Goal: Information Seeking & Learning: Compare options

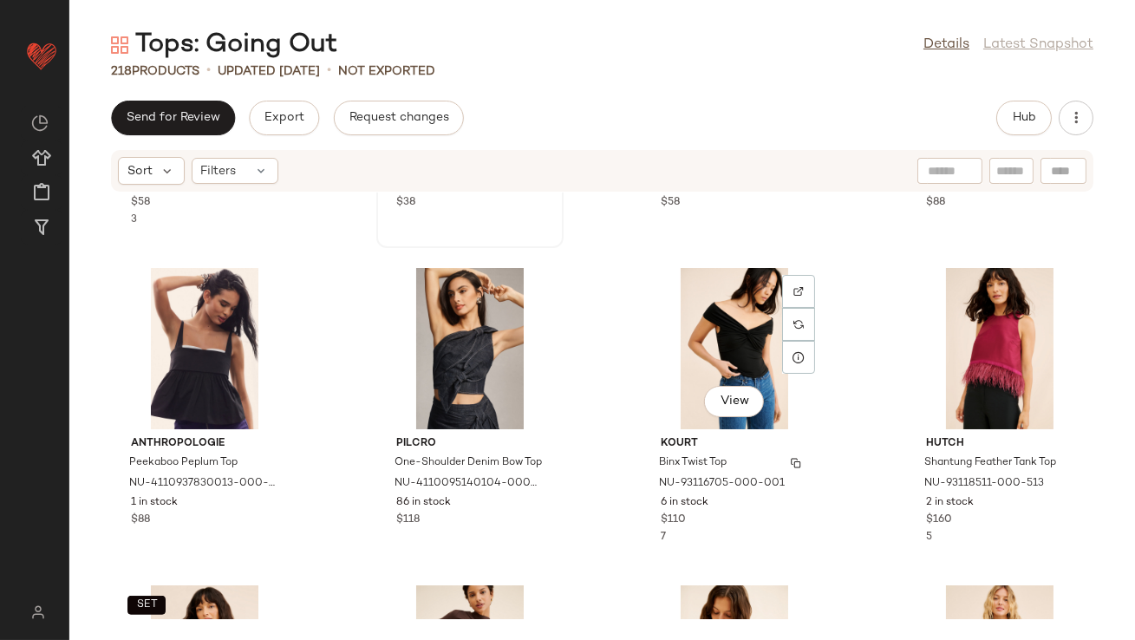
scroll to position [1337, 0]
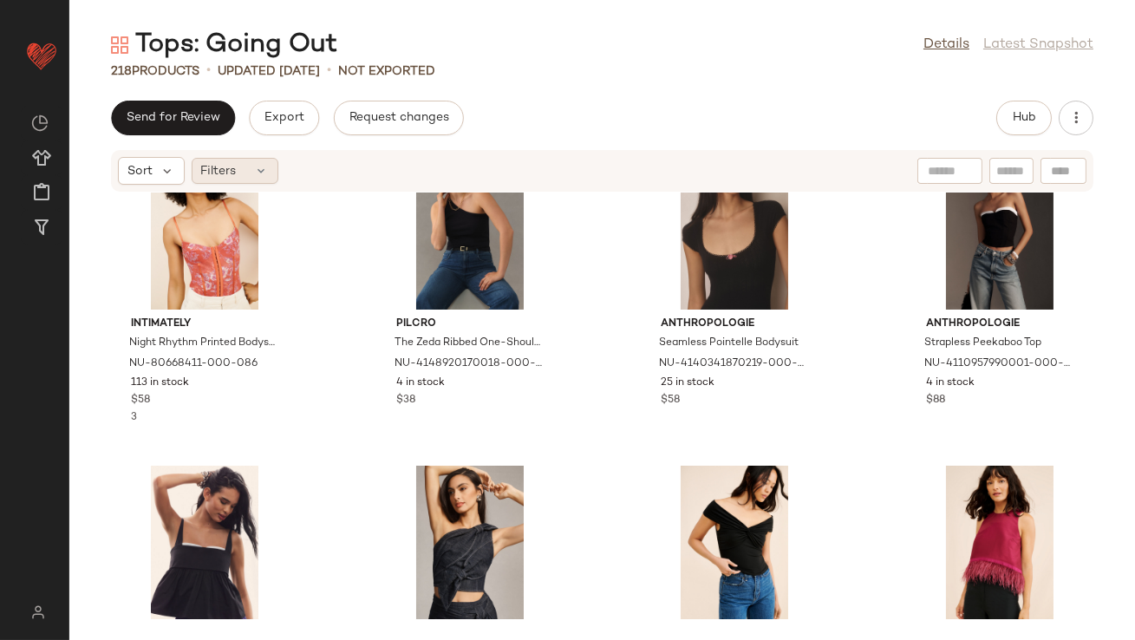
click at [267, 171] on icon at bounding box center [262, 171] width 14 height 14
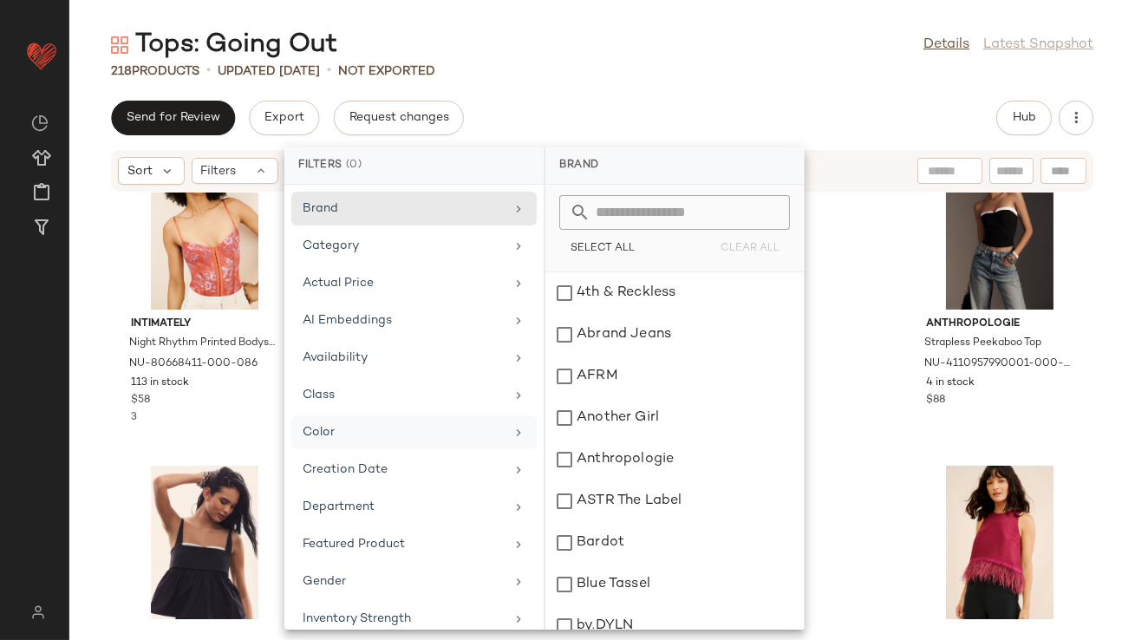
click at [353, 429] on div "Color" at bounding box center [404, 432] width 202 height 18
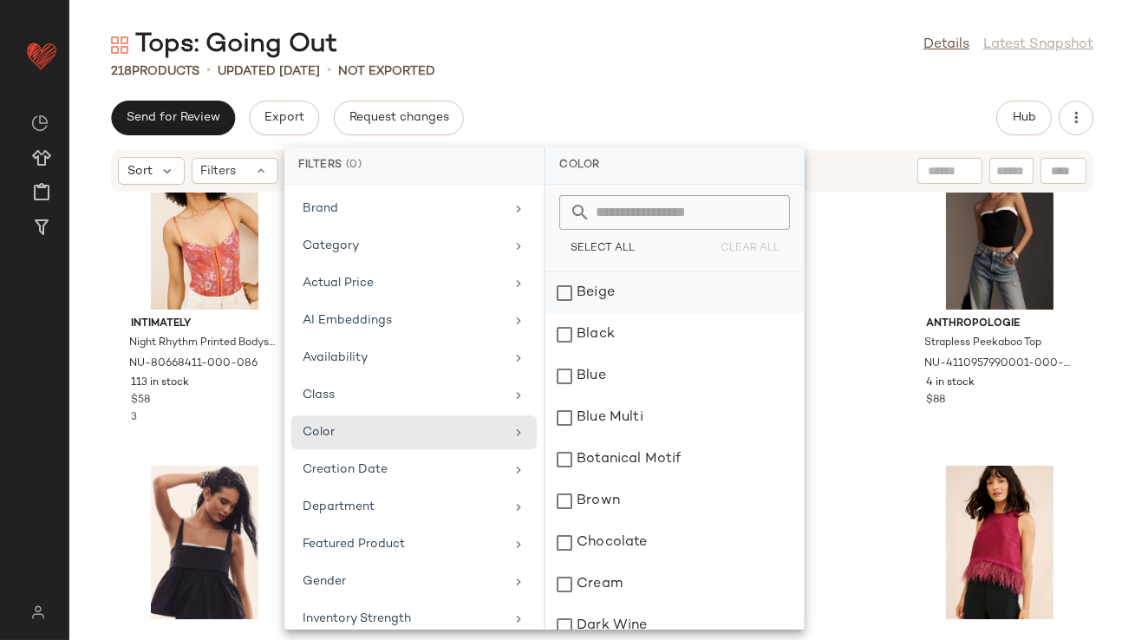
click at [591, 288] on div "Beige" at bounding box center [674, 293] width 258 height 42
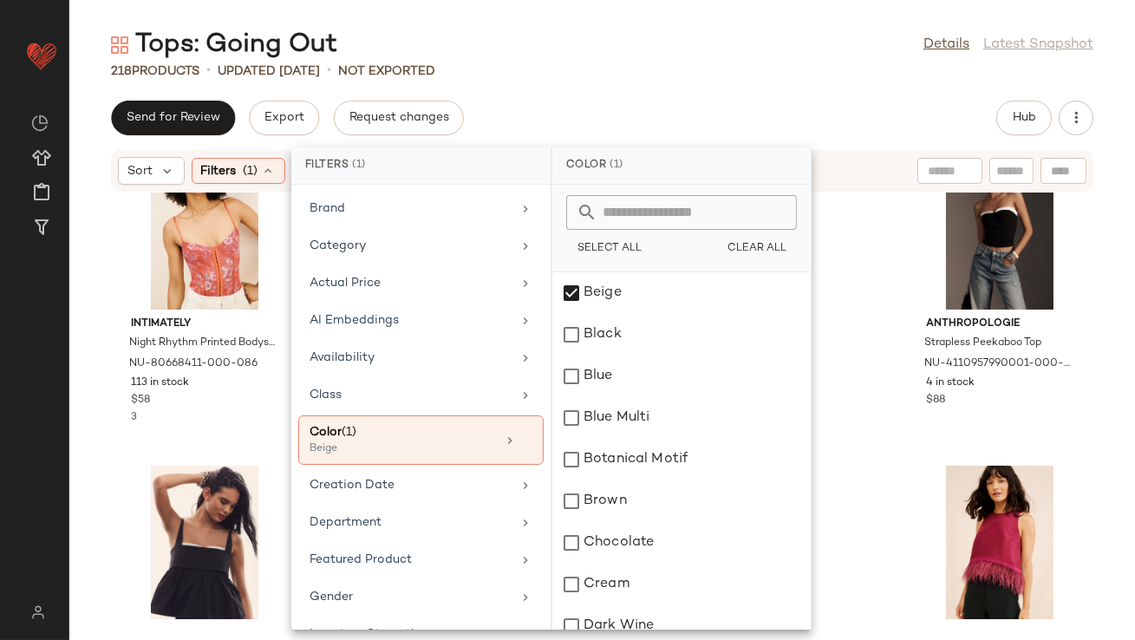
click at [605, 121] on div "Send for Review Export Request changes Hub" at bounding box center [602, 118] width 982 height 35
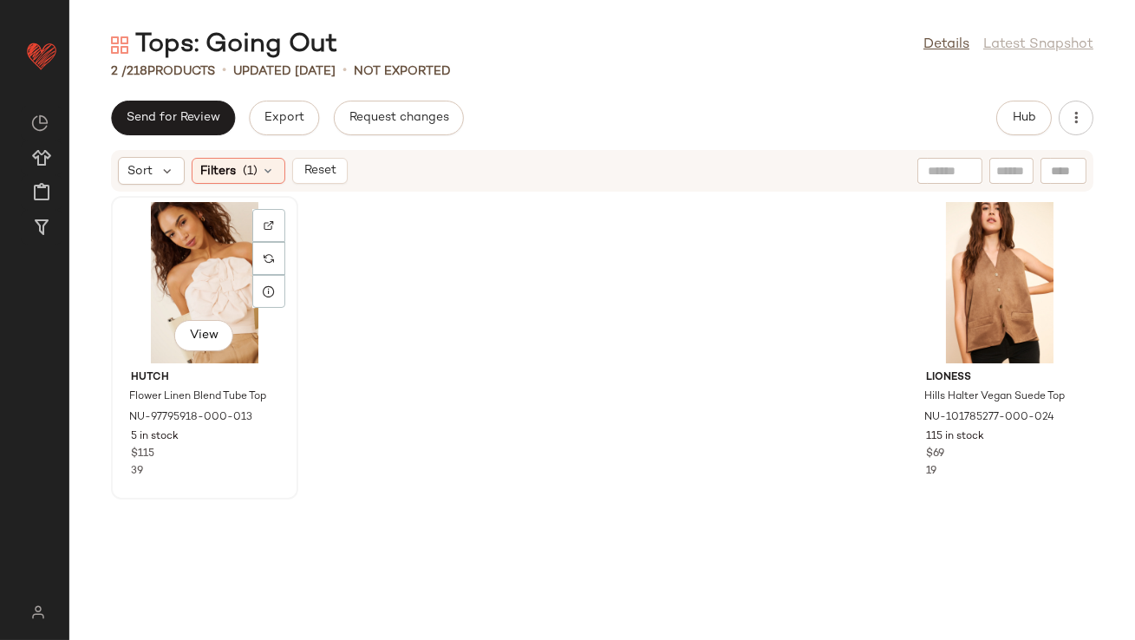
click at [178, 261] on div "View" at bounding box center [204, 282] width 175 height 161
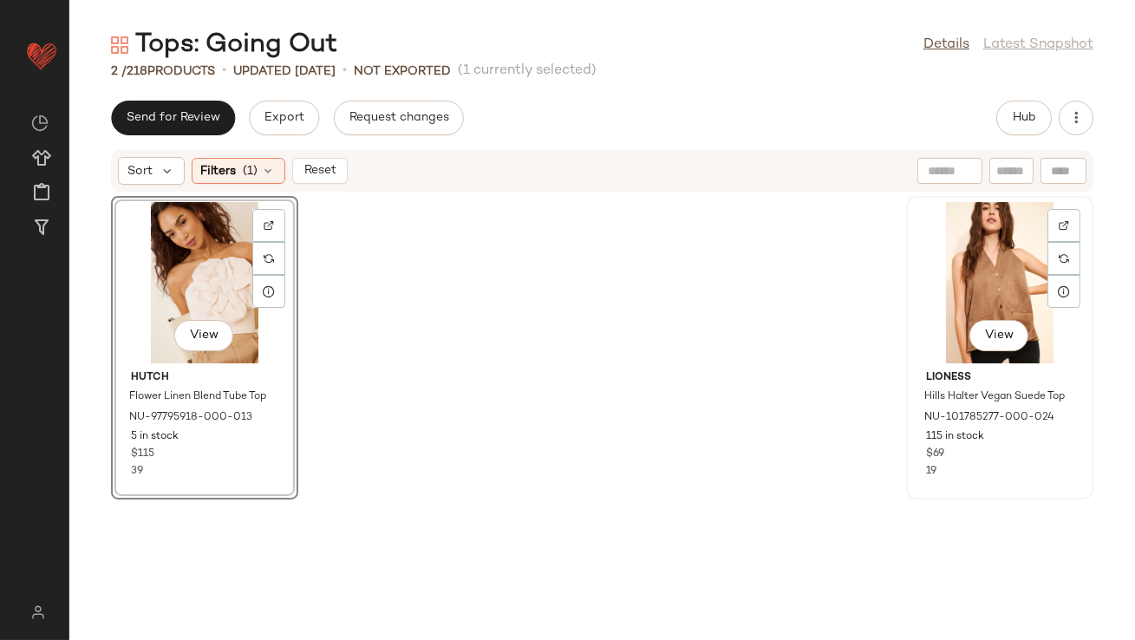
click at [918, 265] on div "View" at bounding box center [999, 282] width 175 height 161
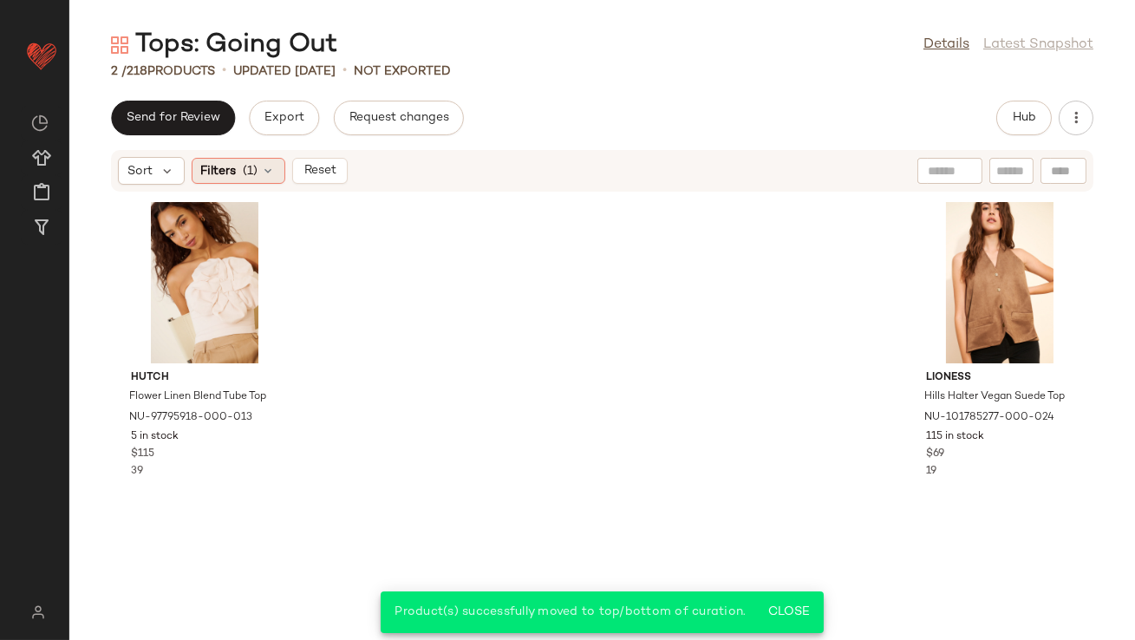
click at [260, 164] on div "Filters (1)" at bounding box center [239, 171] width 94 height 26
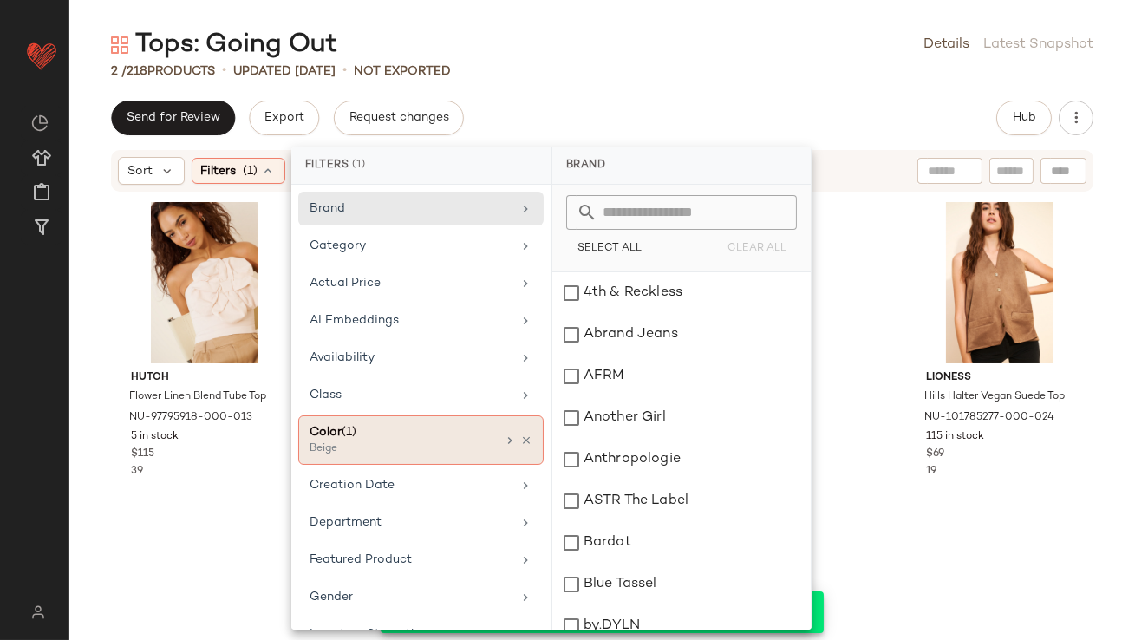
click at [518, 431] on div "Color (1) Beige" at bounding box center [420, 439] width 245 height 49
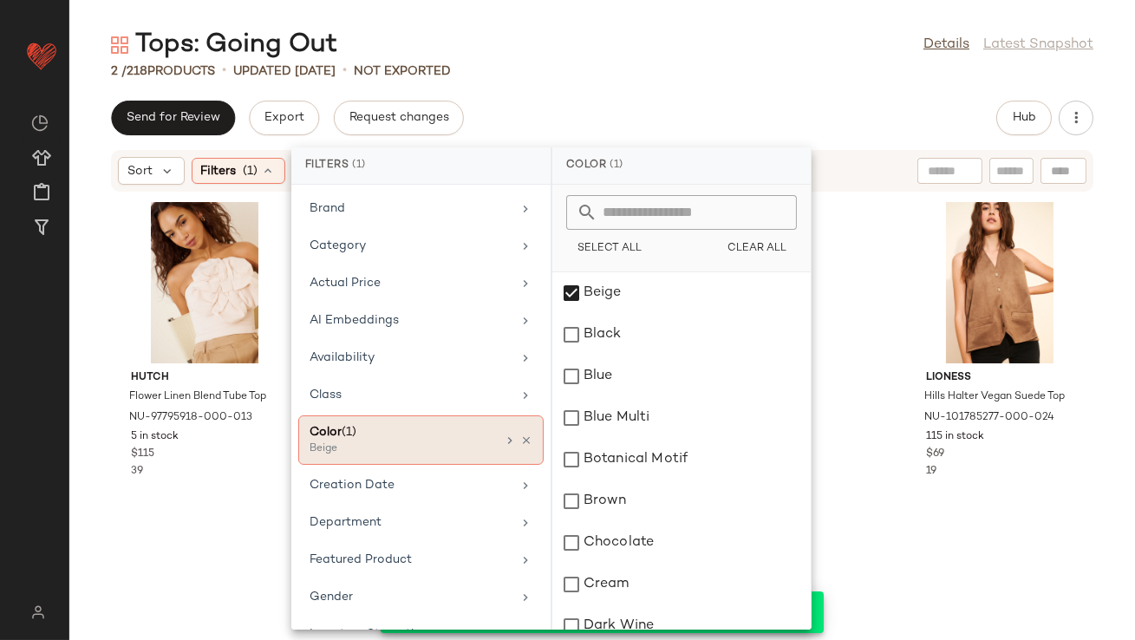
click at [485, 431] on div "Color (1)" at bounding box center [403, 432] width 186 height 18
drag, startPoint x: 572, startPoint y: 295, endPoint x: 572, endPoint y: 323, distance: 27.7
click at [572, 295] on div "Beige" at bounding box center [681, 293] width 258 height 42
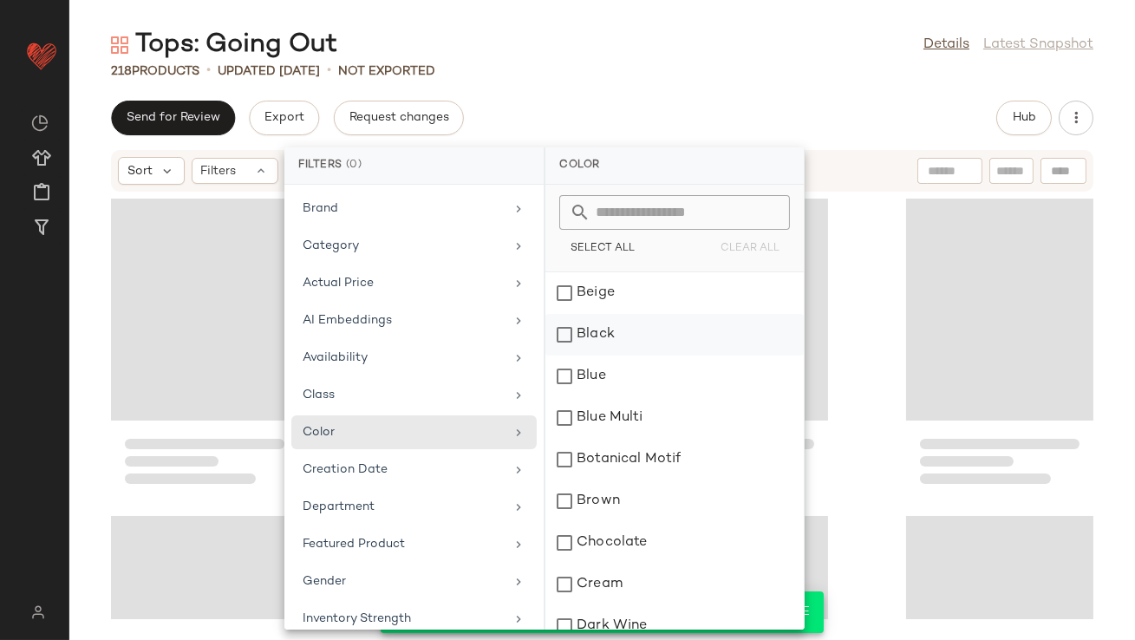
click at [572, 331] on div "Black" at bounding box center [674, 335] width 258 height 42
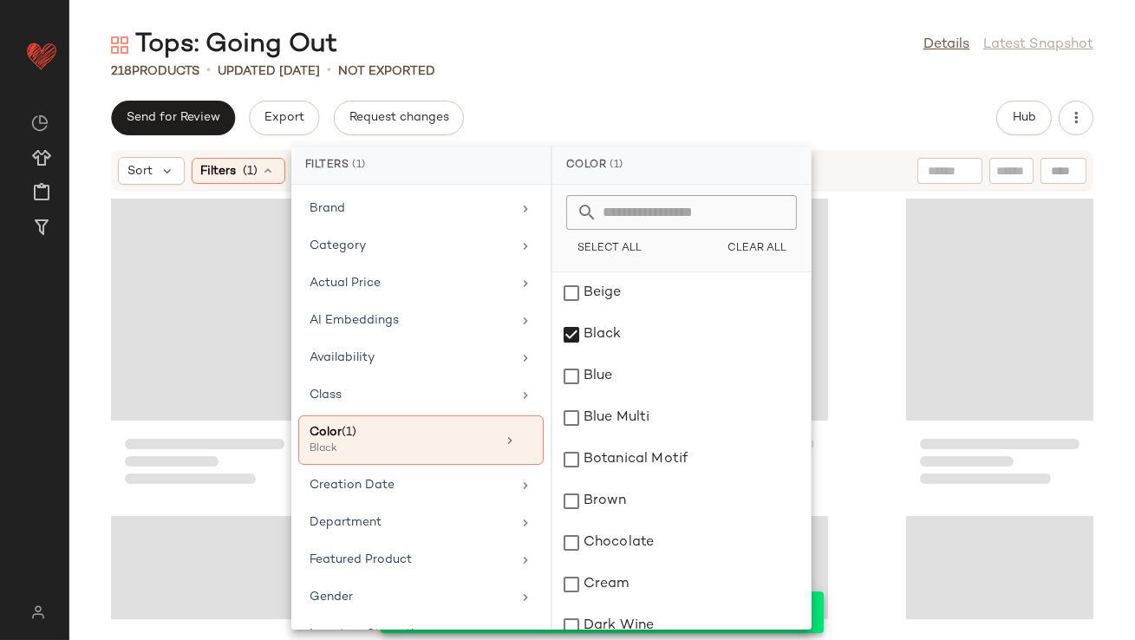
click at [600, 140] on div "Send for Review Export Request changes Hub Sort Filters (1) Reset" at bounding box center [602, 370] width 1066 height 539
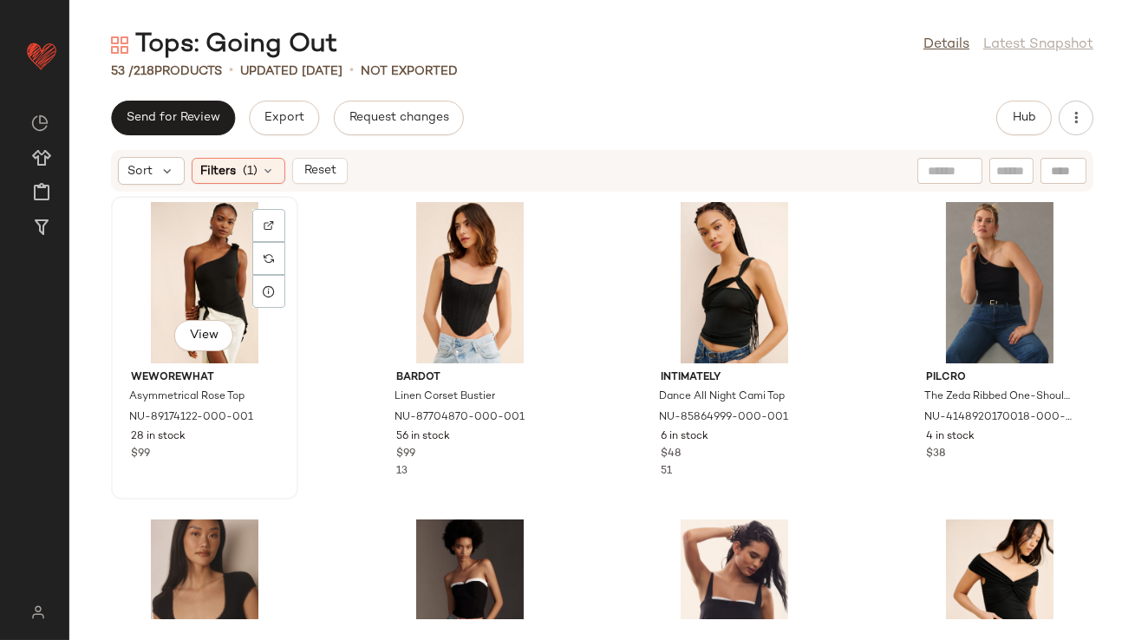
click at [218, 256] on div "View" at bounding box center [204, 282] width 175 height 161
click at [201, 264] on div "View" at bounding box center [204, 282] width 175 height 161
click at [177, 270] on div "View" at bounding box center [204, 282] width 175 height 161
click at [192, 269] on div "View" at bounding box center [204, 282] width 175 height 161
click at [193, 270] on div "View" at bounding box center [204, 282] width 175 height 161
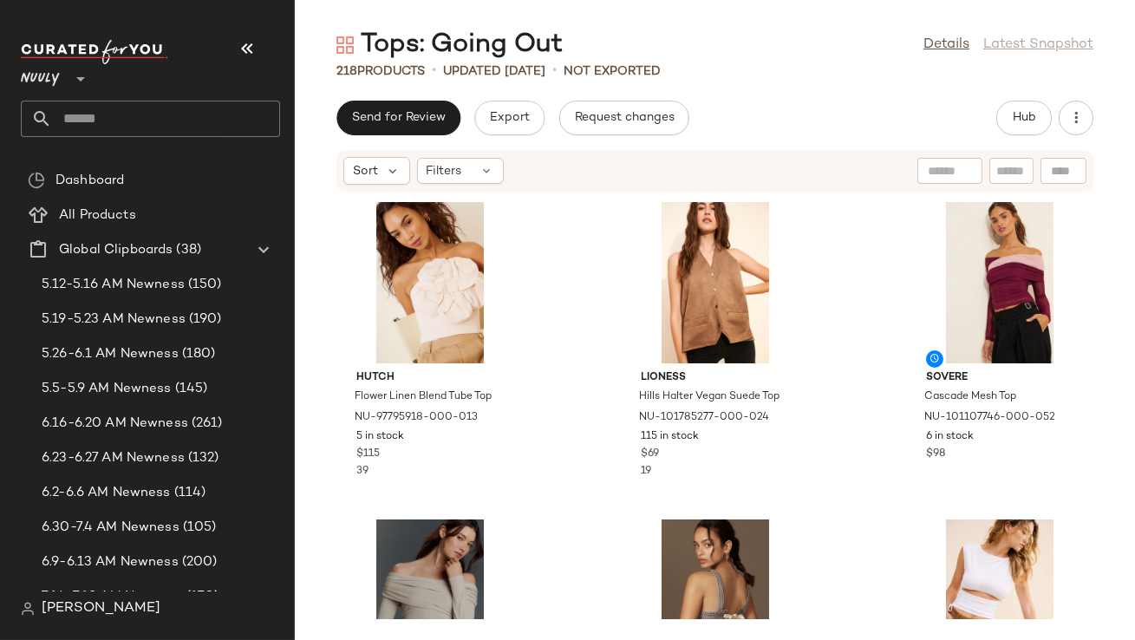
click at [264, 49] on button "button" at bounding box center [247, 49] width 42 height 42
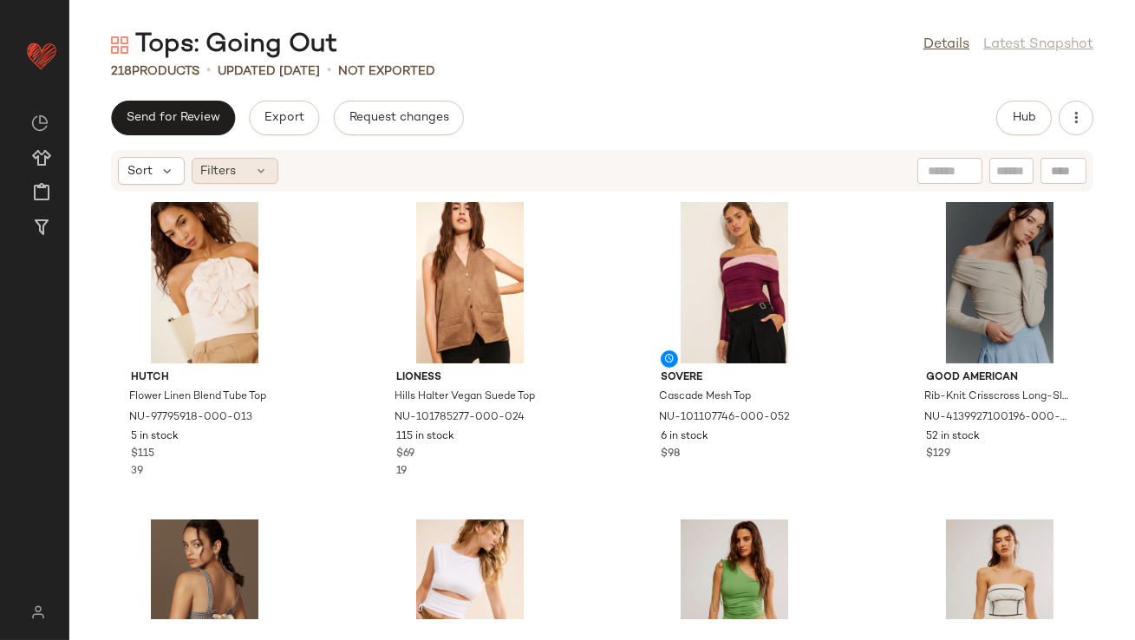
click at [270, 160] on div "Filters" at bounding box center [235, 171] width 87 height 26
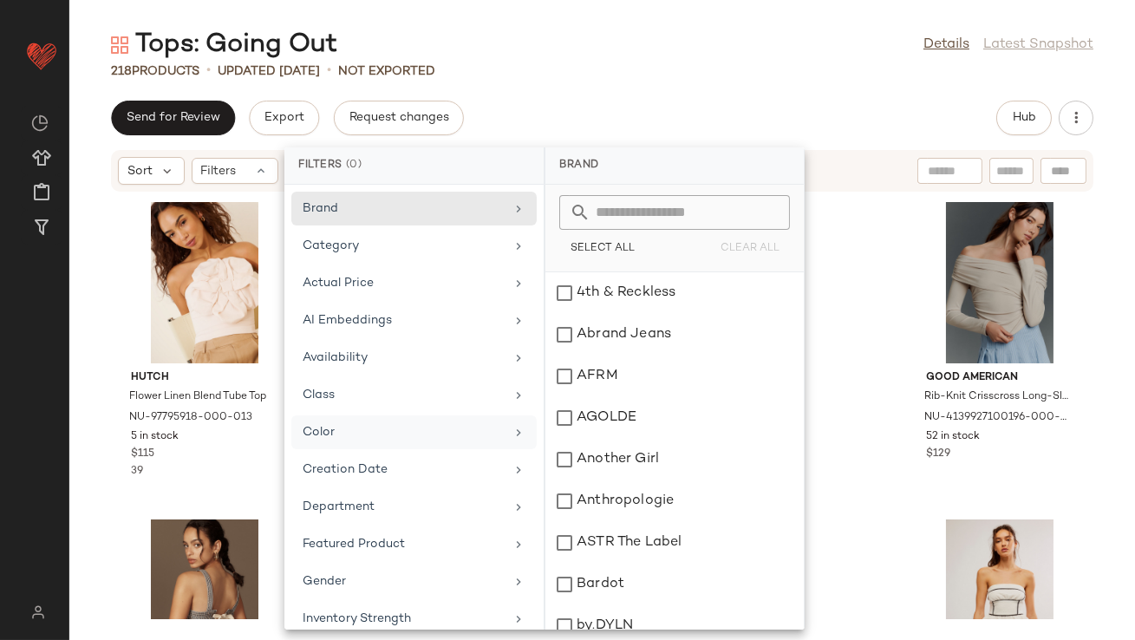
click at [359, 423] on div "Color" at bounding box center [404, 432] width 202 height 18
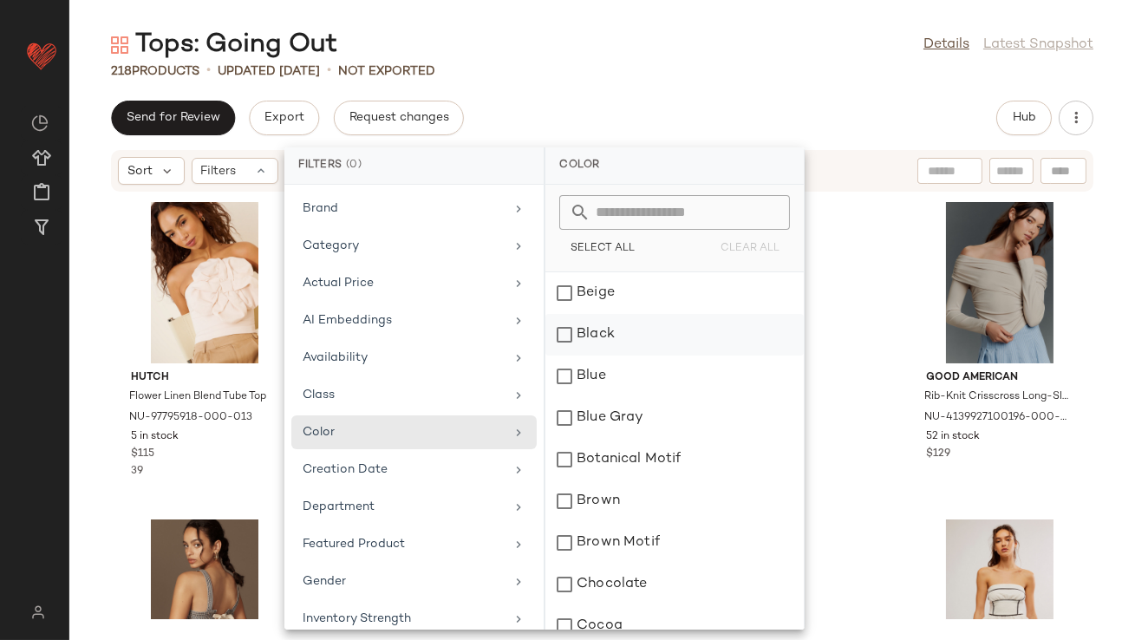
click at [597, 342] on div "Black" at bounding box center [674, 335] width 258 height 42
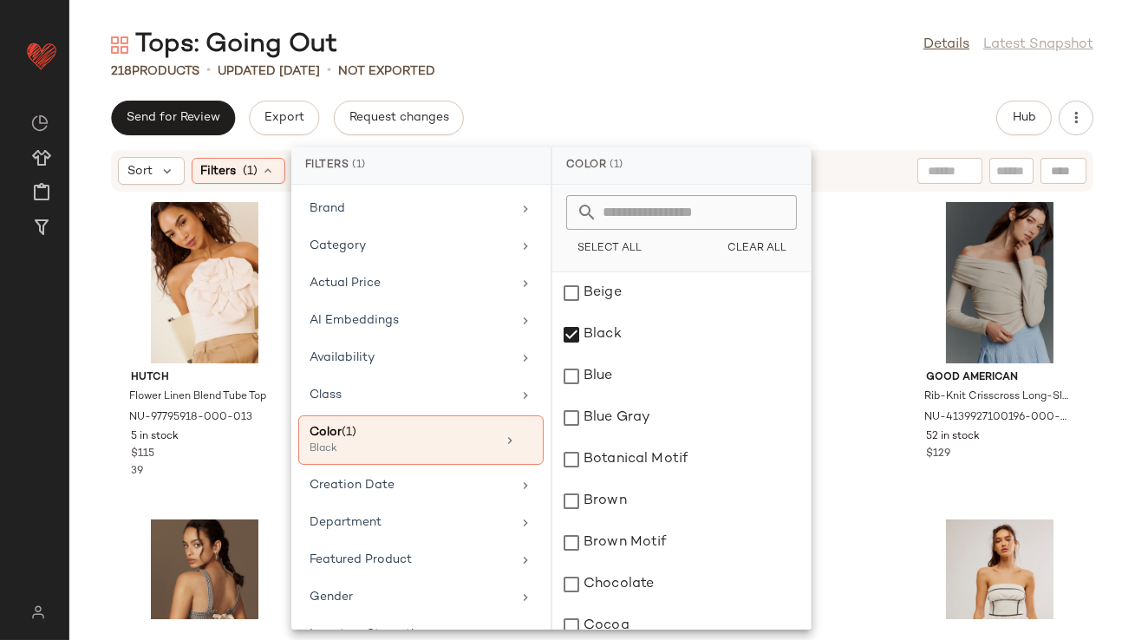
click at [664, 65] on div "218 Products • updated Aug 18th • Not Exported" at bounding box center [602, 70] width 1066 height 17
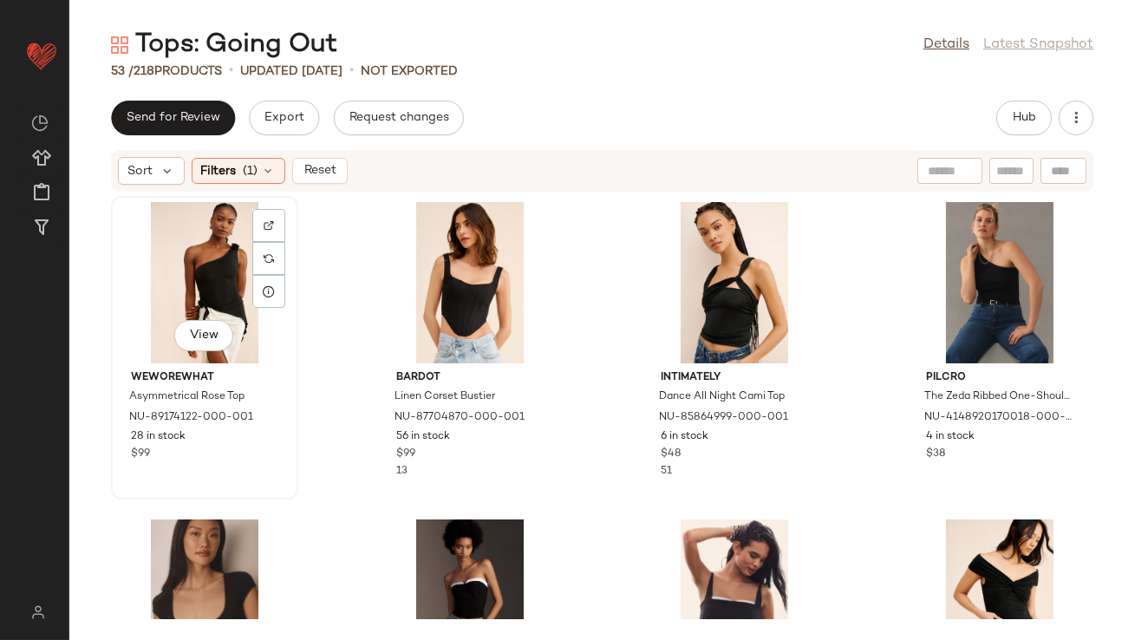
click at [192, 256] on div "View" at bounding box center [204, 282] width 175 height 161
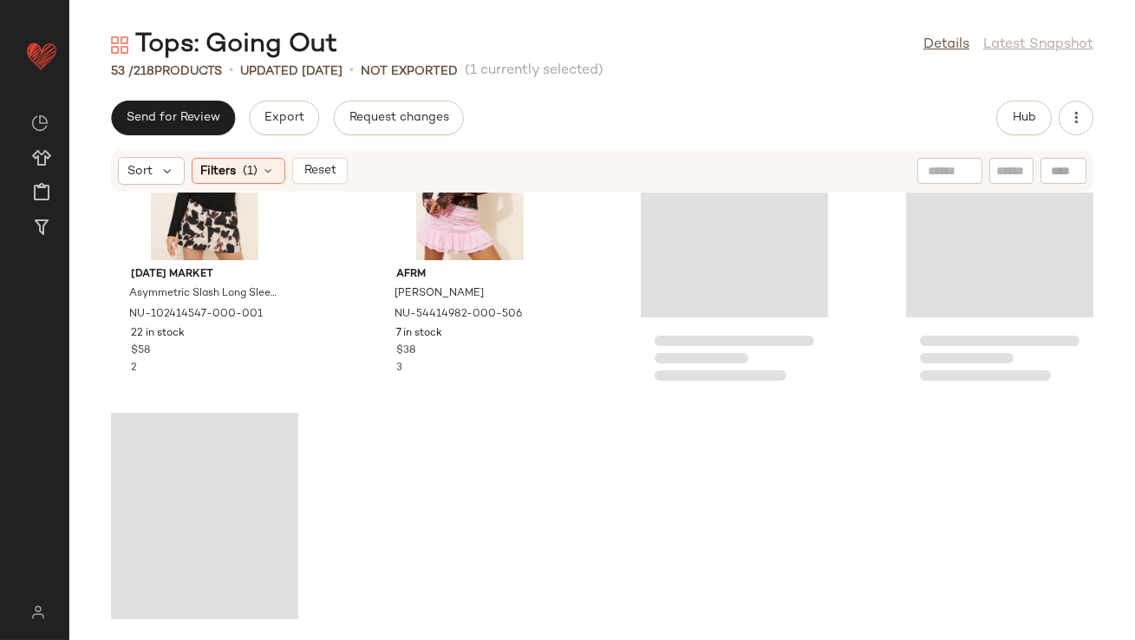
scroll to position [4018, 0]
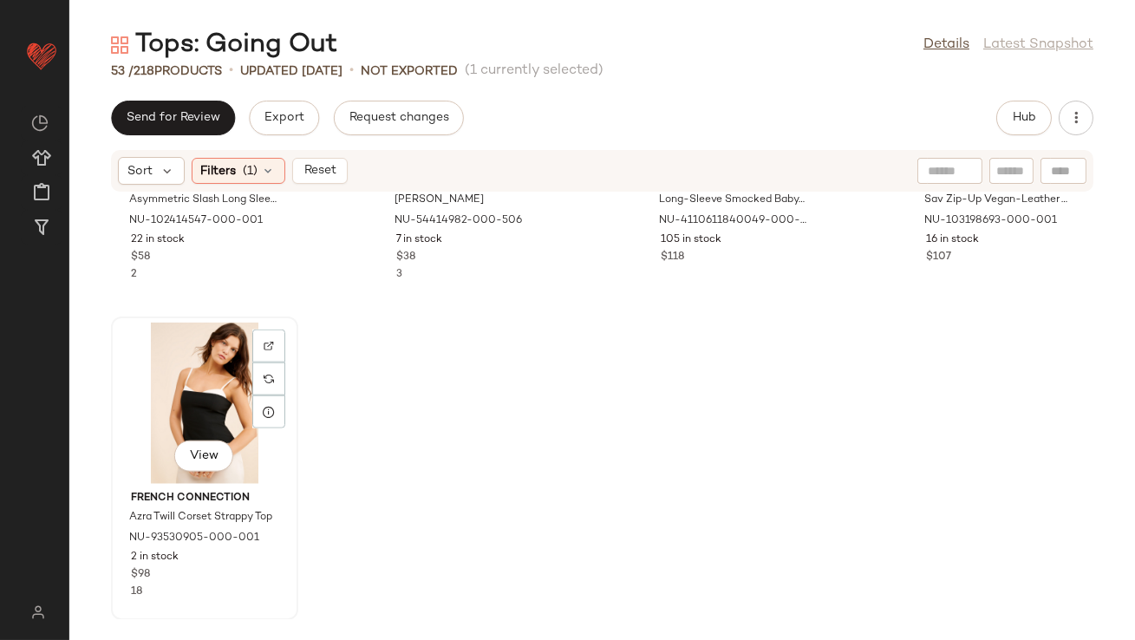
click at [188, 394] on div "View" at bounding box center [204, 403] width 175 height 161
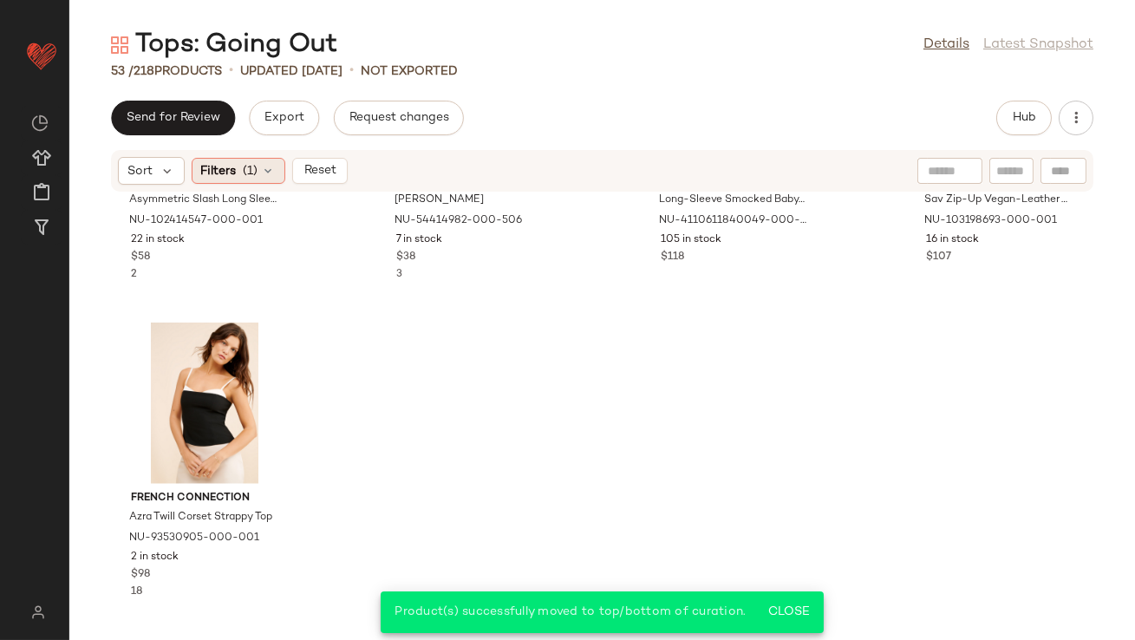
click at [270, 167] on icon at bounding box center [269, 171] width 14 height 14
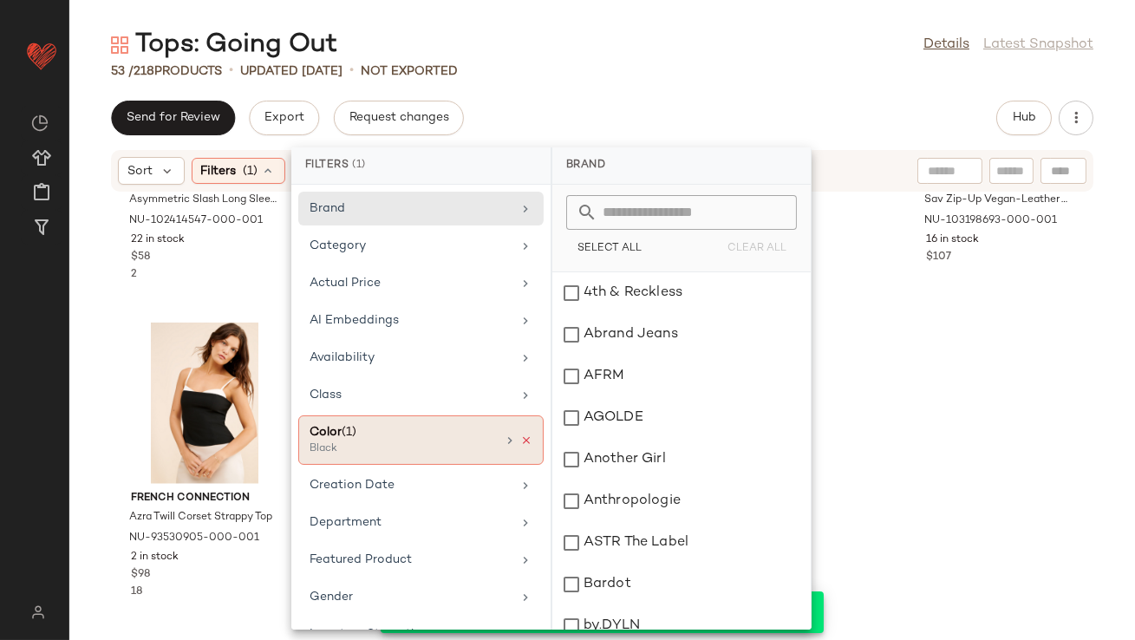
click at [521, 434] on icon at bounding box center [526, 440] width 12 height 12
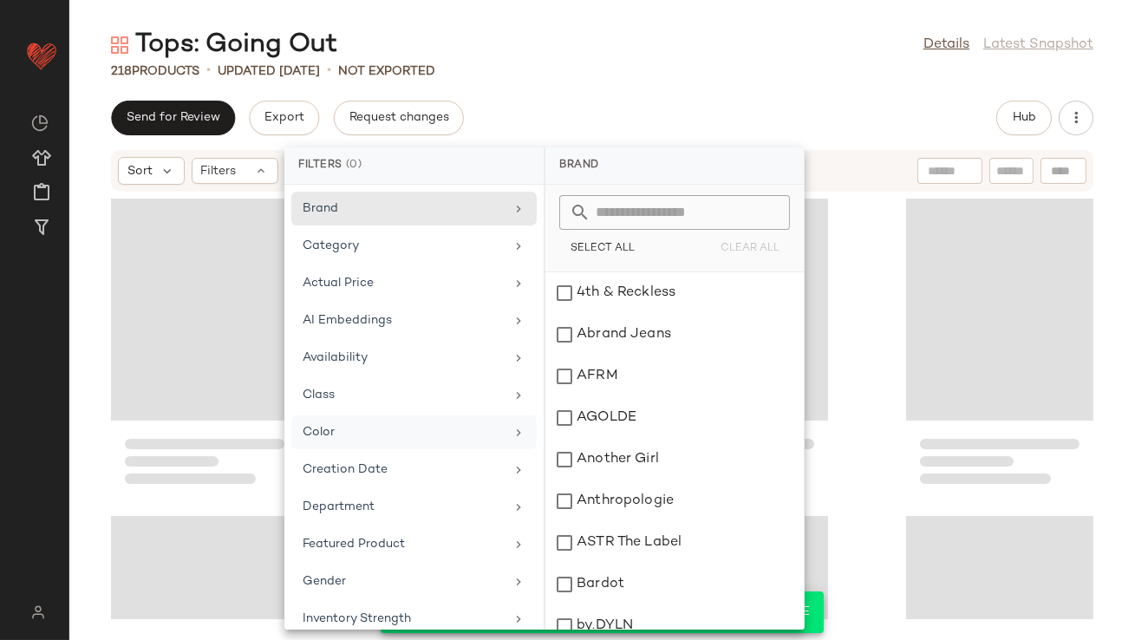
click at [482, 435] on div "Color" at bounding box center [404, 432] width 202 height 18
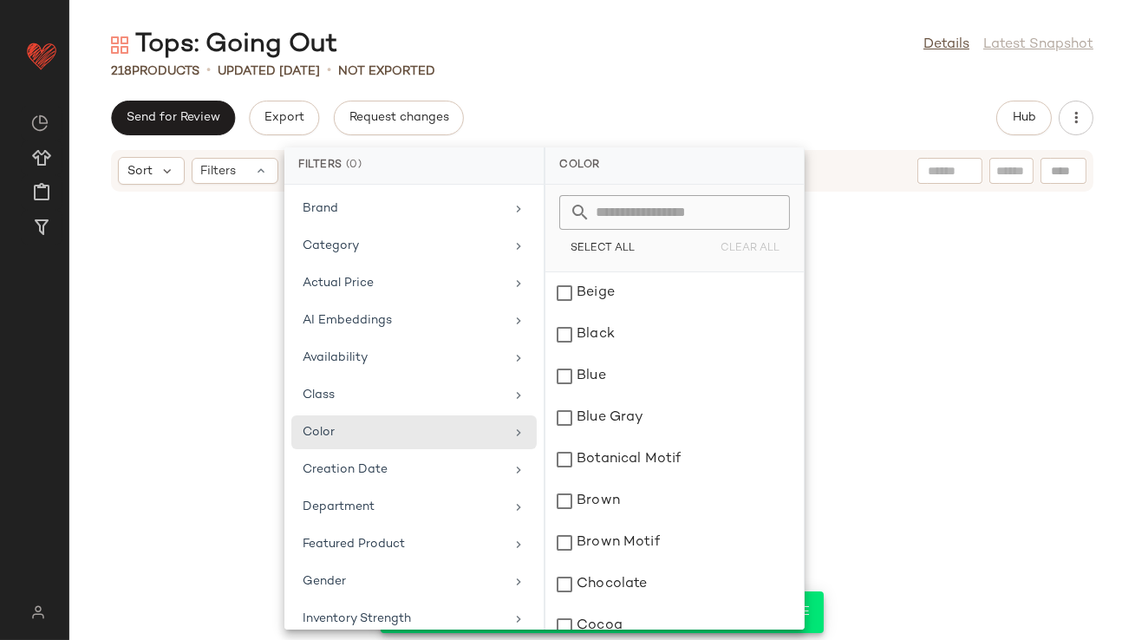
scroll to position [4125, 0]
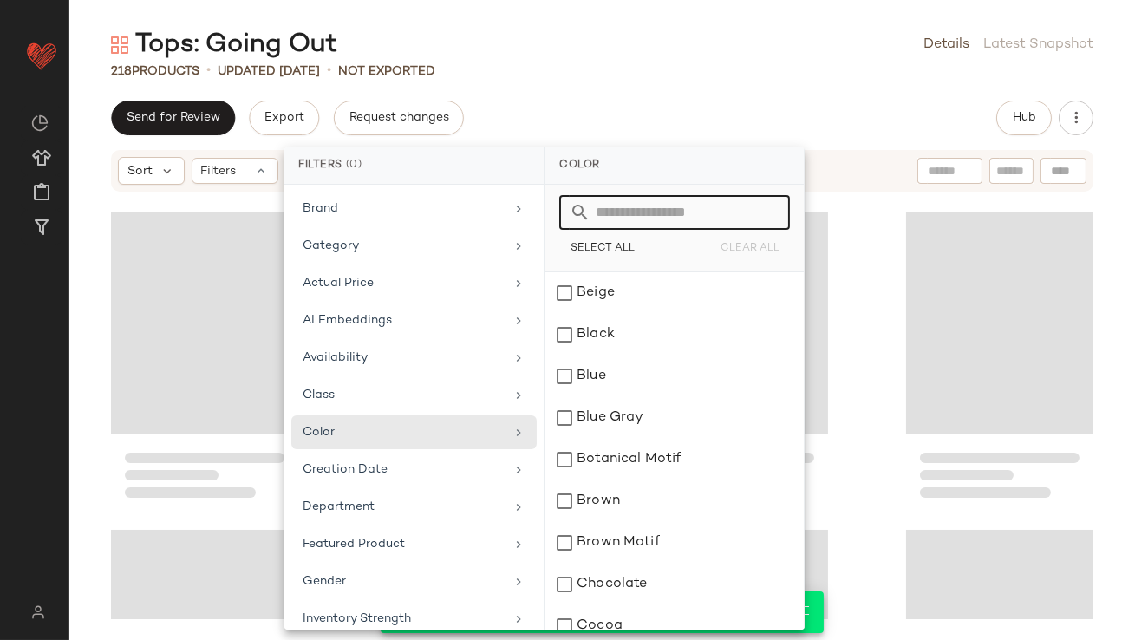
click at [644, 204] on input "text" at bounding box center [684, 212] width 189 height 35
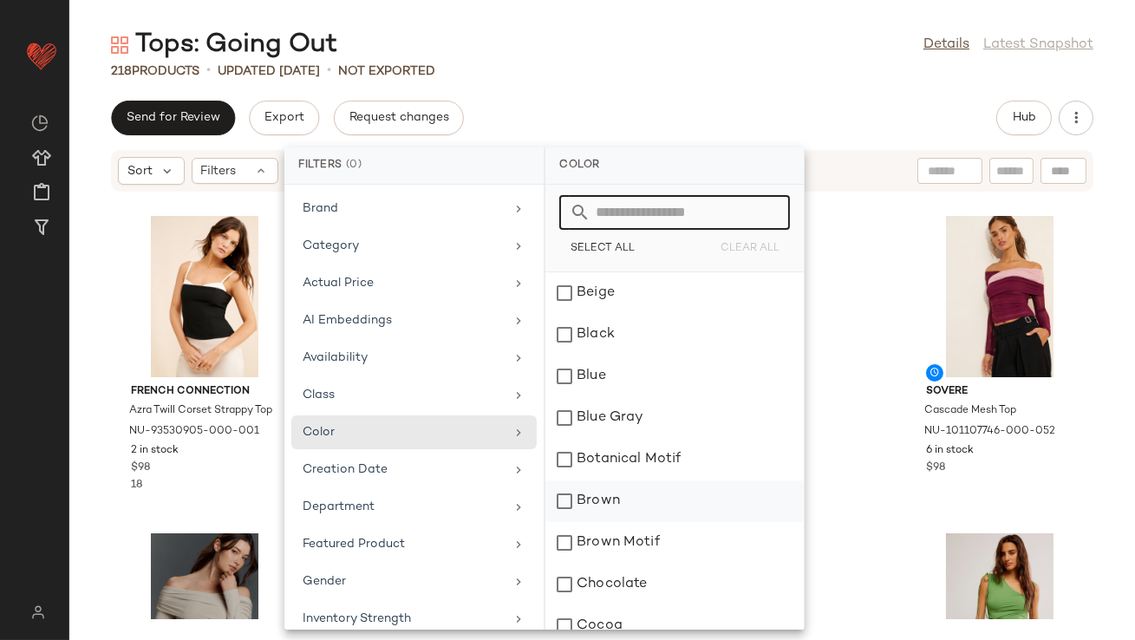
click at [589, 503] on div "Brown" at bounding box center [674, 501] width 258 height 42
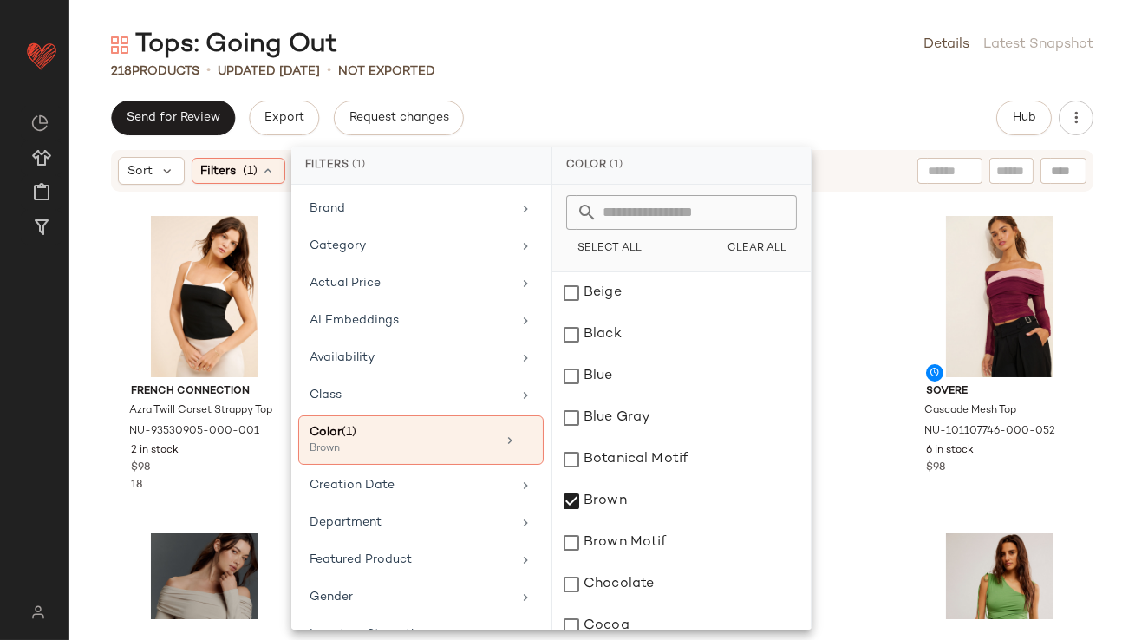
click at [663, 74] on div "218 Products • updated Aug 18th • Not Exported" at bounding box center [602, 70] width 1066 height 17
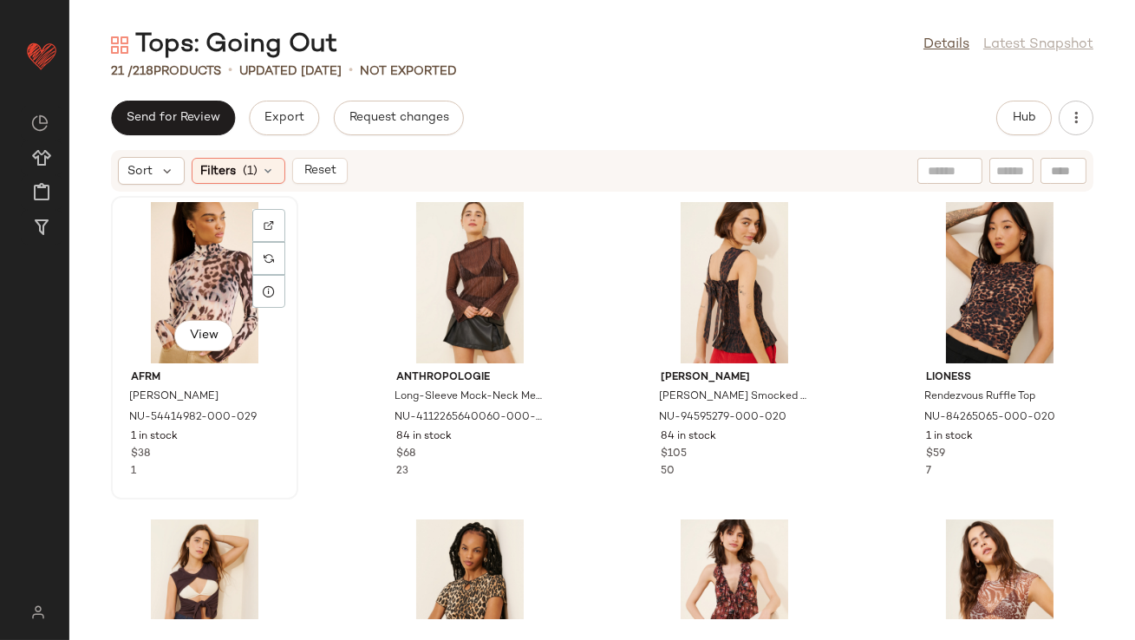
click at [204, 267] on div "View" at bounding box center [204, 282] width 175 height 161
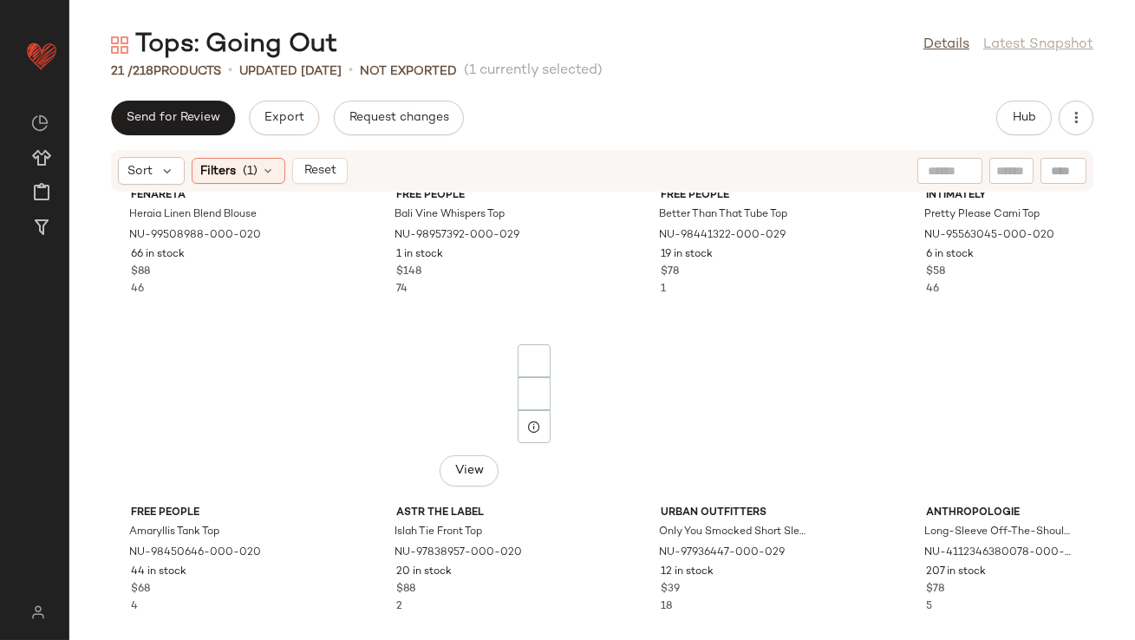
scroll to position [1480, 0]
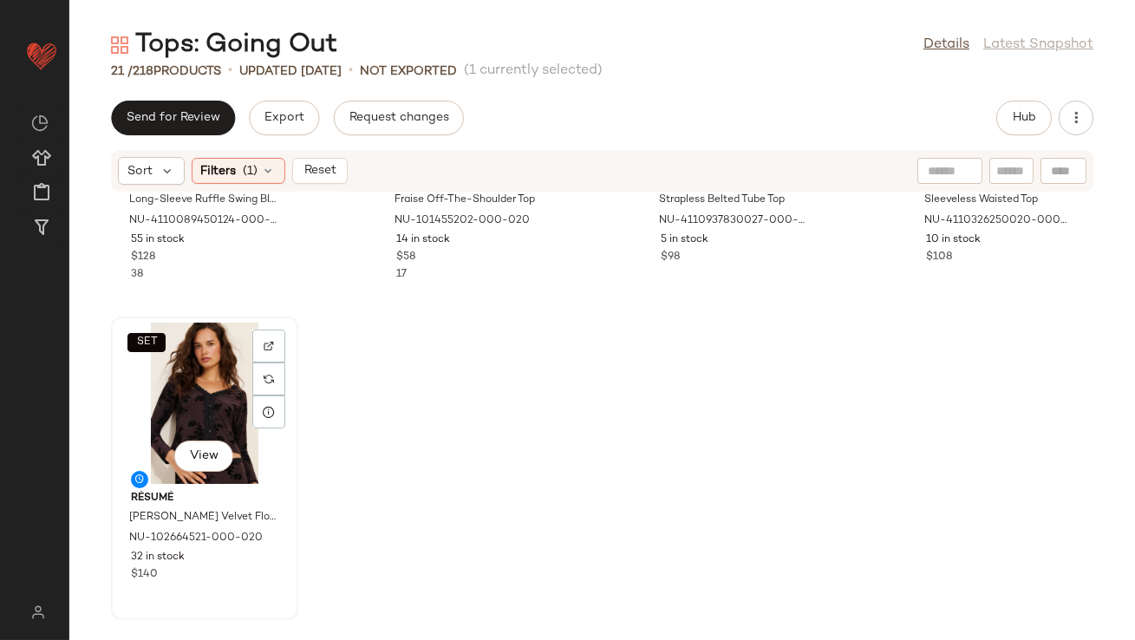
click at [211, 414] on div "SET View" at bounding box center [204, 403] width 175 height 161
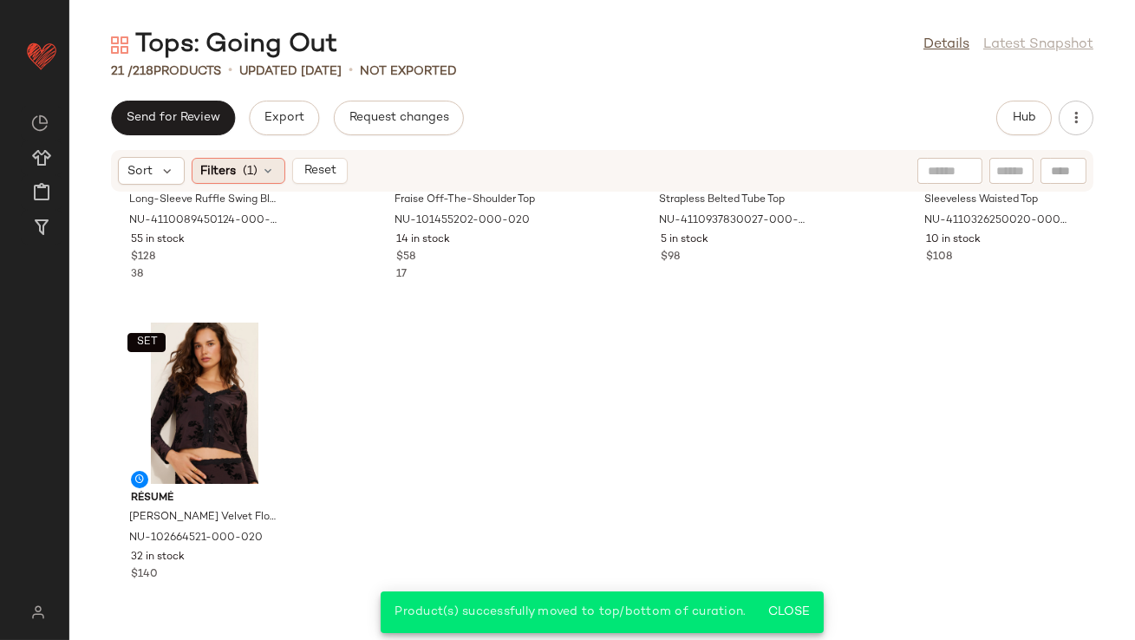
click at [264, 172] on icon at bounding box center [269, 171] width 14 height 14
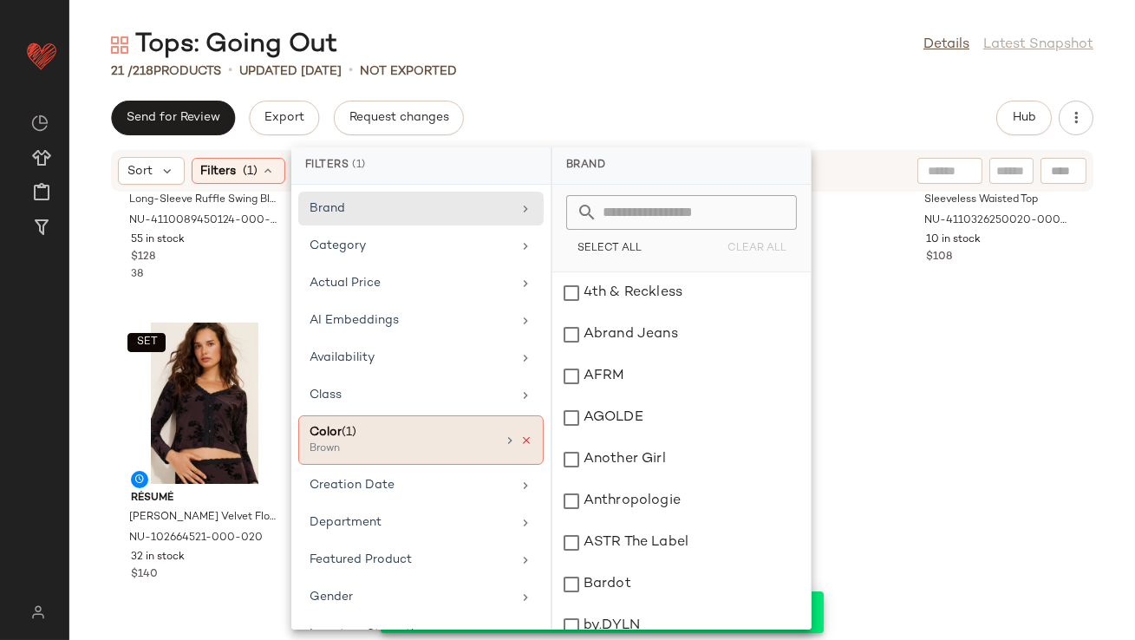
click at [525, 440] on icon at bounding box center [526, 440] width 12 height 12
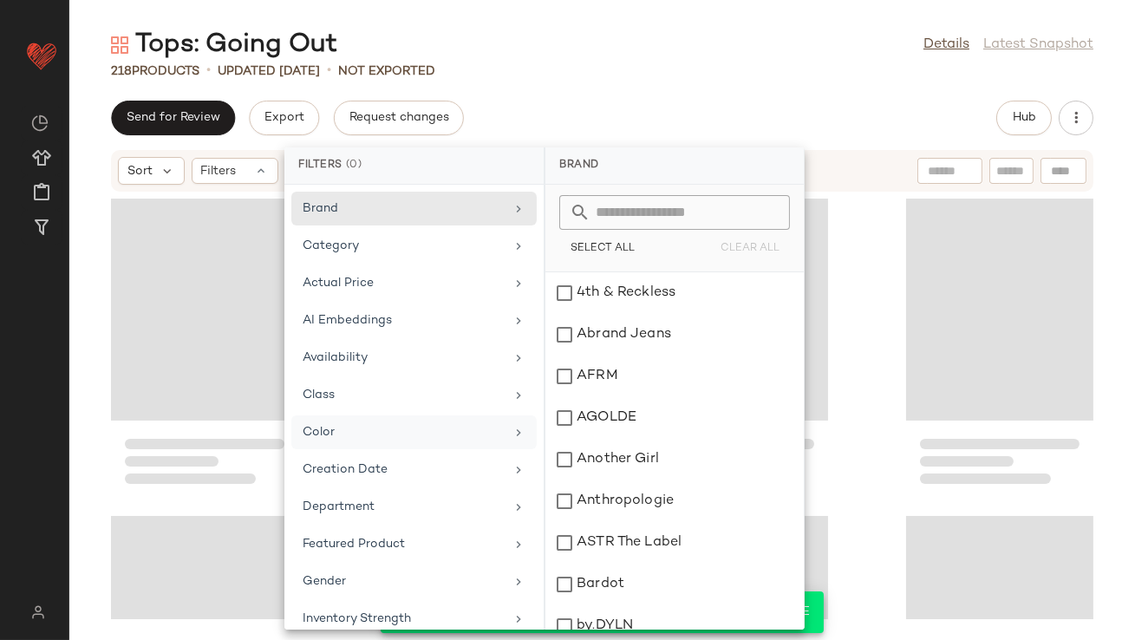
click at [512, 432] on icon at bounding box center [519, 433] width 14 height 14
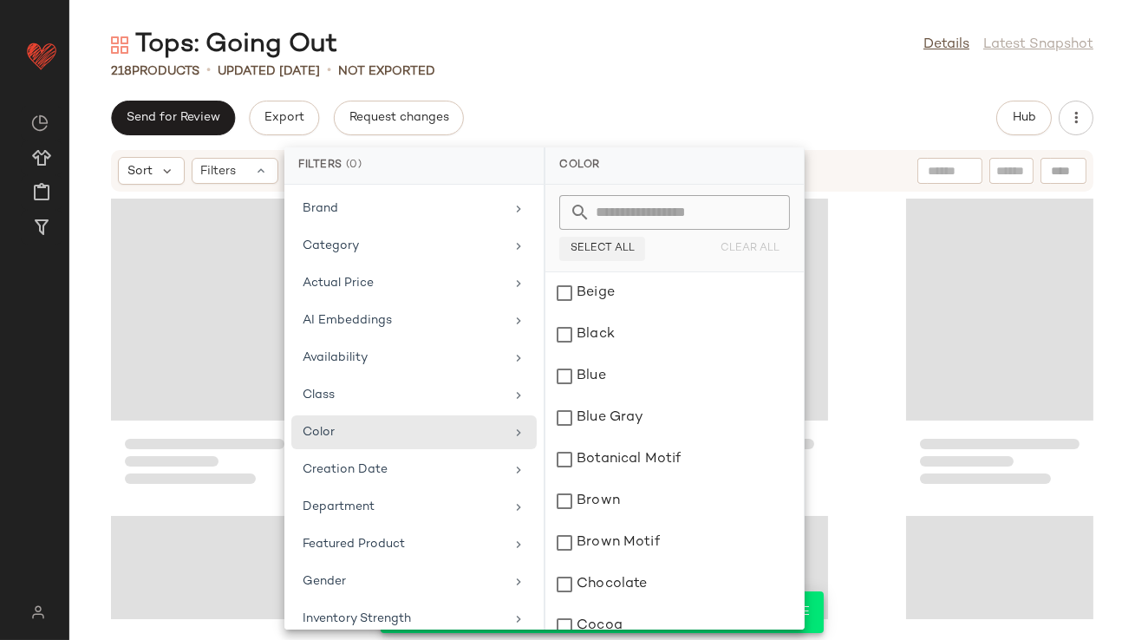
scroll to position [1587, 0]
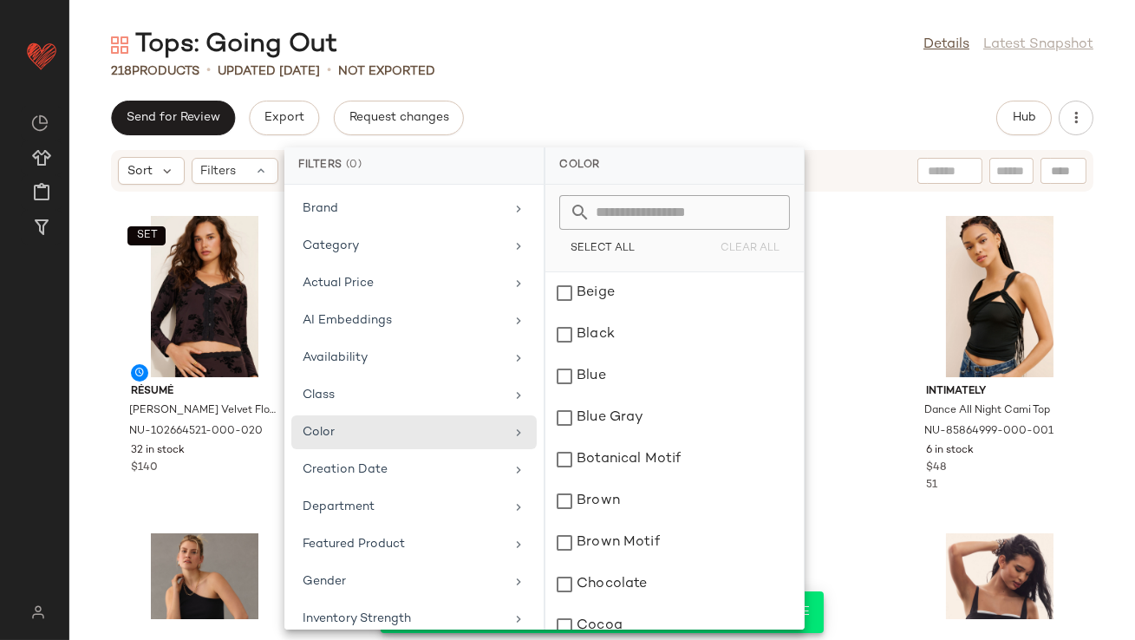
click at [610, 210] on input "text" at bounding box center [684, 212] width 189 height 35
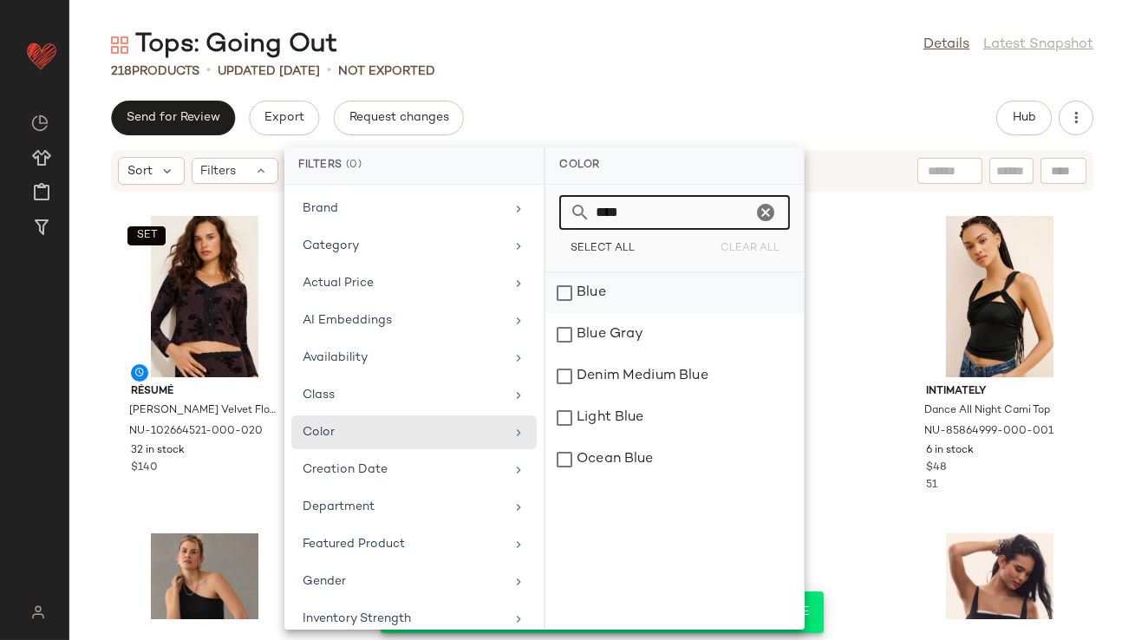
type input "****"
click at [668, 314] on div "Blue" at bounding box center [674, 335] width 258 height 42
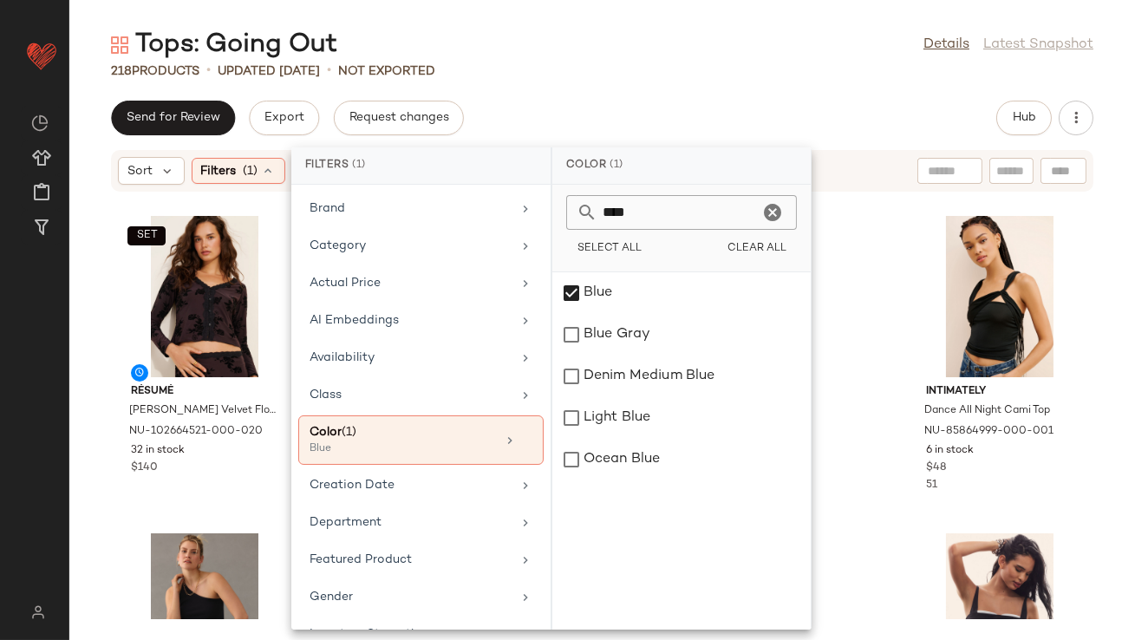
click at [659, 82] on div "Tops: Going Out Details Latest Snapshot 218 Products • updated Aug 18th • Not E…" at bounding box center [602, 334] width 1066 height 612
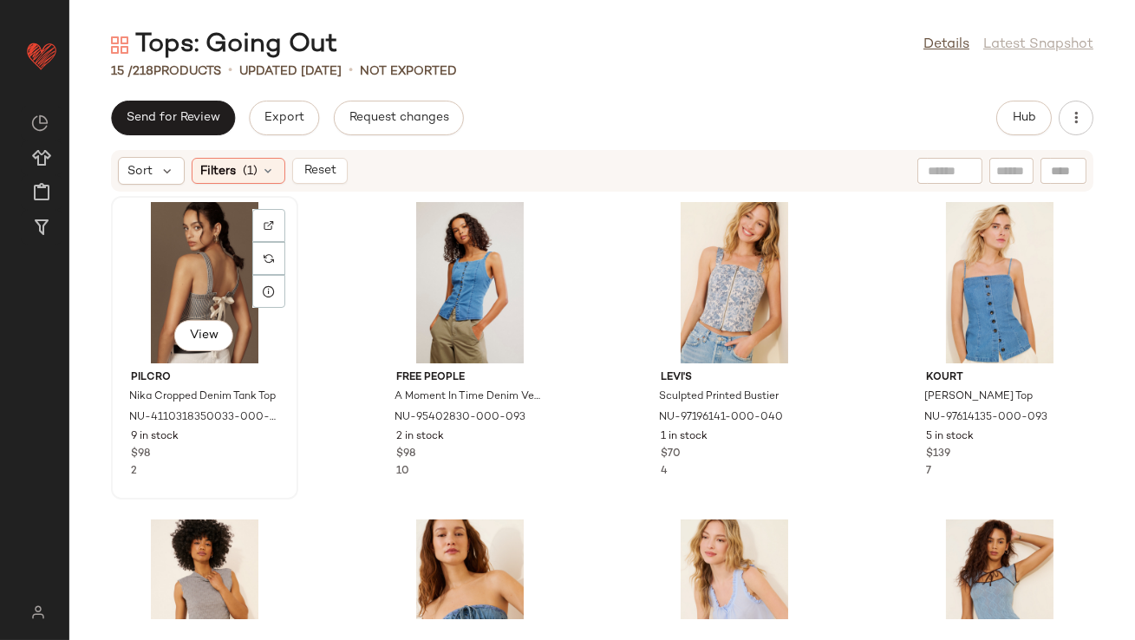
click at [206, 255] on div "View" at bounding box center [204, 282] width 175 height 161
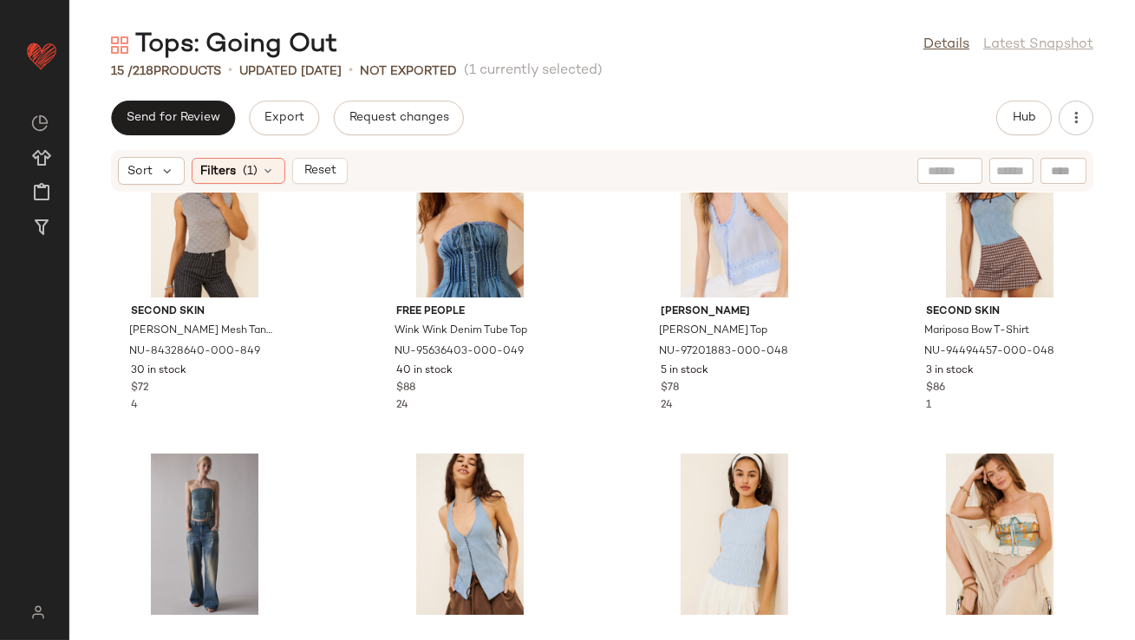
scroll to position [845, 0]
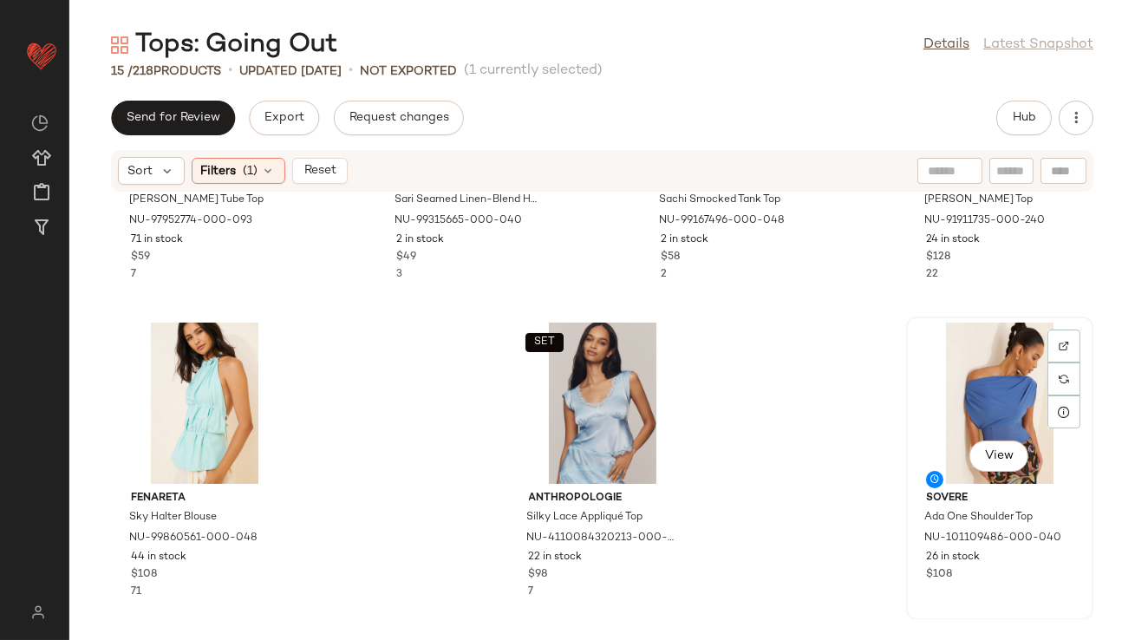
click at [949, 355] on div "View" at bounding box center [999, 403] width 175 height 161
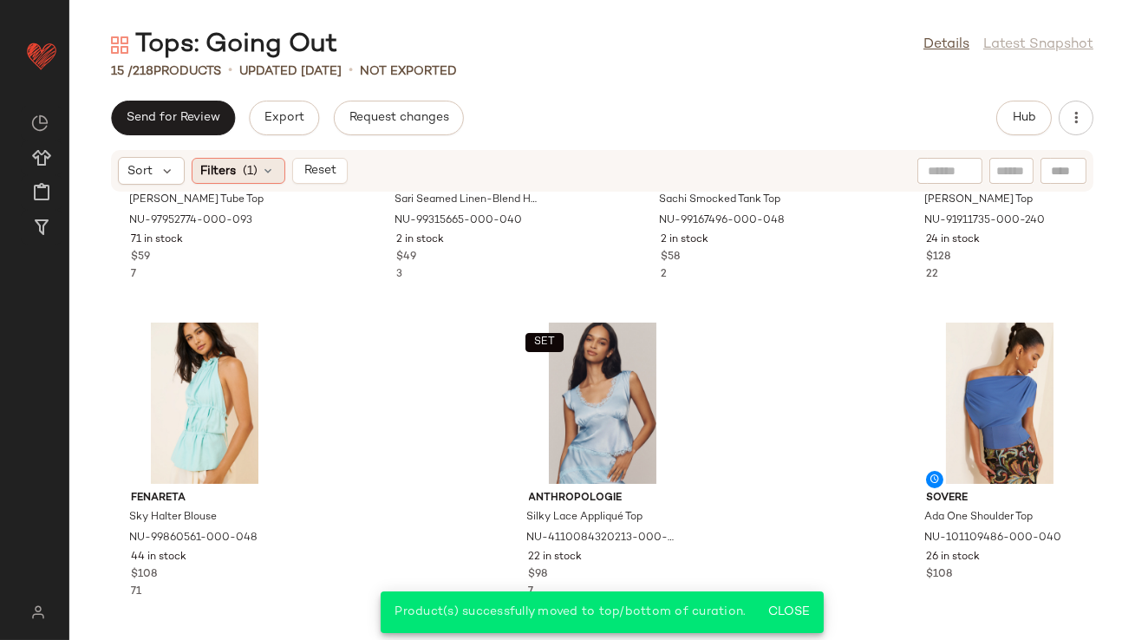
click at [270, 168] on icon at bounding box center [269, 171] width 14 height 14
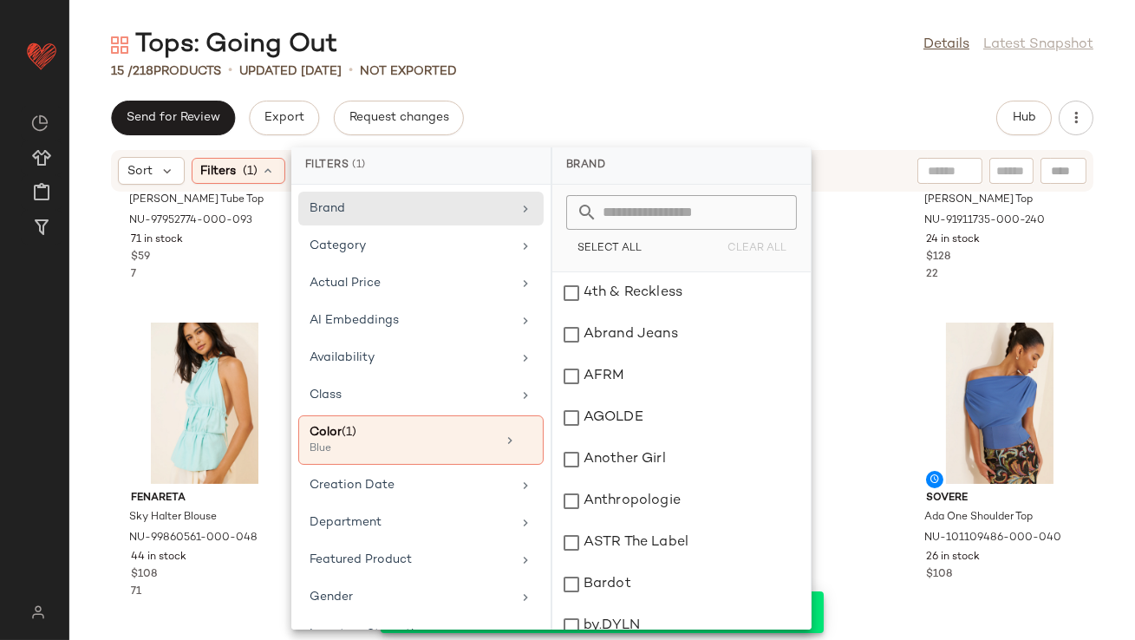
click at [680, 215] on input "text" at bounding box center [691, 212] width 189 height 35
click at [476, 435] on div "Color (1)" at bounding box center [403, 432] width 186 height 18
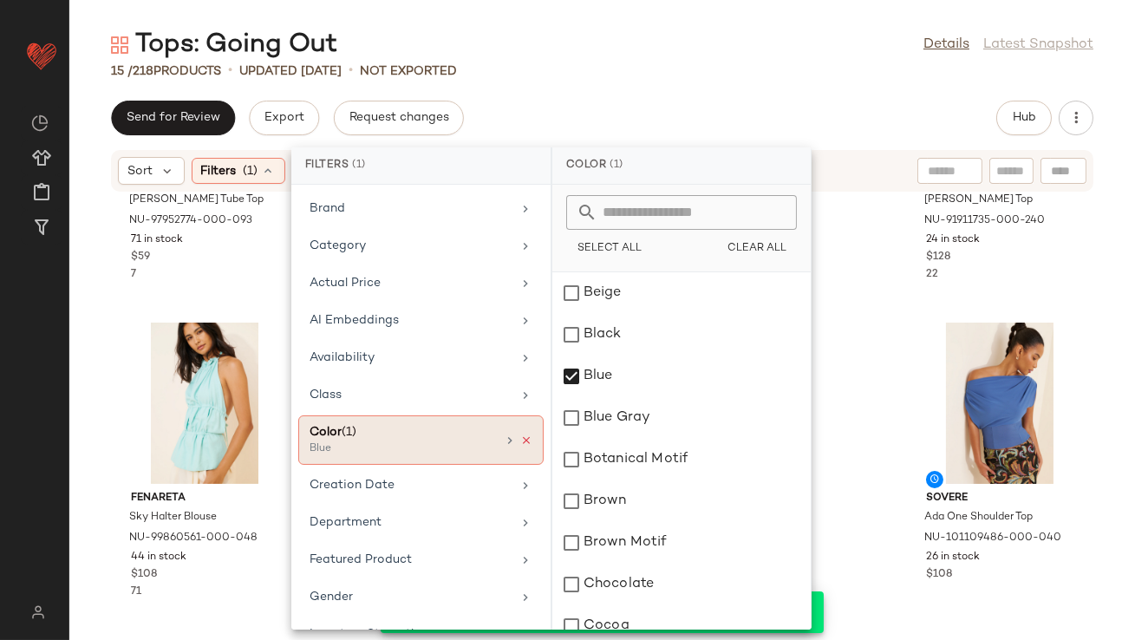
click at [521, 438] on icon at bounding box center [526, 440] width 12 height 12
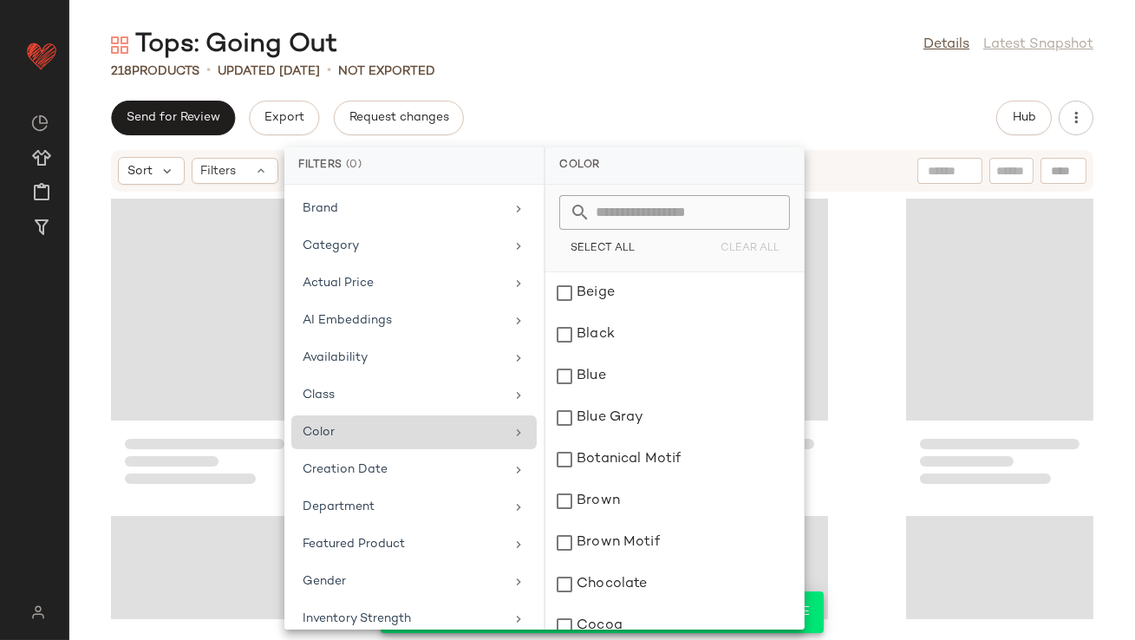
click at [620, 213] on input "text" at bounding box center [684, 212] width 189 height 35
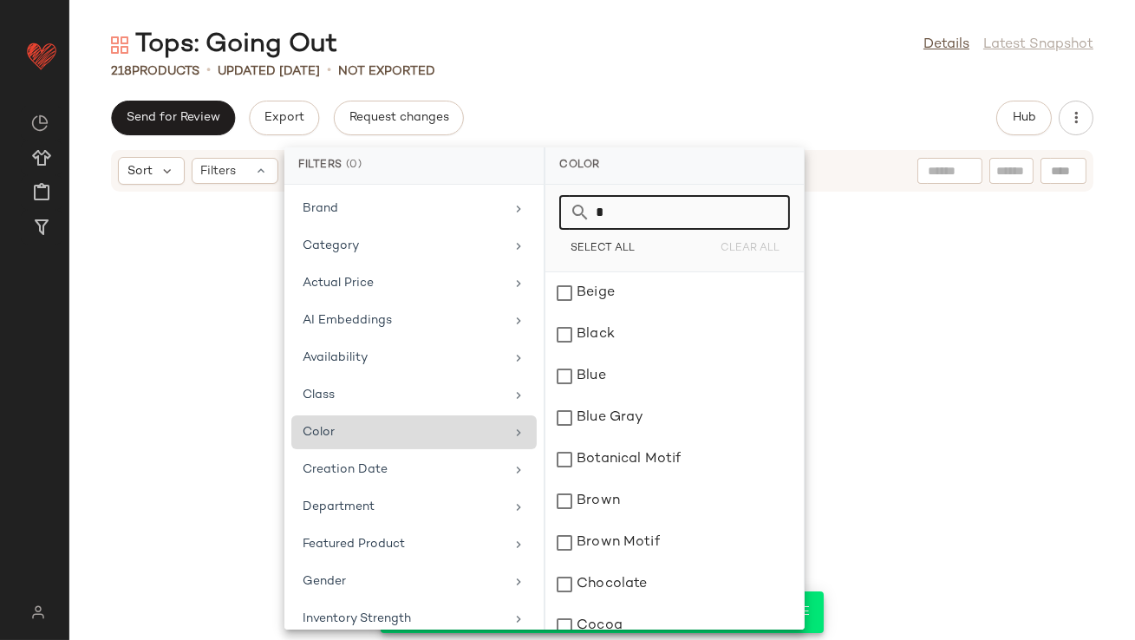
scroll to position [966, 0]
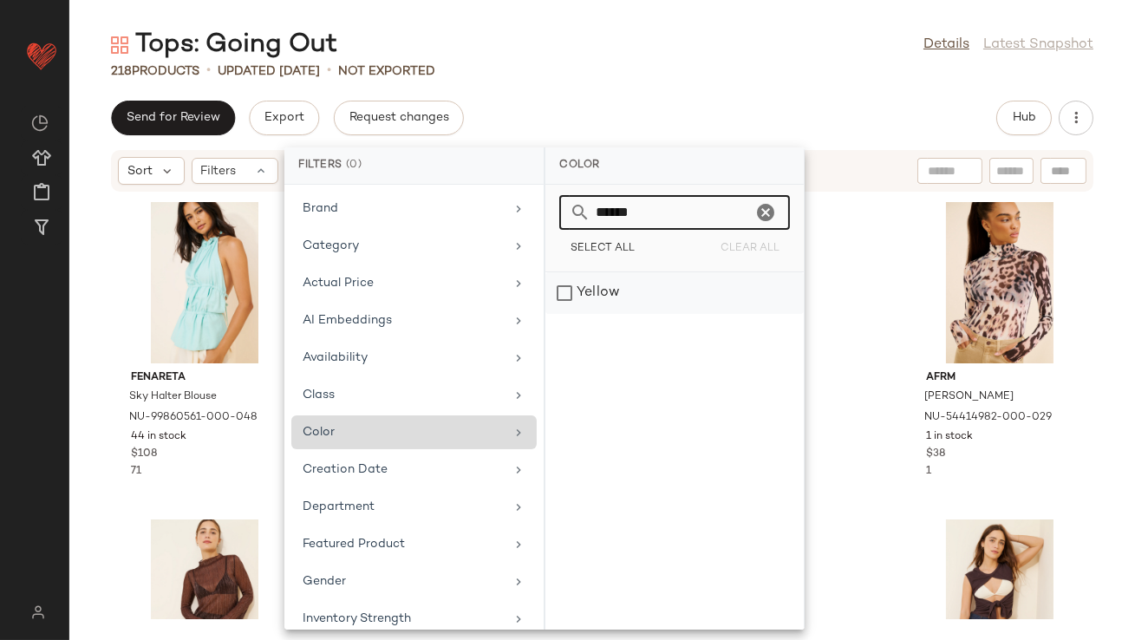
type input "******"
click at [592, 289] on div "Yellow" at bounding box center [674, 293] width 258 height 42
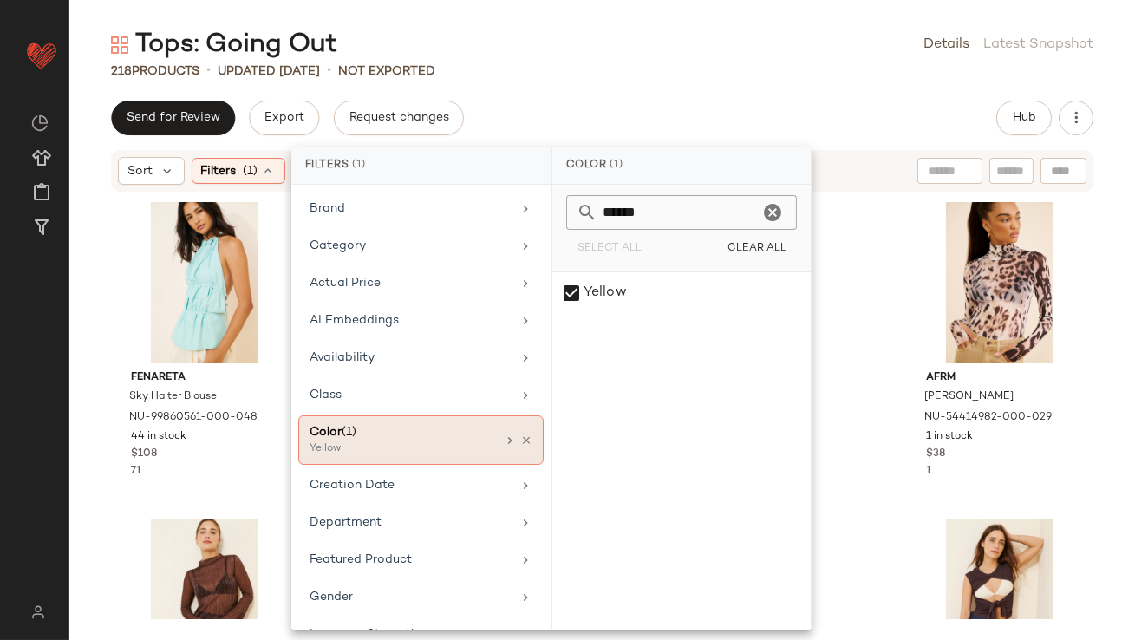
click at [676, 93] on div "Tops: Going Out Details Latest Snapshot 218 Products • updated Aug 18th • Not E…" at bounding box center [602, 334] width 1066 height 612
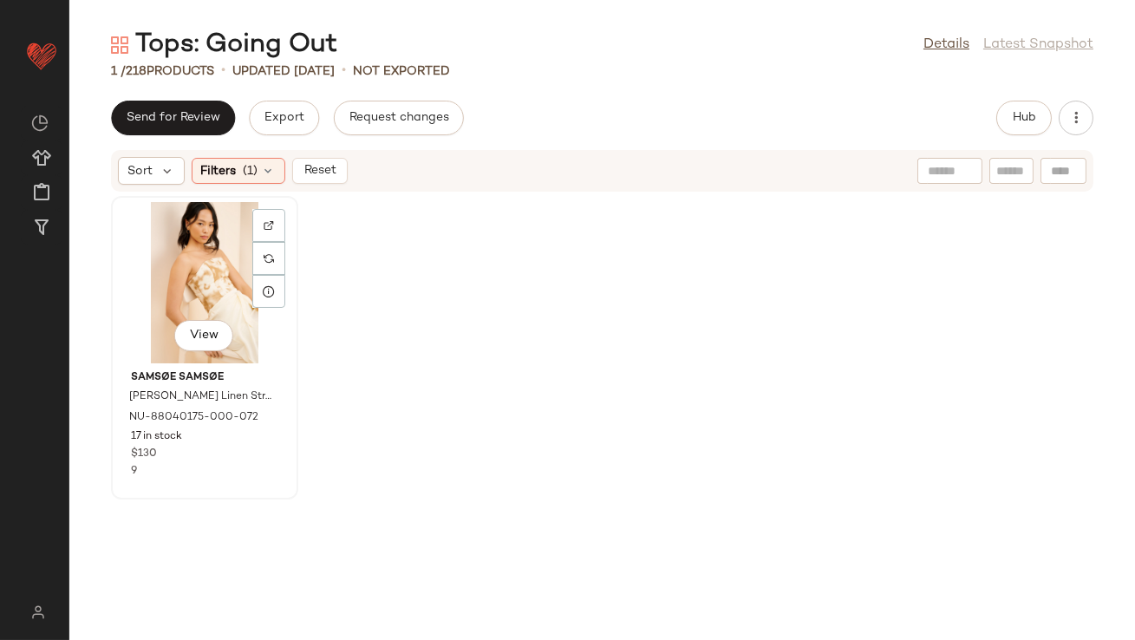
click at [185, 286] on div "View" at bounding box center [204, 282] width 175 height 161
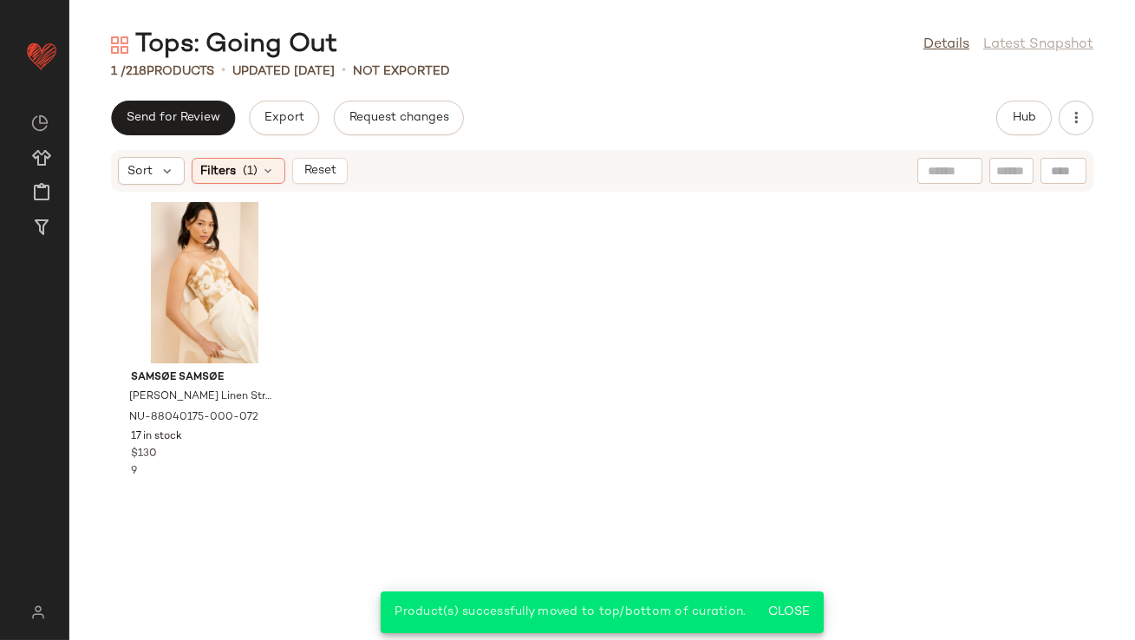
click at [274, 155] on div "Sort Filters (1) Reset" at bounding box center [602, 171] width 982 height 42
click at [271, 173] on icon at bounding box center [269, 171] width 14 height 14
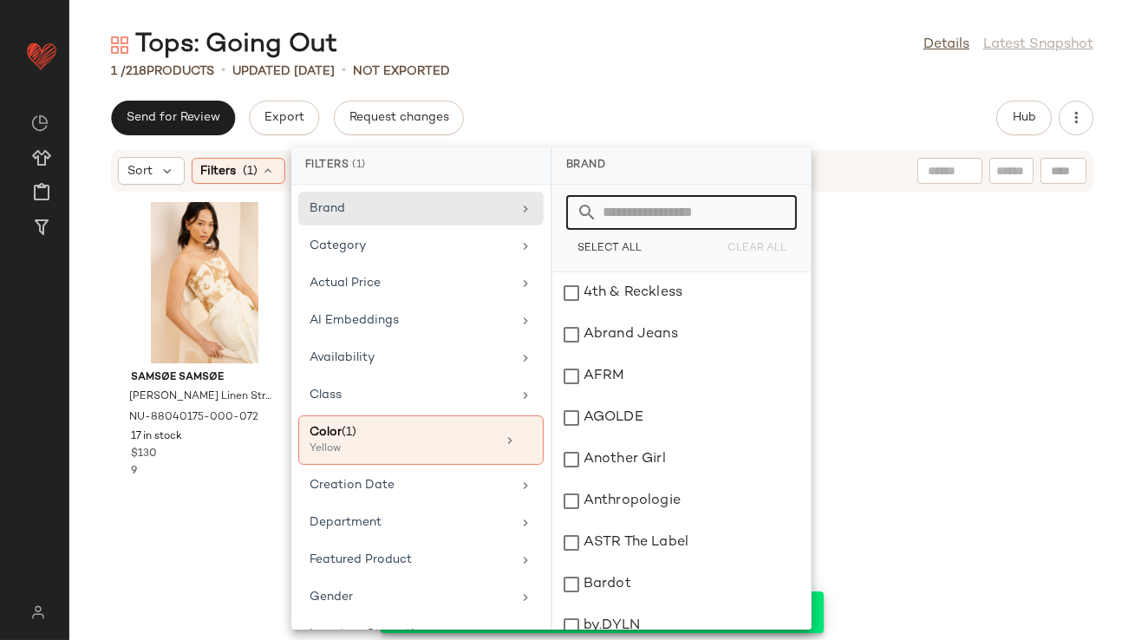
click at [673, 218] on input "text" at bounding box center [691, 212] width 189 height 35
click at [524, 436] on icon at bounding box center [526, 440] width 12 height 12
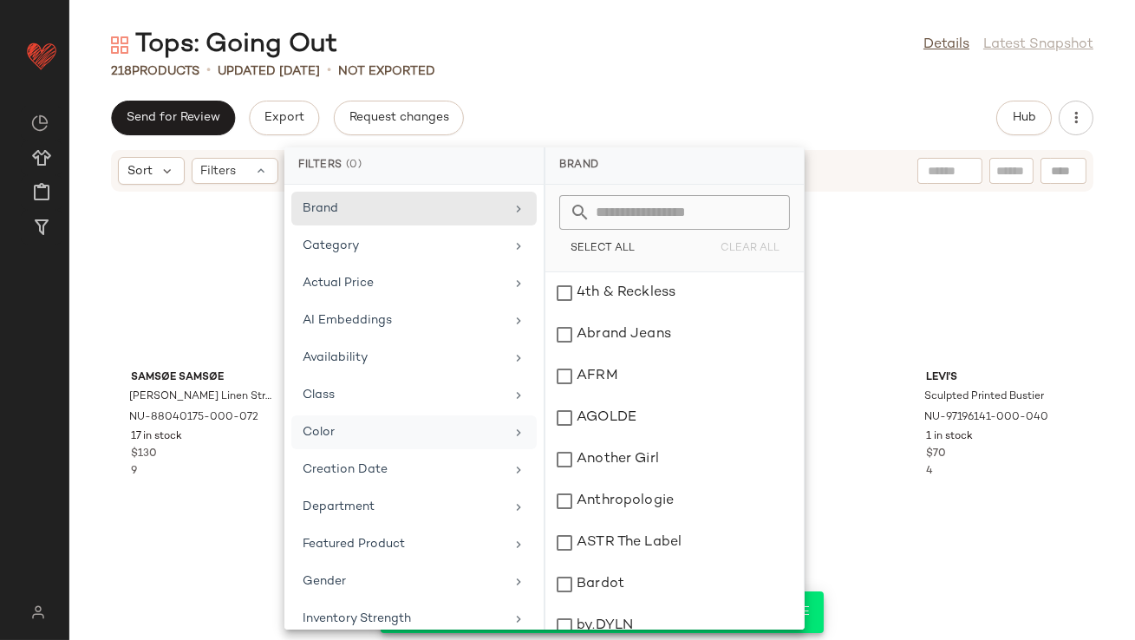
click at [445, 453] on div "Color" at bounding box center [413, 470] width 245 height 34
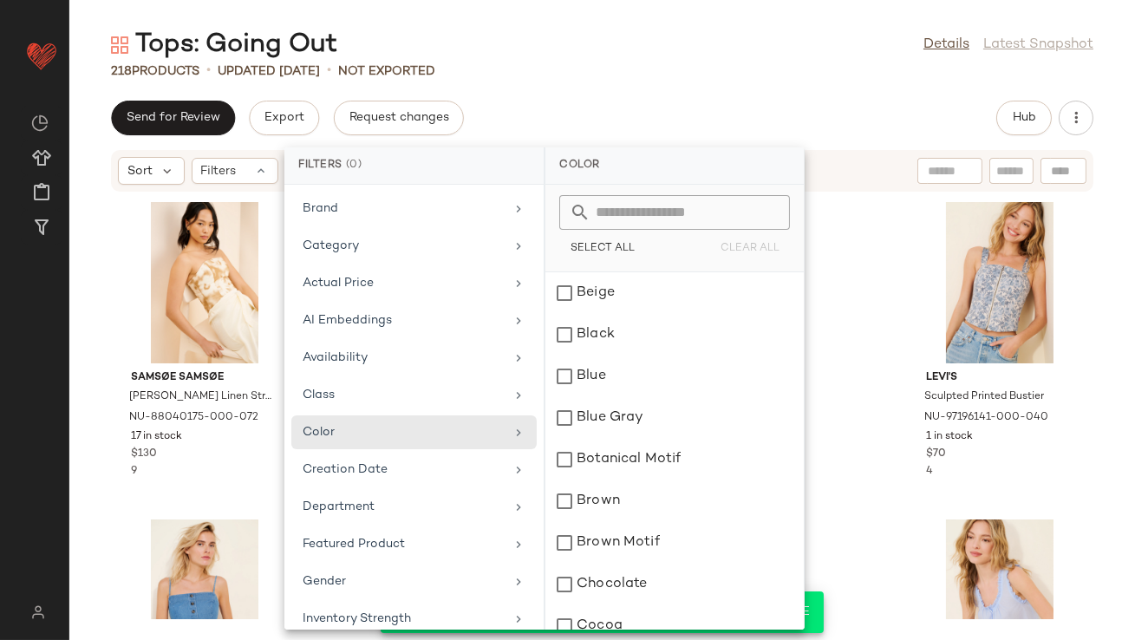
click at [661, 206] on input "text" at bounding box center [684, 212] width 189 height 35
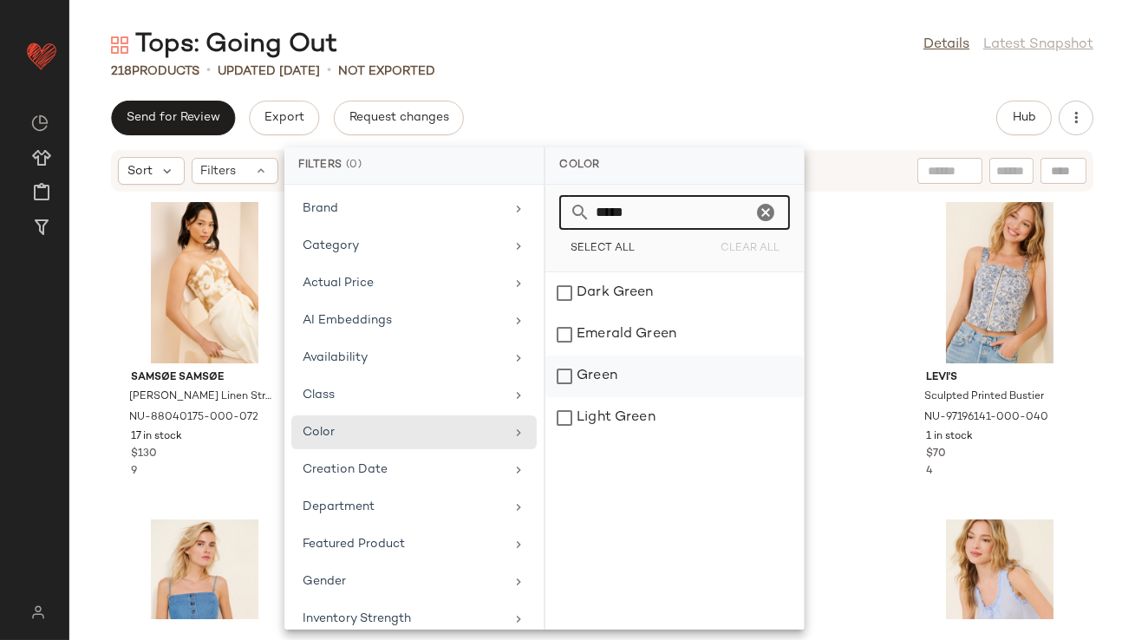
type input "*****"
click at [642, 397] on div "Green" at bounding box center [674, 418] width 258 height 42
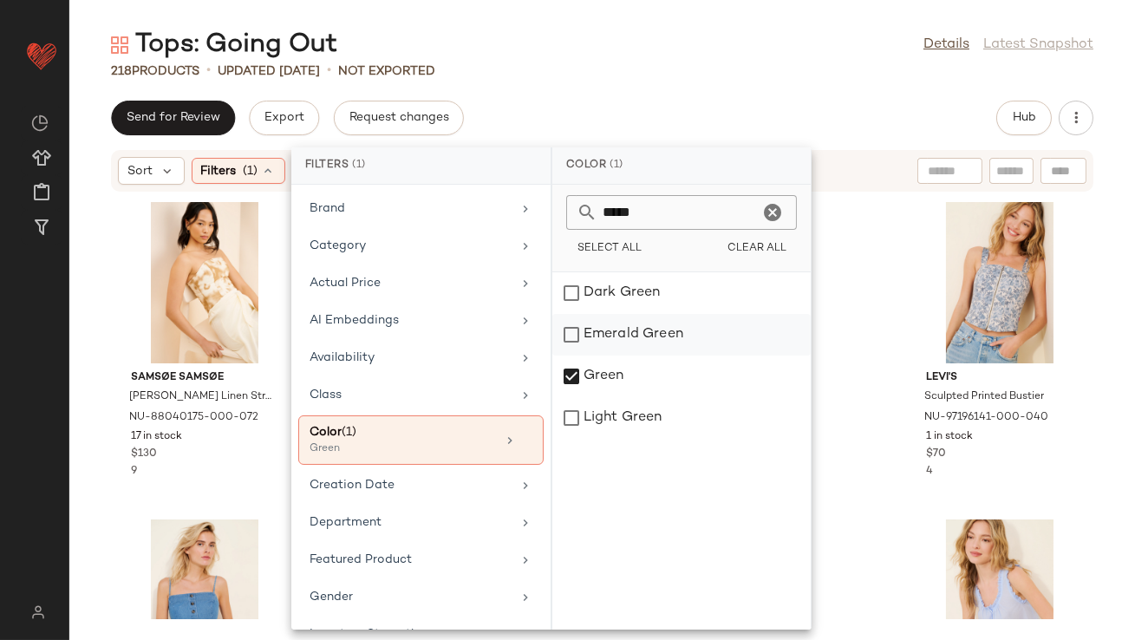
click at [642, 355] on div "Emerald Green" at bounding box center [681, 376] width 258 height 42
click at [642, 314] on div "Dark Green" at bounding box center [681, 335] width 258 height 42
click at [635, 408] on div "Light Green" at bounding box center [681, 418] width 258 height 42
click at [754, 108] on div "Send for Review Export Request changes Hub" at bounding box center [602, 118] width 982 height 35
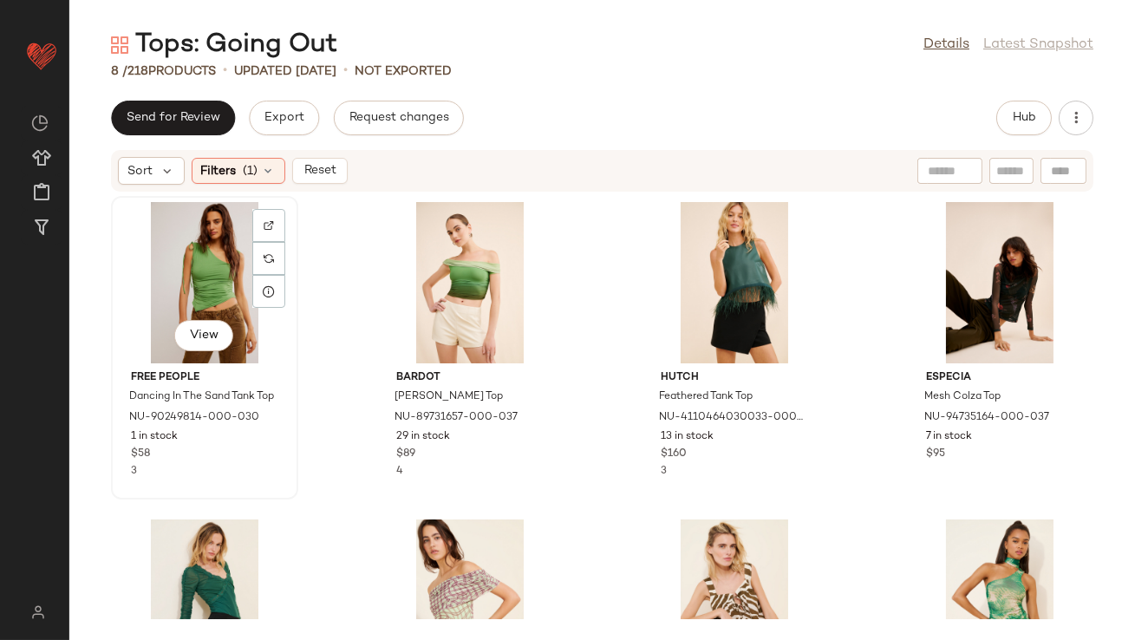
click at [200, 275] on div "View" at bounding box center [204, 282] width 175 height 161
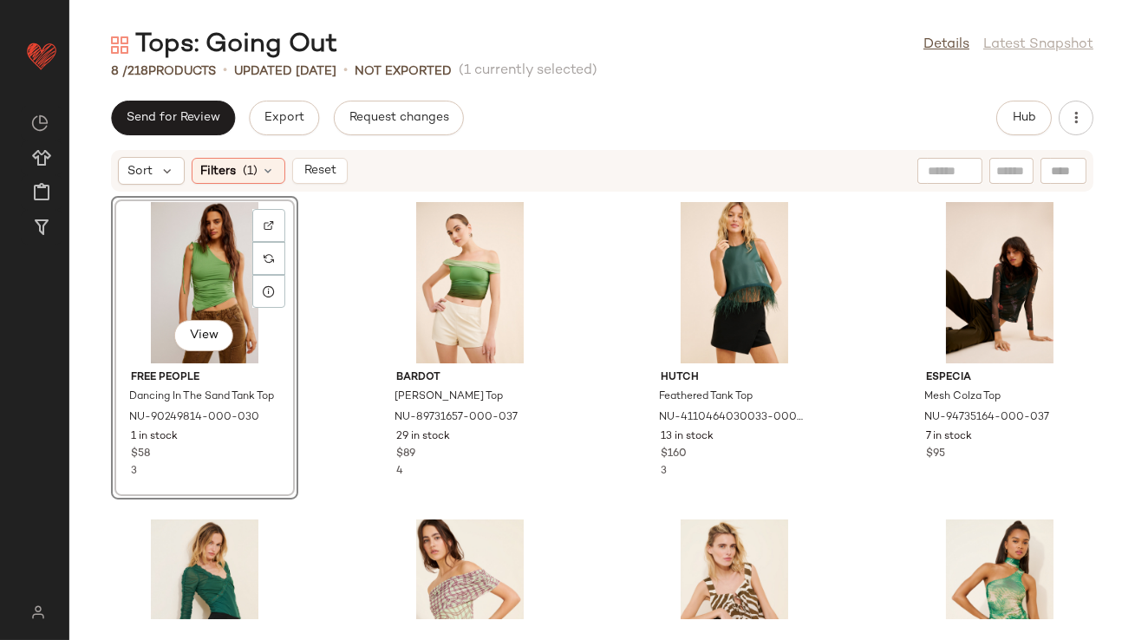
scroll to position [197, 0]
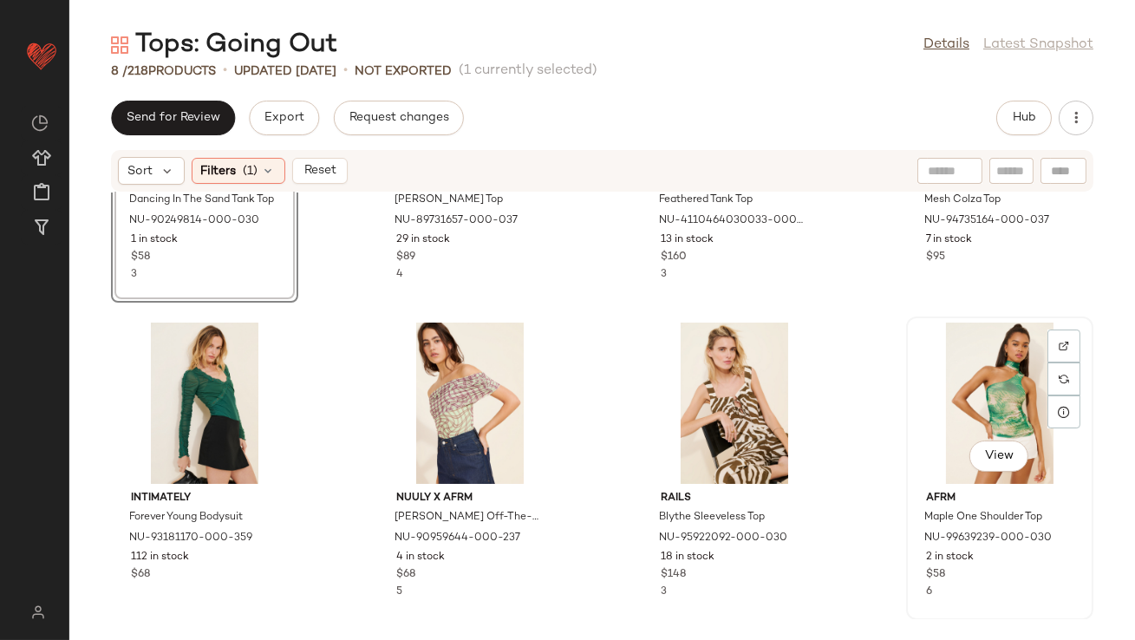
click at [976, 377] on div "View" at bounding box center [999, 403] width 175 height 161
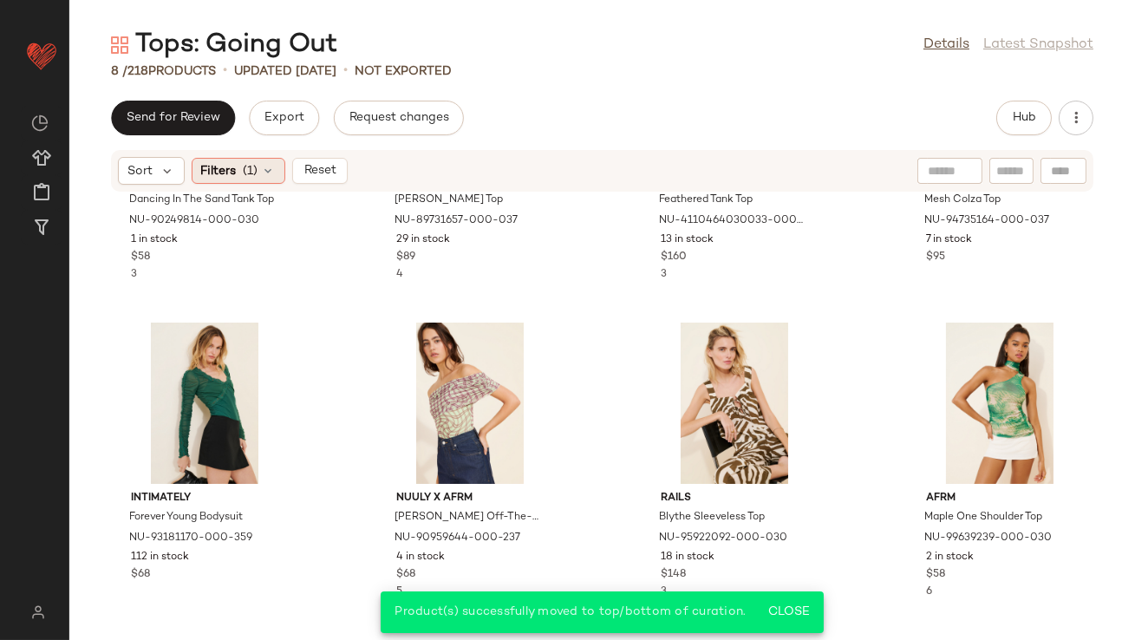
click at [277, 160] on div "Filters (1)" at bounding box center [239, 171] width 94 height 26
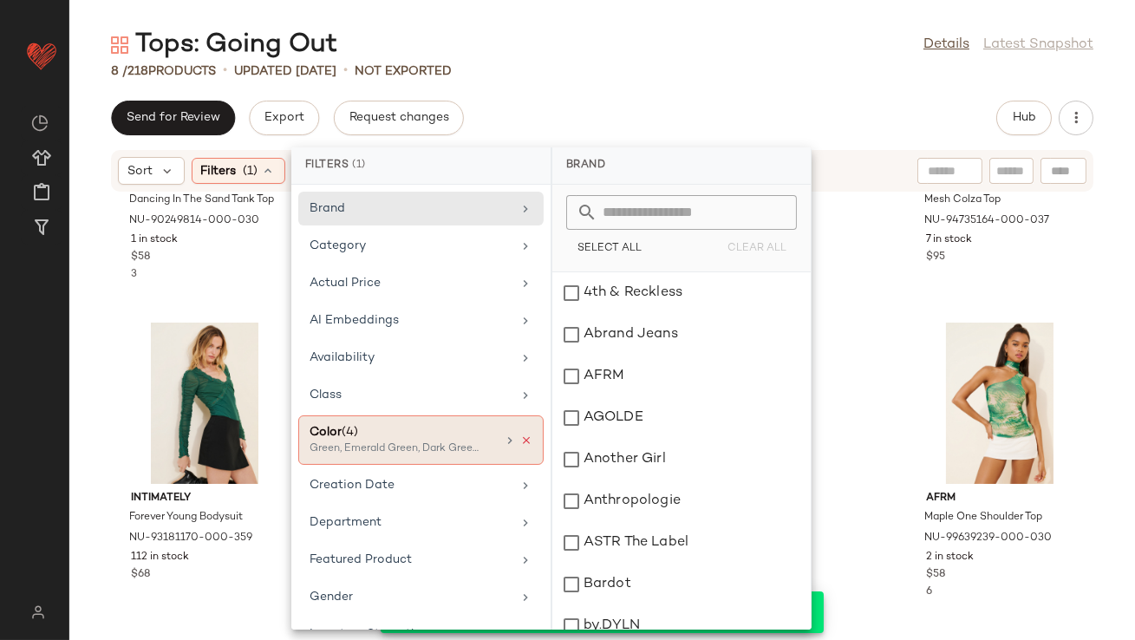
click at [520, 440] on icon at bounding box center [526, 440] width 12 height 12
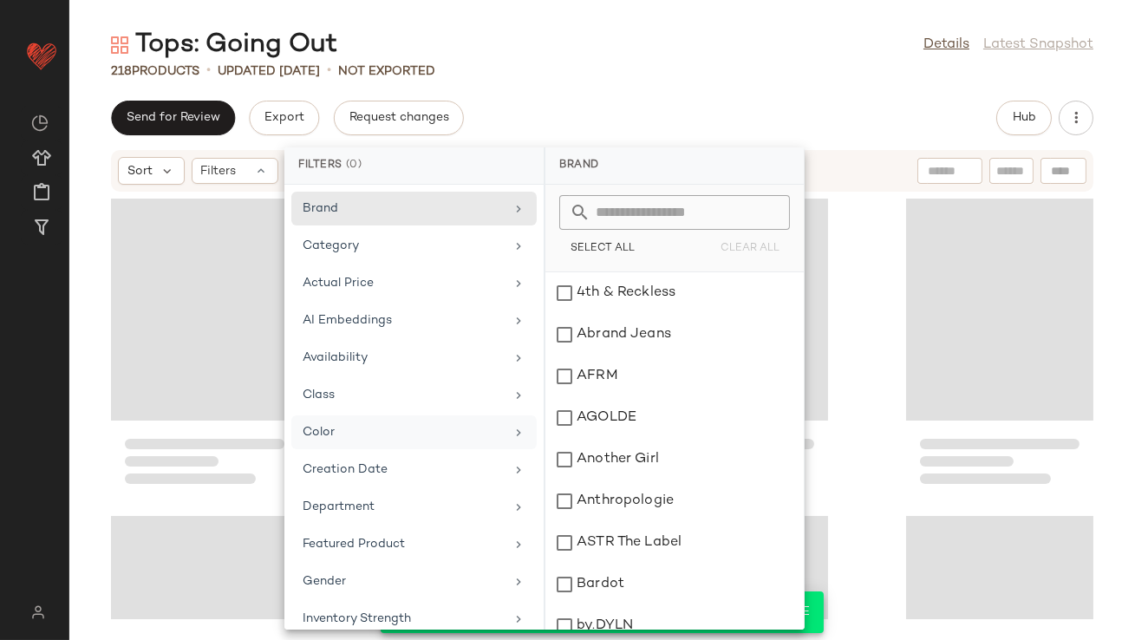
click at [489, 438] on div "Color" at bounding box center [404, 432] width 202 height 18
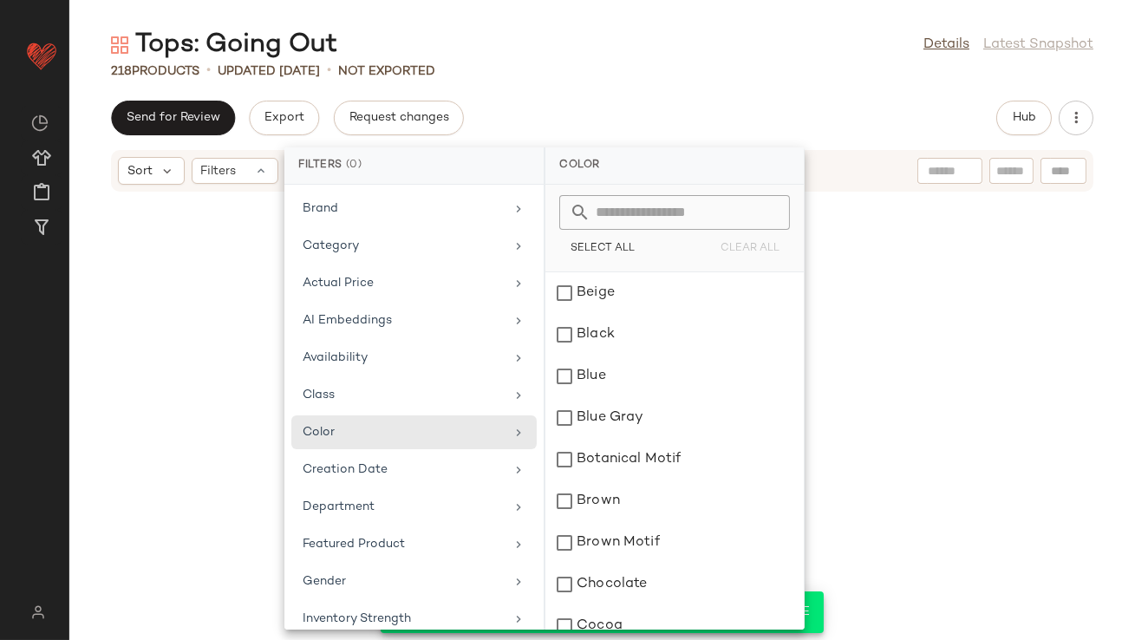
scroll to position [330, 0]
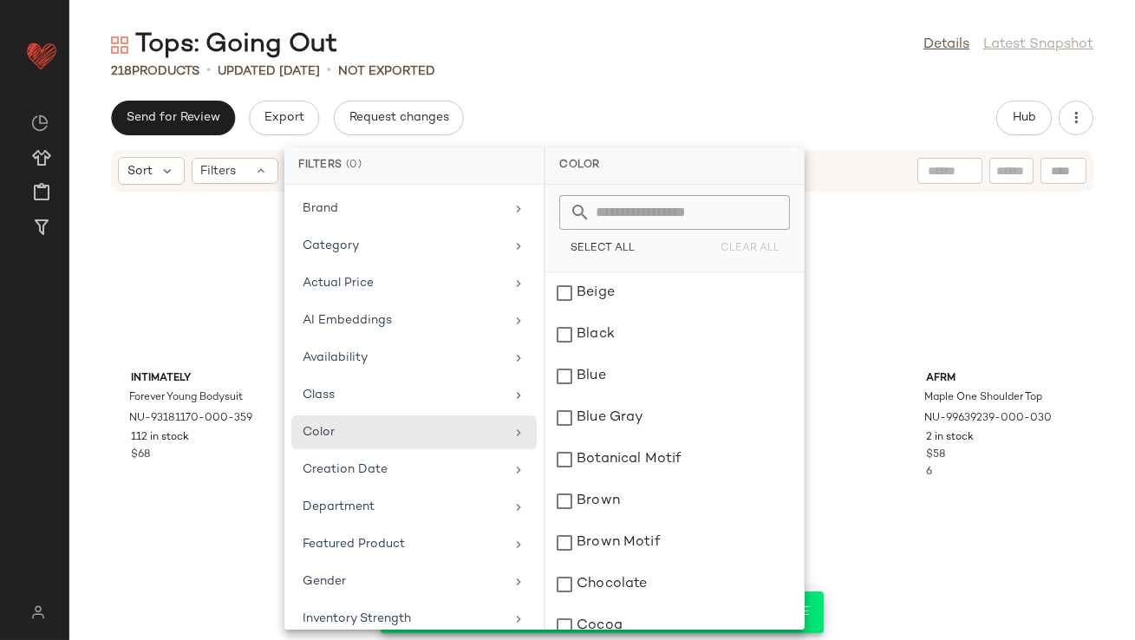
click at [620, 207] on input "text" at bounding box center [684, 212] width 189 height 35
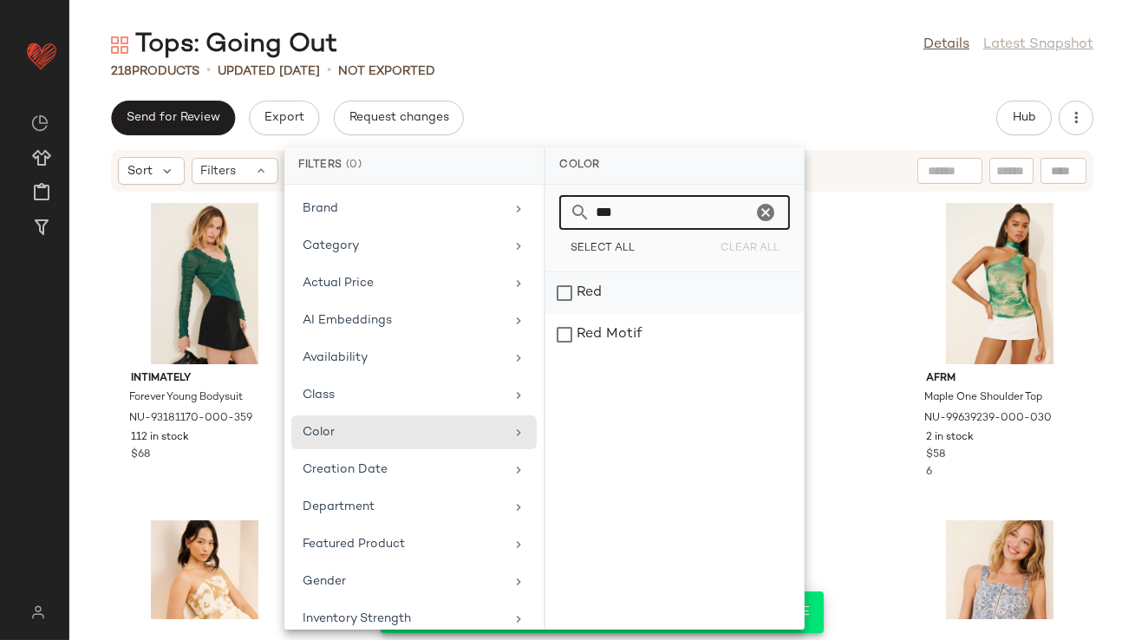
type input "***"
click at [616, 314] on div "Red" at bounding box center [674, 335] width 258 height 42
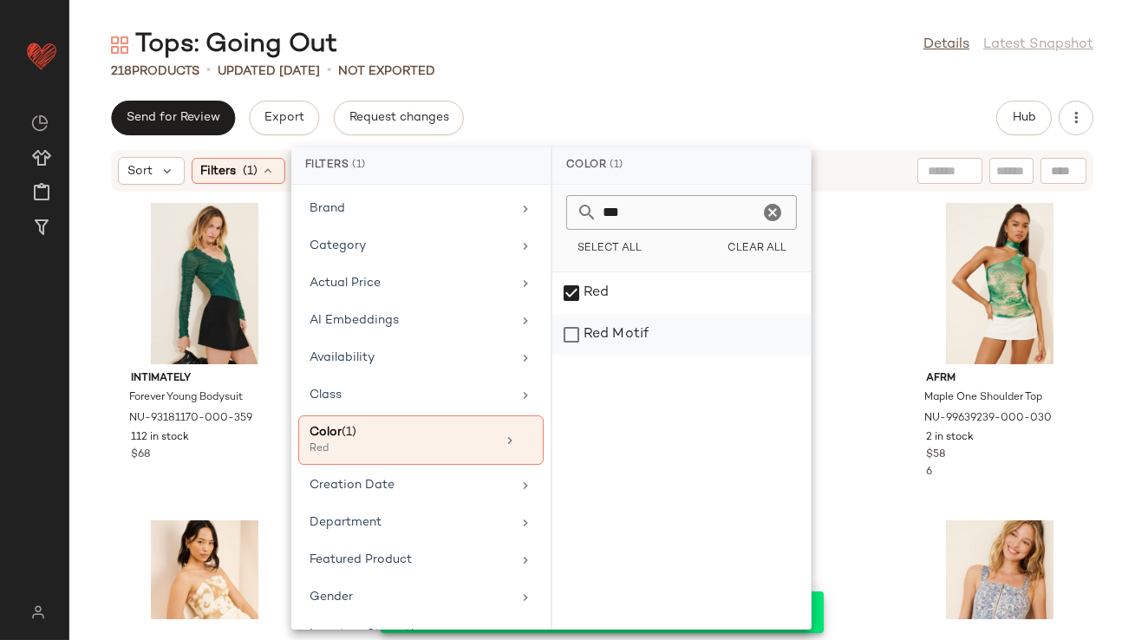
click at [616, 329] on div "Red Motif" at bounding box center [681, 335] width 258 height 42
click at [690, 103] on div "Send for Review Export Request changes Hub" at bounding box center [602, 118] width 982 height 35
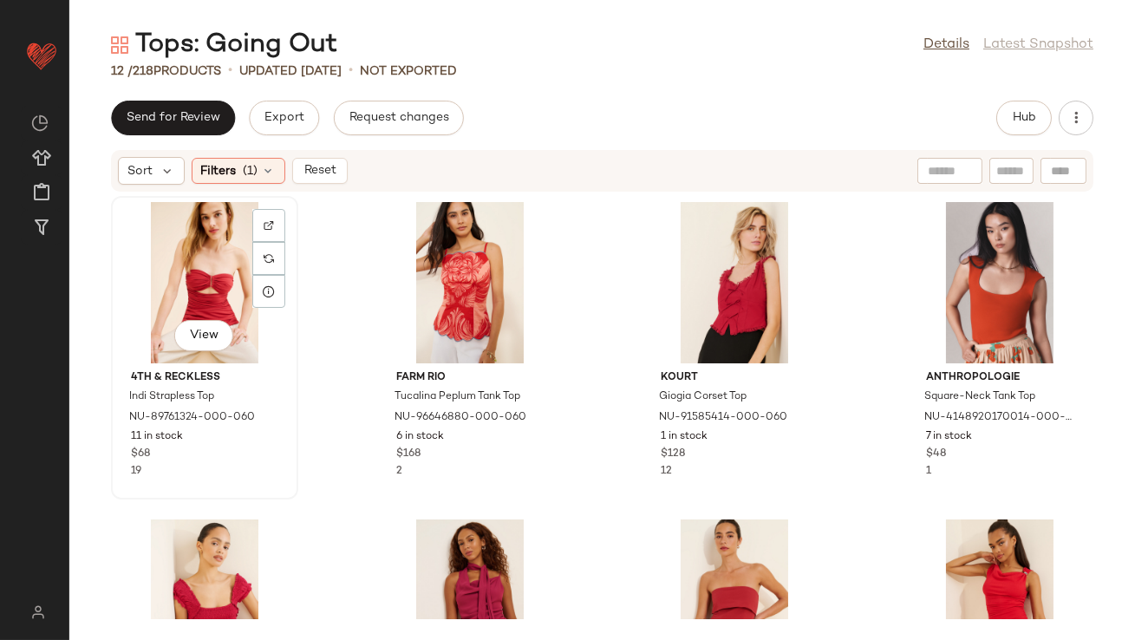
click at [206, 284] on div "View" at bounding box center [204, 282] width 175 height 161
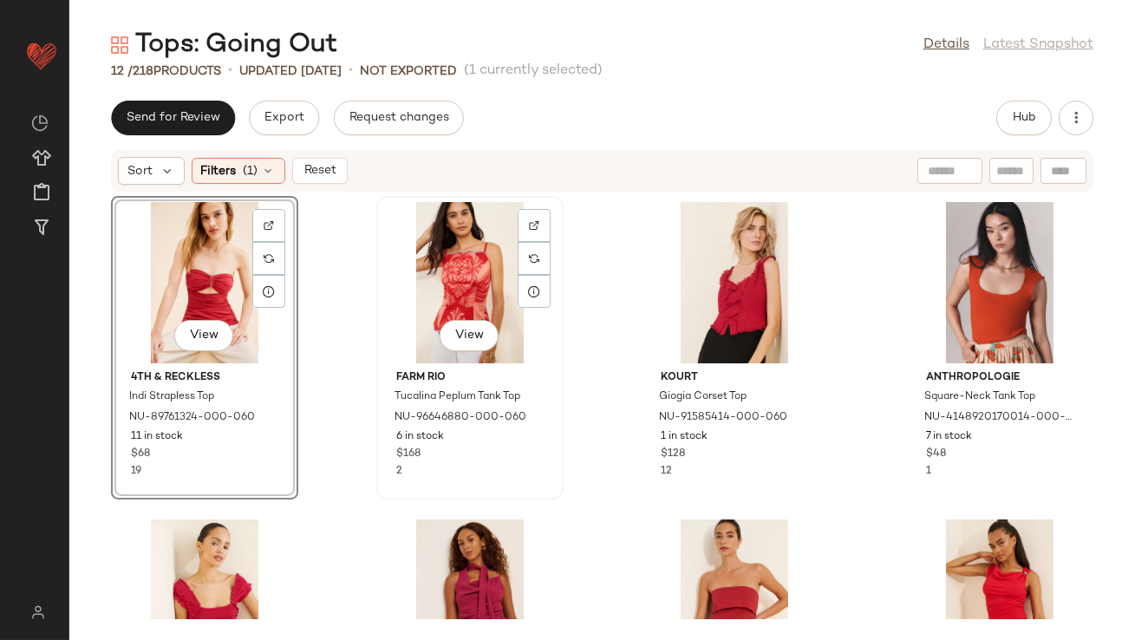
scroll to position [528, 0]
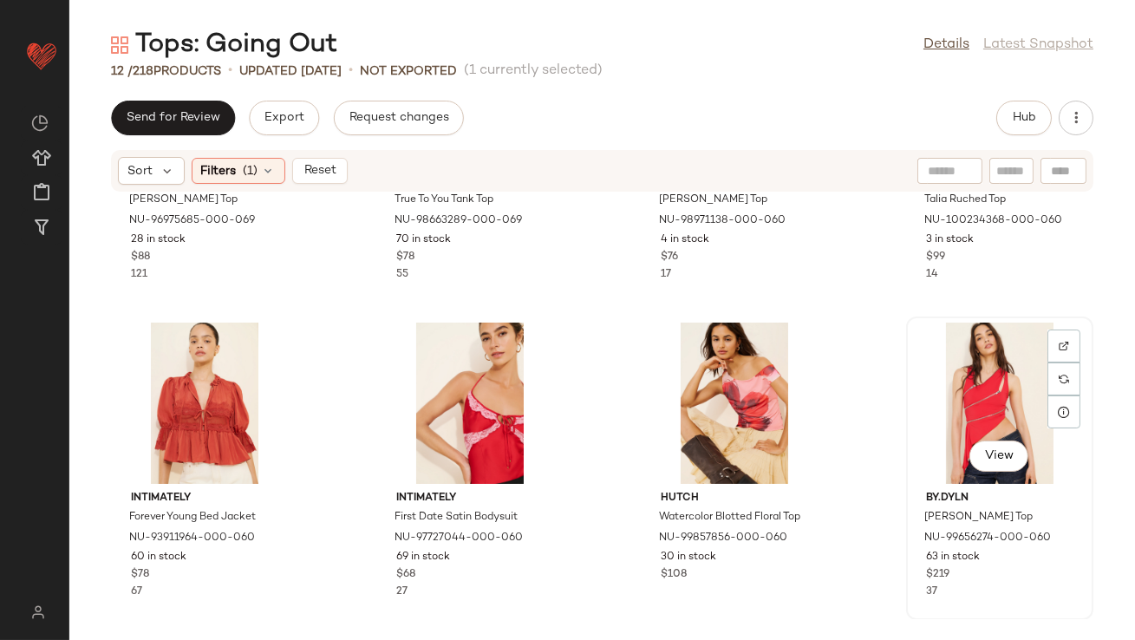
click at [1002, 431] on div "View" at bounding box center [999, 403] width 175 height 161
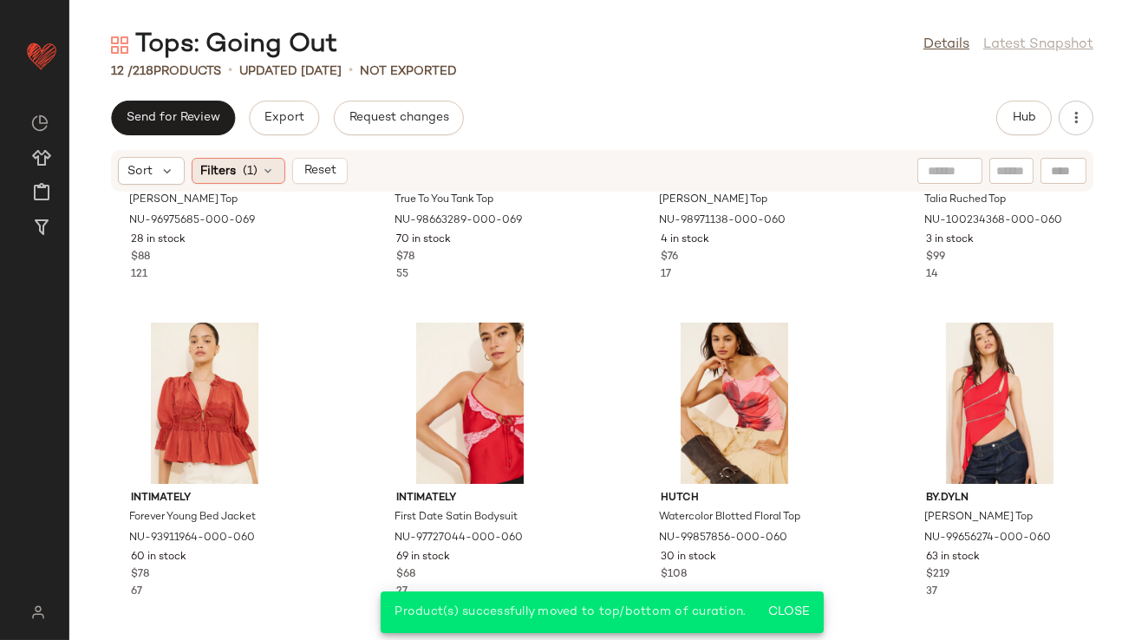
click at [274, 169] on div "Filters (1)" at bounding box center [239, 171] width 94 height 26
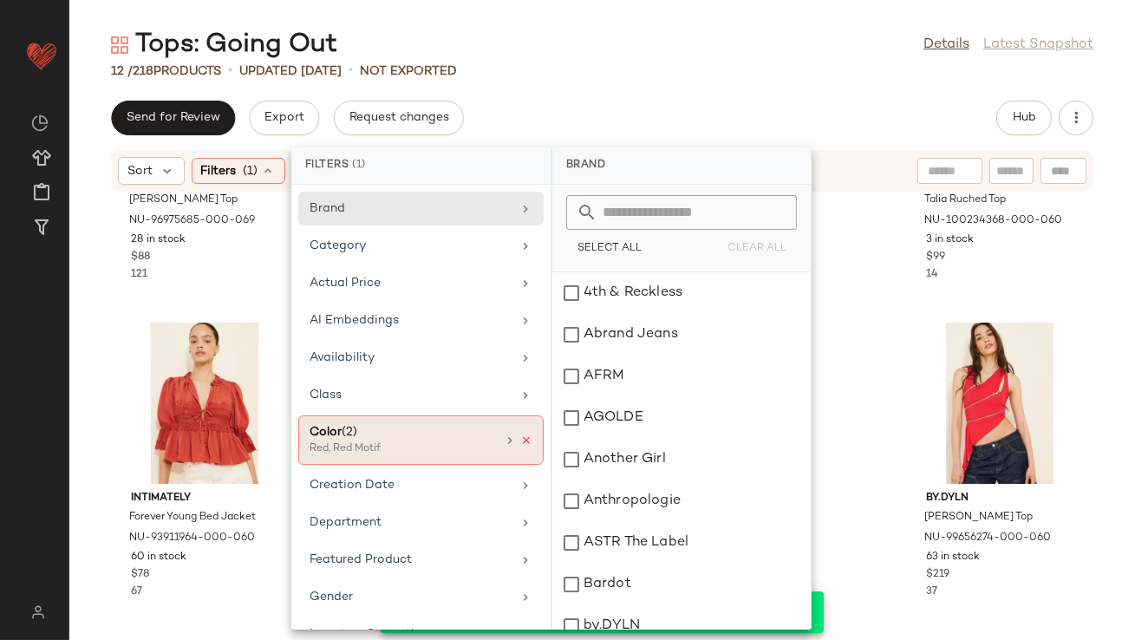
click at [523, 434] on icon at bounding box center [526, 440] width 12 height 12
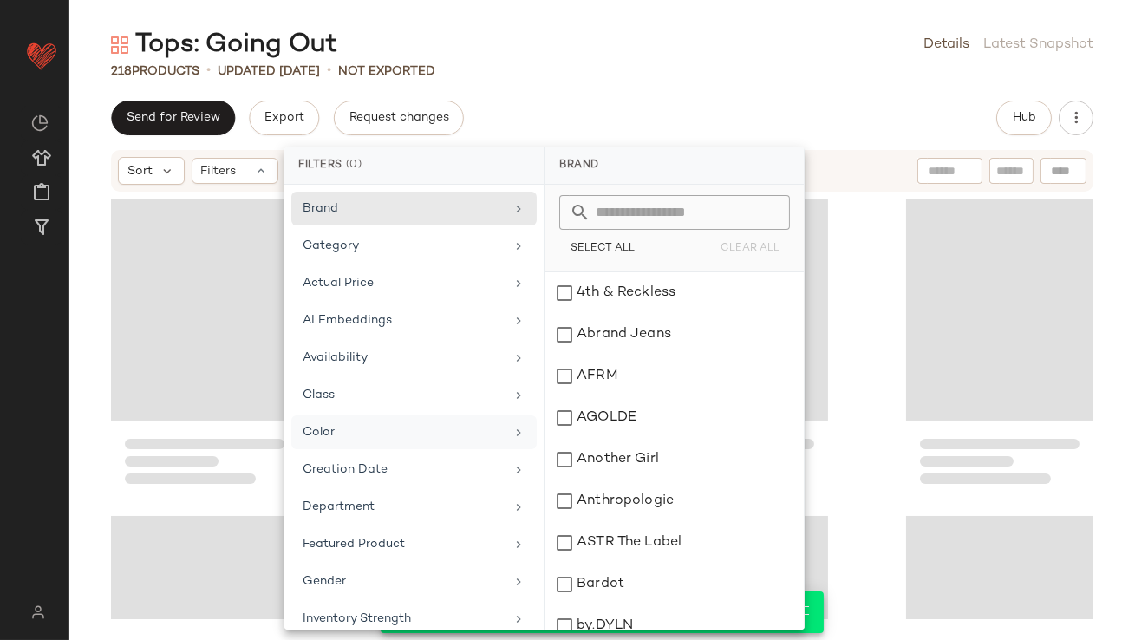
click at [484, 434] on div "Color" at bounding box center [404, 432] width 202 height 18
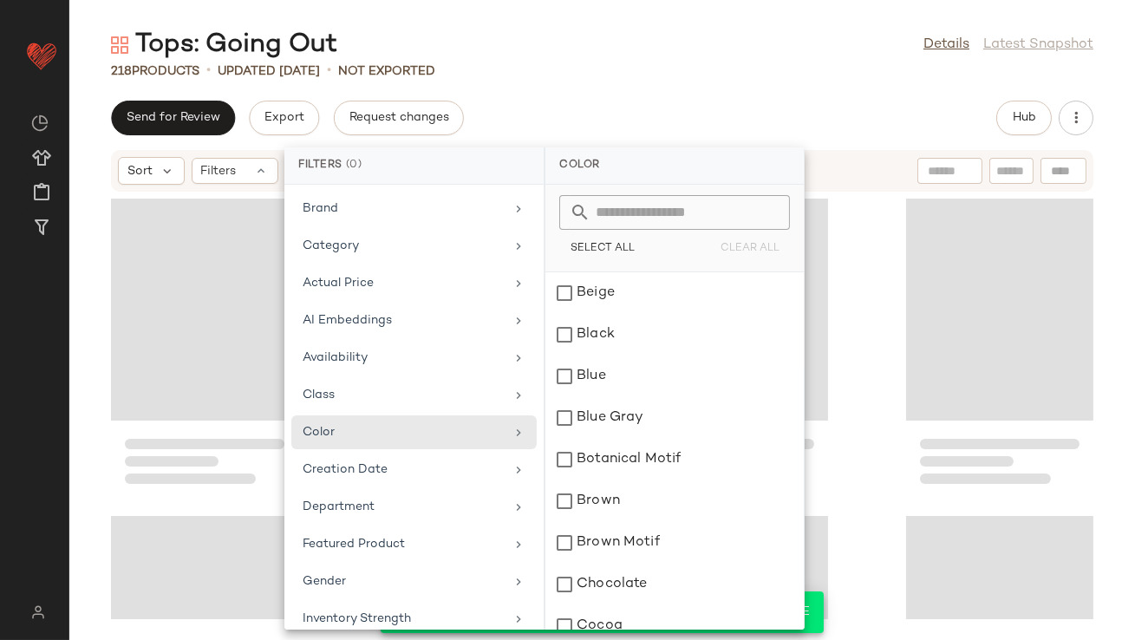
scroll to position [648, 0]
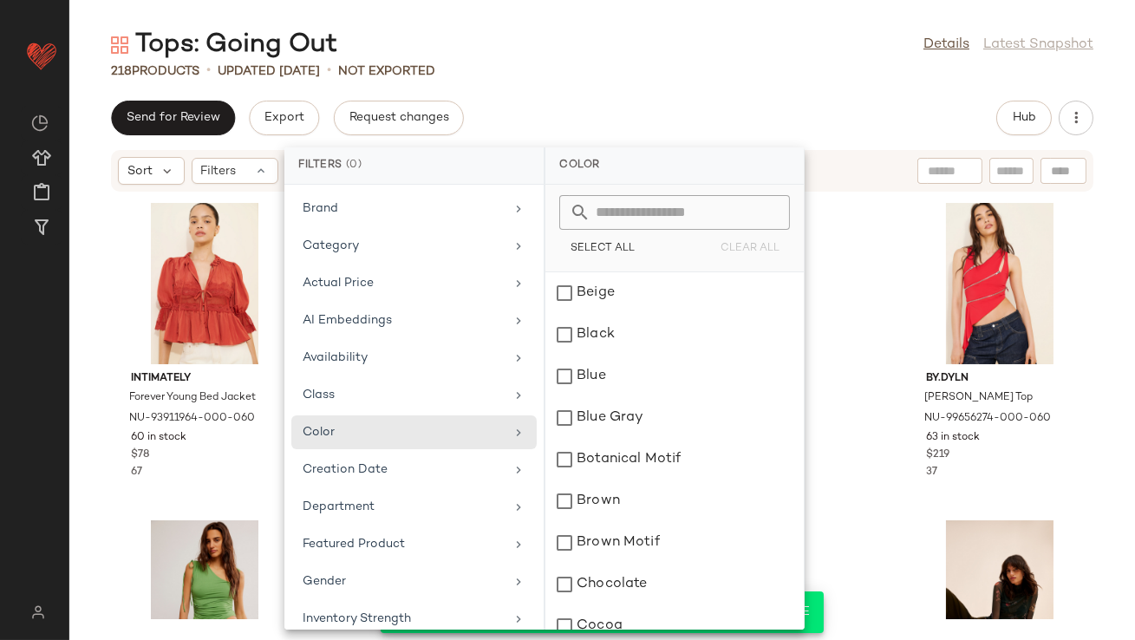
click at [614, 224] on input "text" at bounding box center [684, 212] width 189 height 35
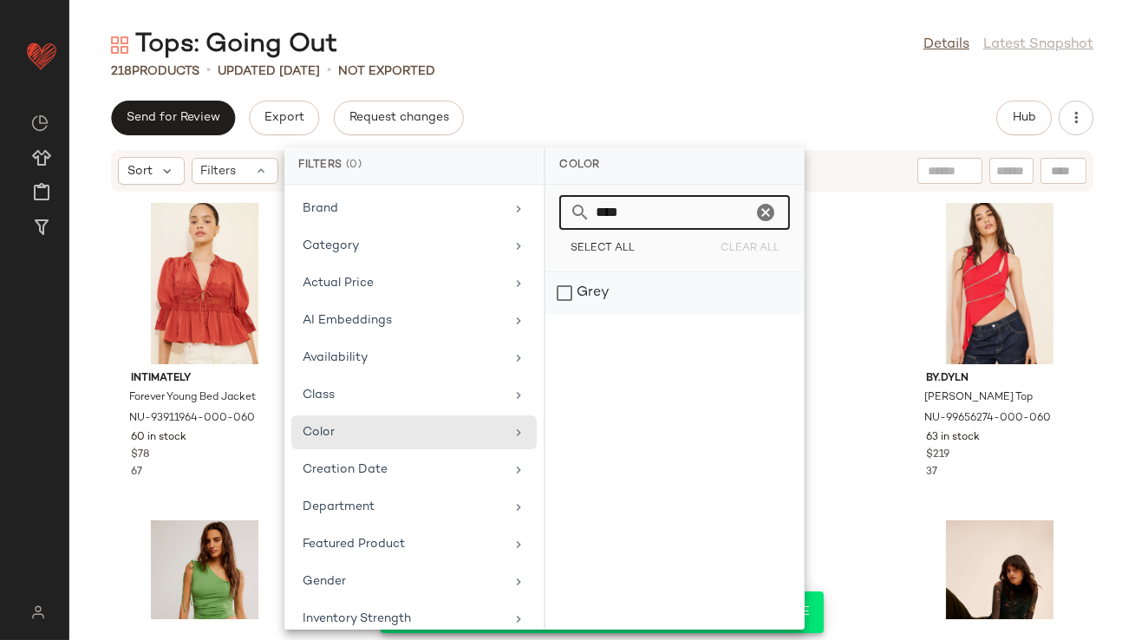
type input "****"
click at [694, 300] on div "Grey" at bounding box center [674, 293] width 258 height 42
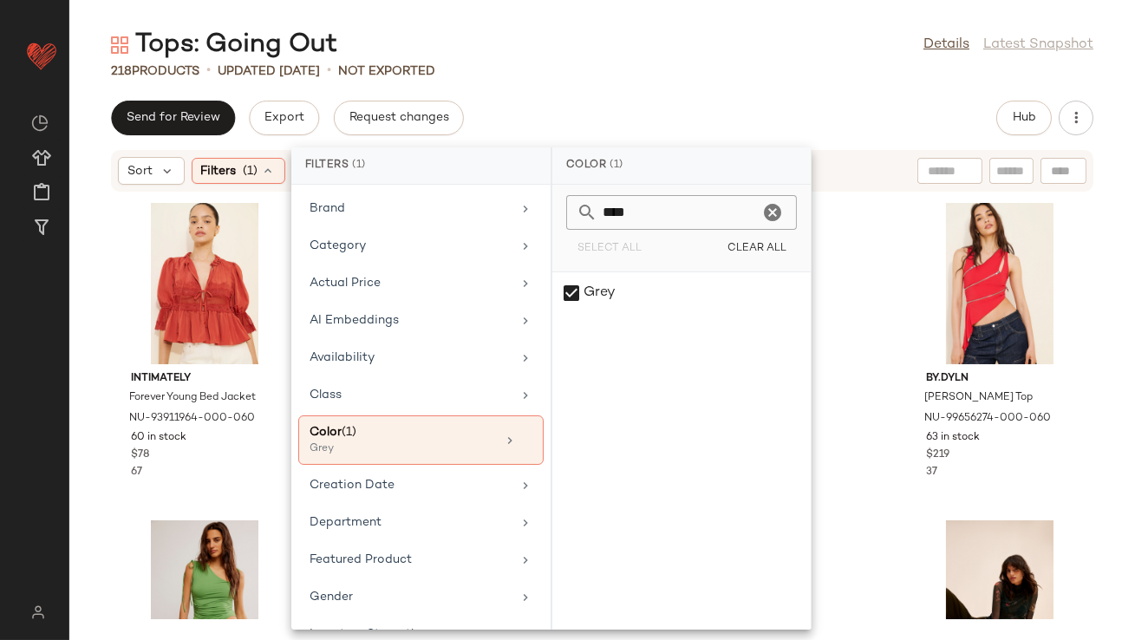
click at [677, 50] on div "Tops: Going Out Details Latest Snapshot" at bounding box center [602, 45] width 1066 height 35
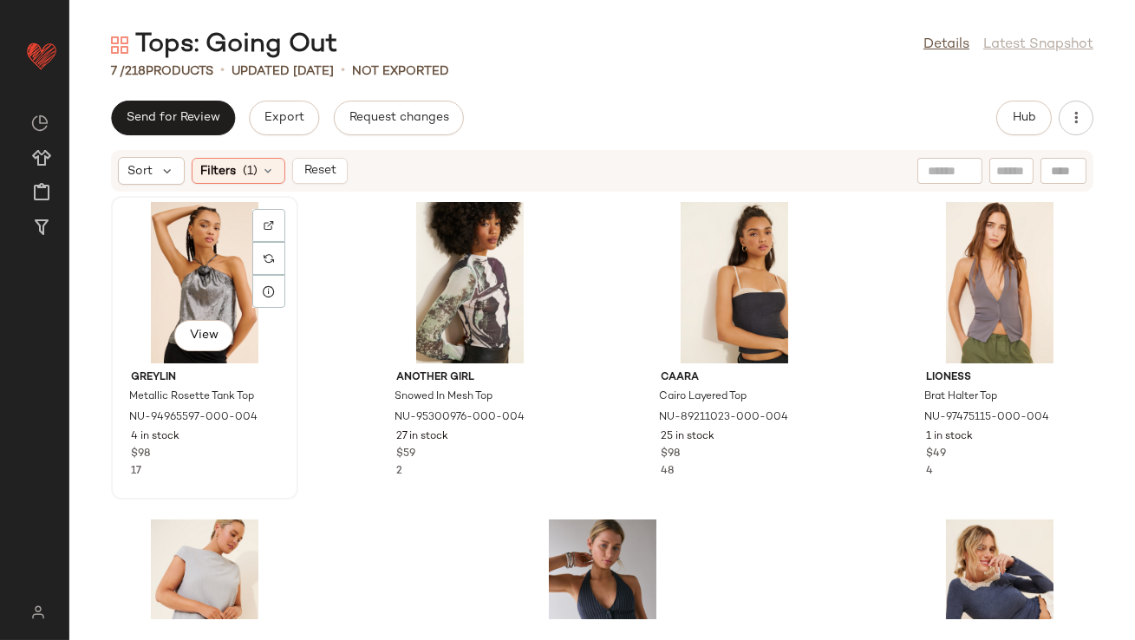
click at [193, 274] on div "View" at bounding box center [204, 282] width 175 height 161
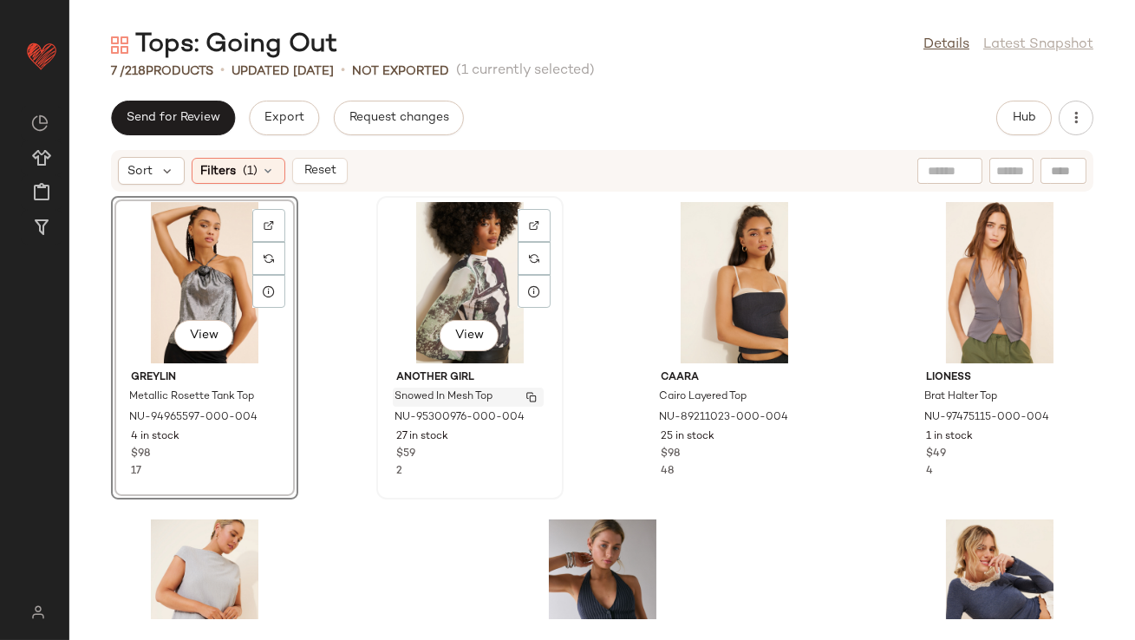
scroll to position [197, 0]
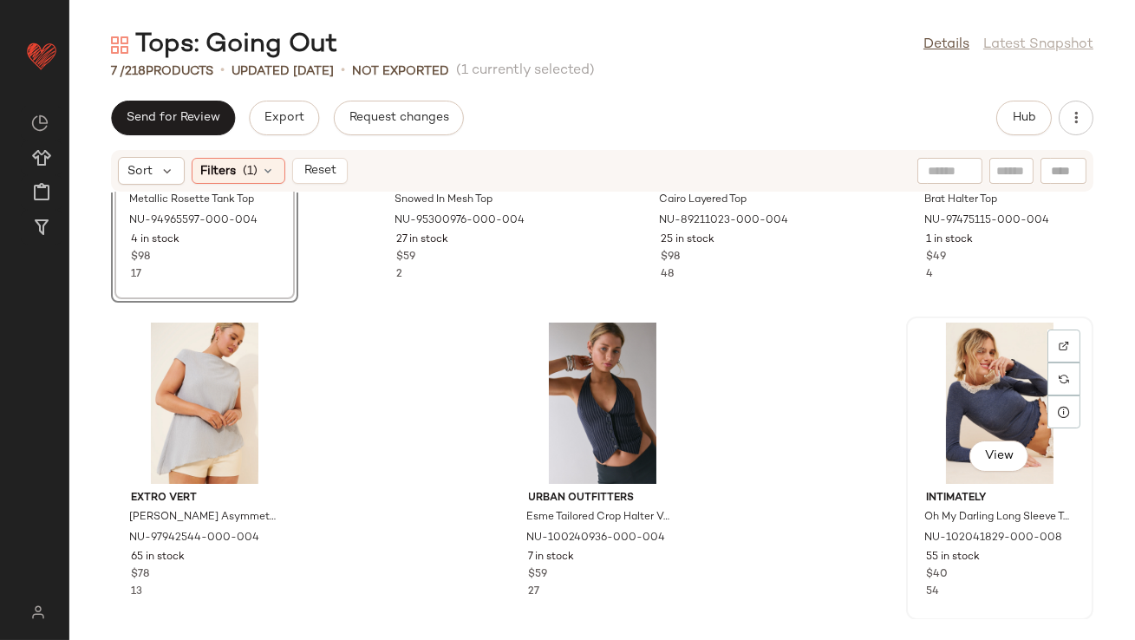
click at [1002, 433] on div "View" at bounding box center [999, 403] width 175 height 161
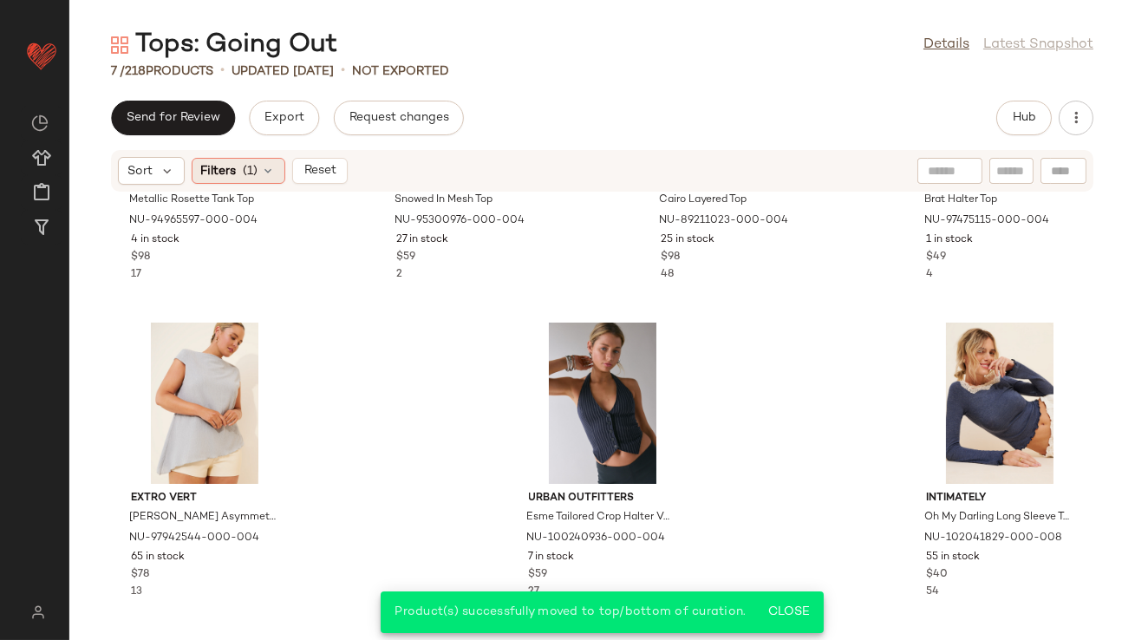
click at [273, 169] on icon at bounding box center [269, 171] width 14 height 14
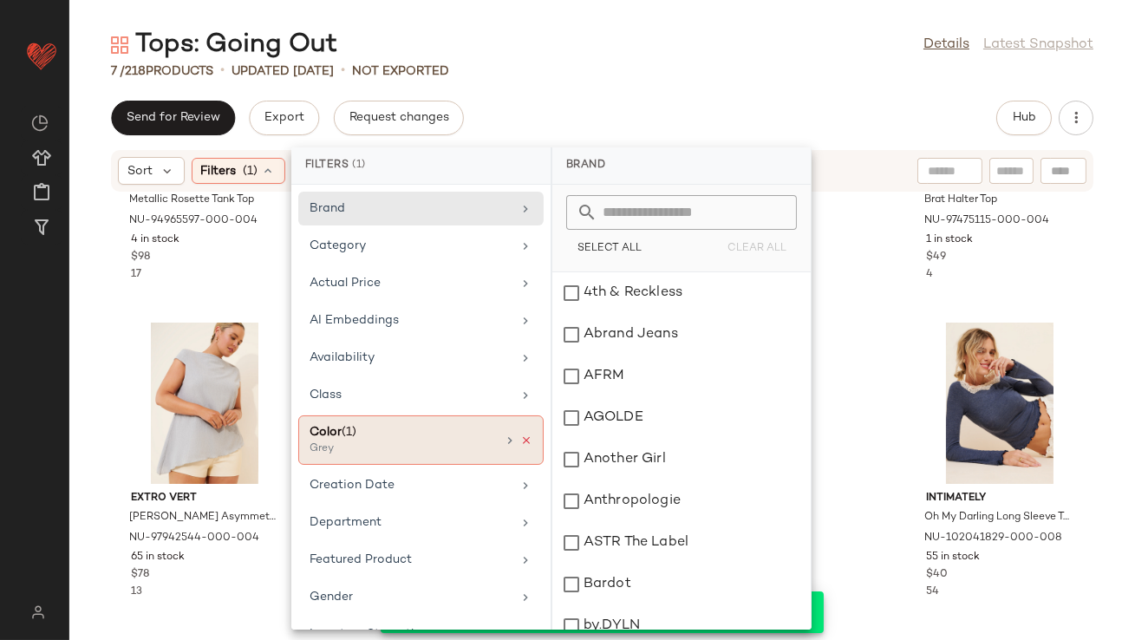
click at [520, 437] on icon at bounding box center [526, 440] width 12 height 12
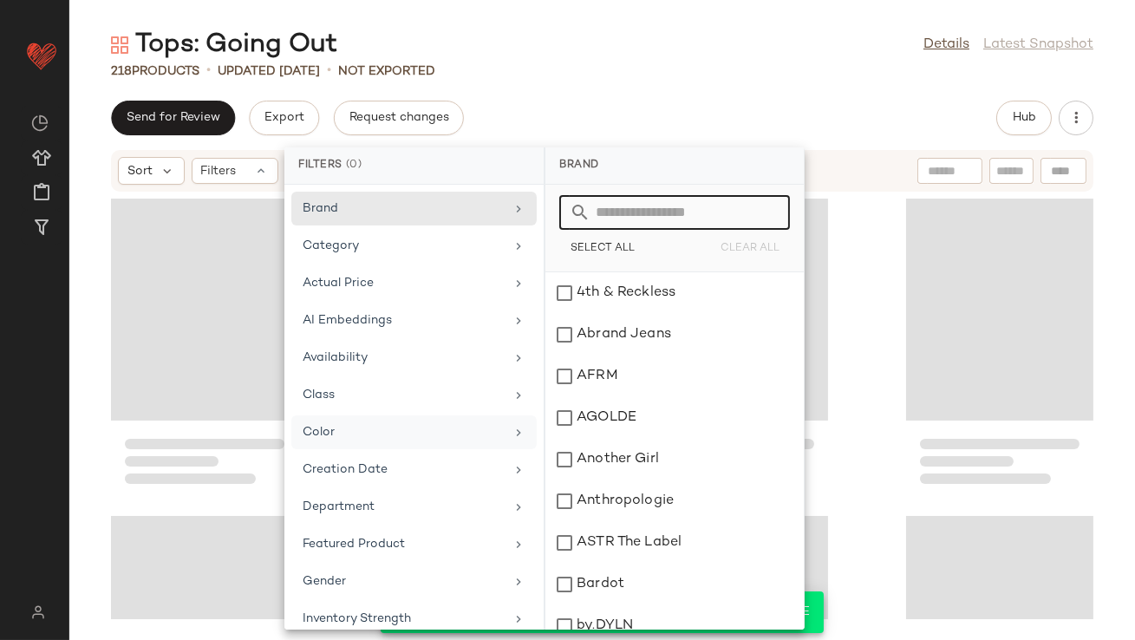
click at [615, 225] on input "text" at bounding box center [684, 212] width 189 height 35
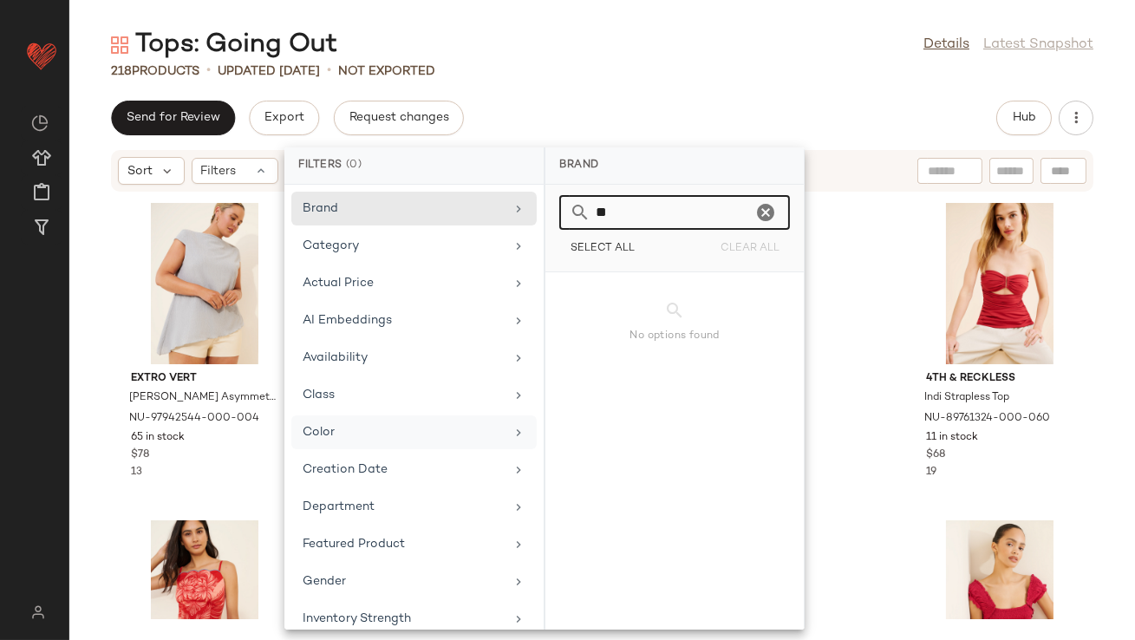
type input "*"
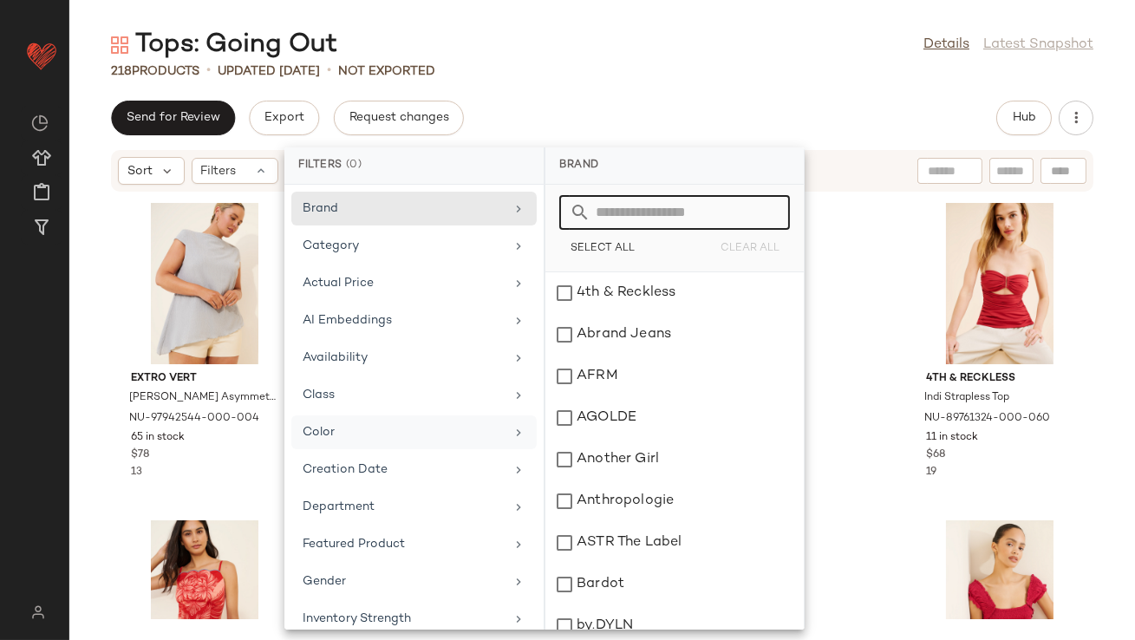
click at [404, 427] on div "Color" at bounding box center [404, 432] width 202 height 18
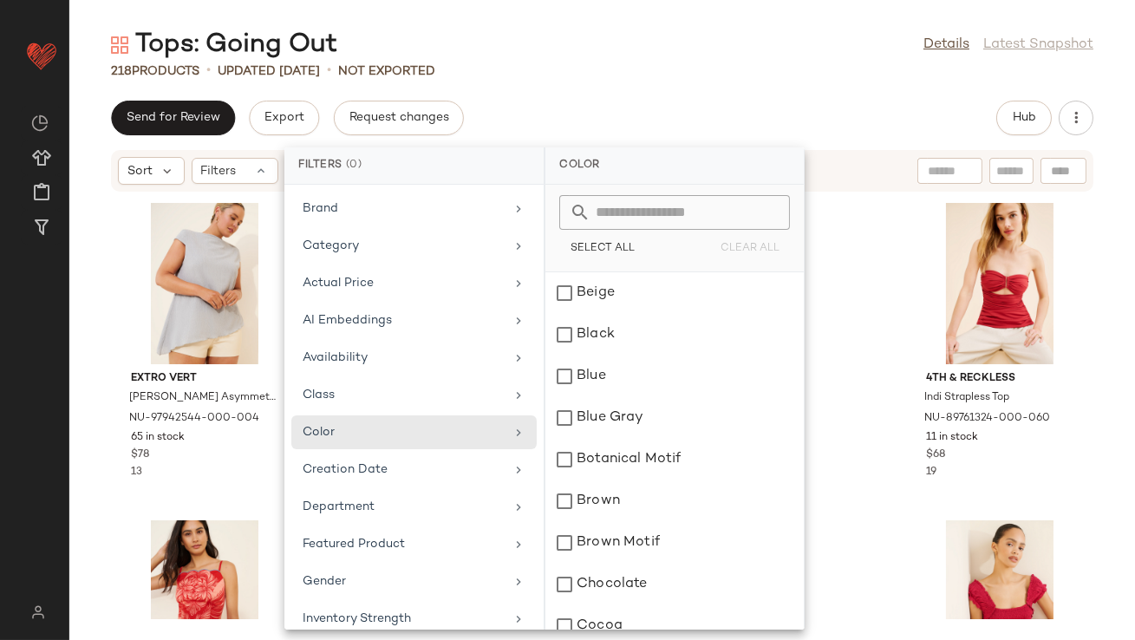
click at [635, 212] on input "text" at bounding box center [684, 212] width 189 height 35
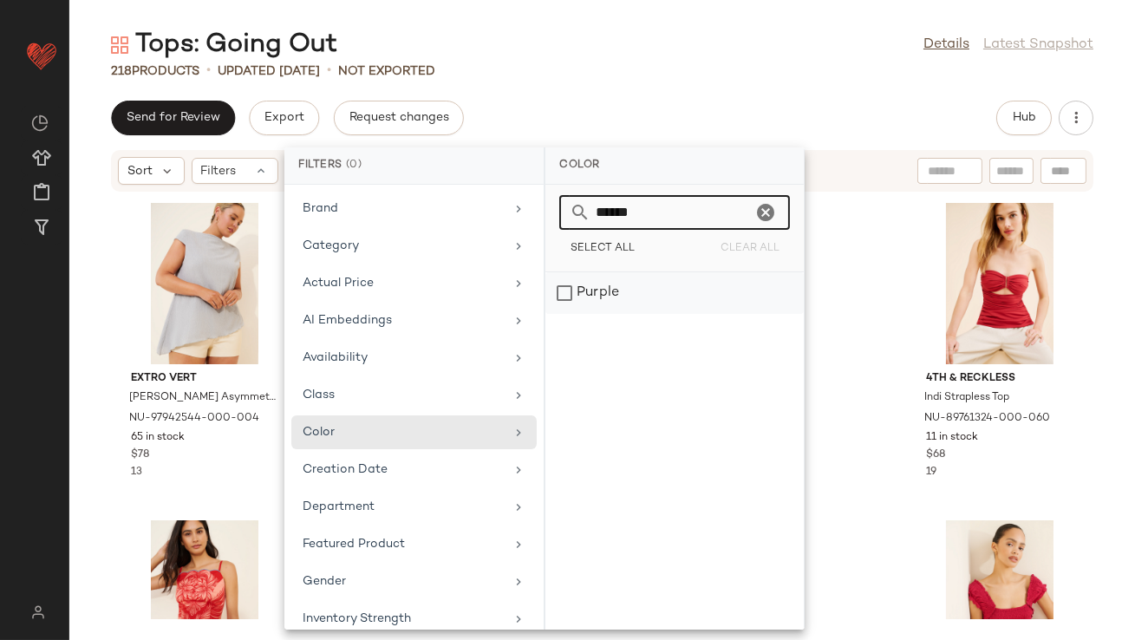
type input "******"
click at [622, 277] on div "Purple" at bounding box center [674, 293] width 258 height 42
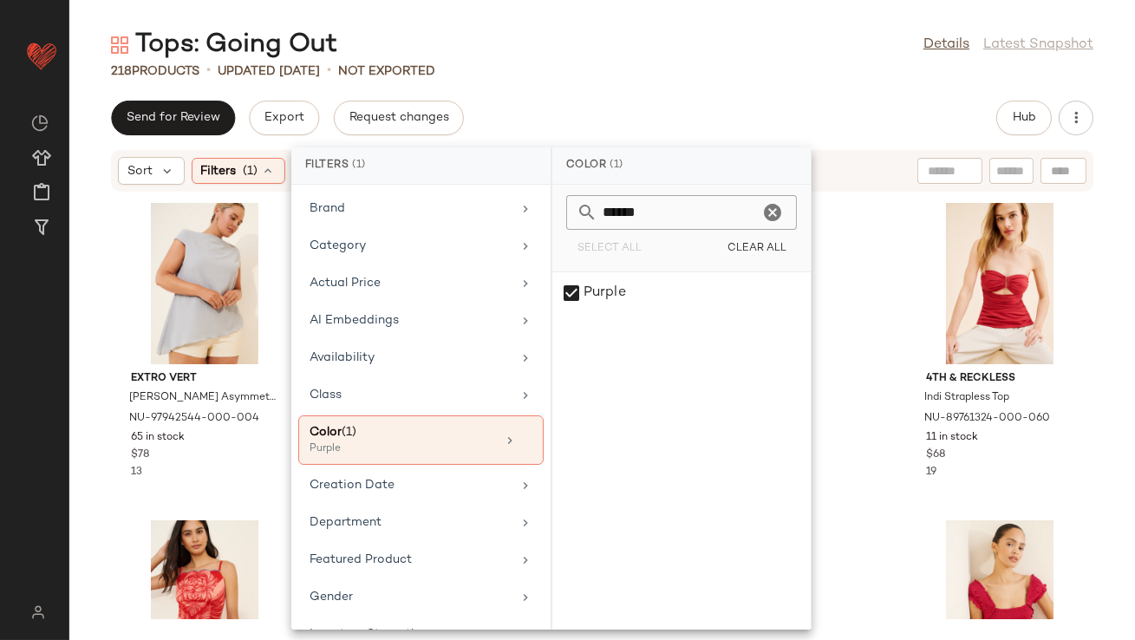
click at [713, 86] on div "Tops: Going Out Details Latest Snapshot 218 Products • updated Aug 18th • Not E…" at bounding box center [602, 334] width 1066 height 612
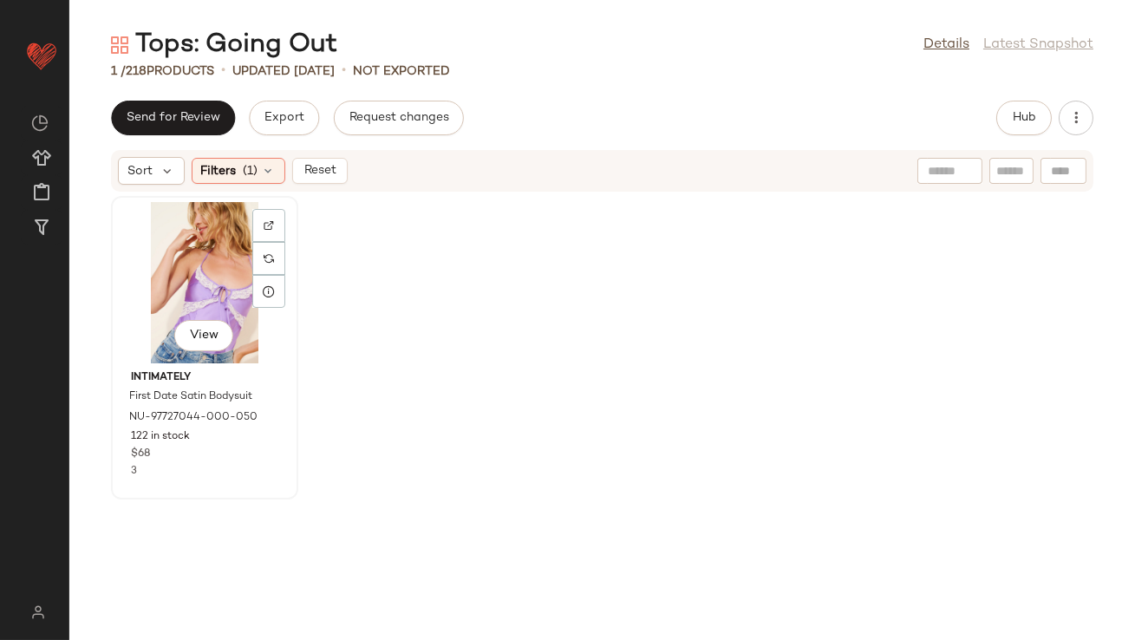
click at [201, 274] on div "View" at bounding box center [204, 282] width 175 height 161
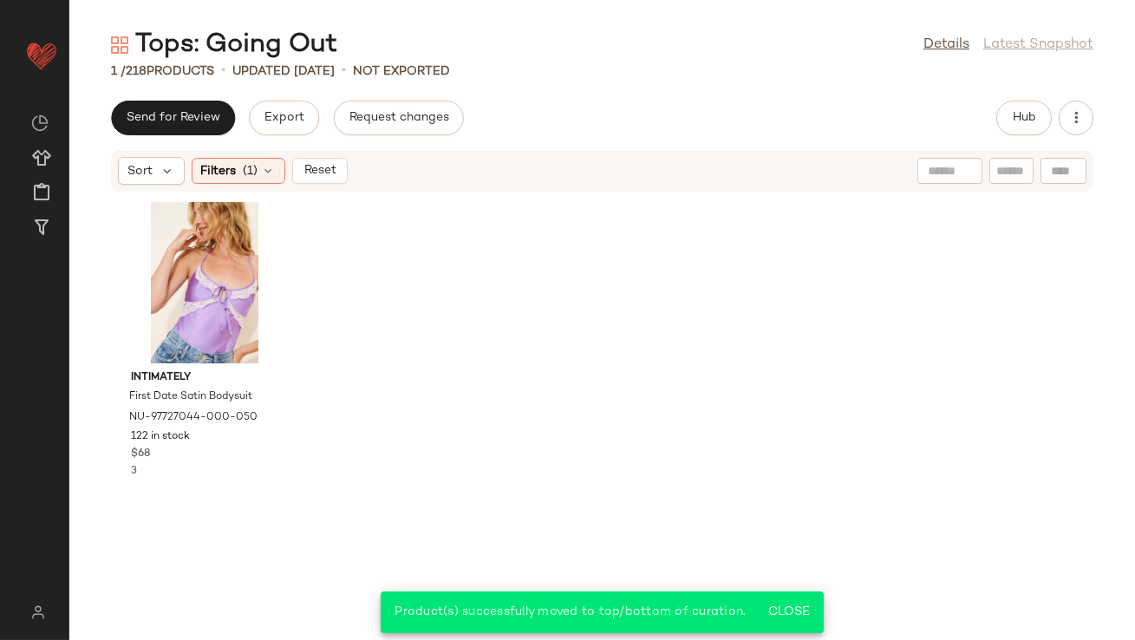
click at [268, 185] on div "Sort Filters (1) Reset" at bounding box center [602, 171] width 982 height 42
click at [275, 170] on div "Filters (1)" at bounding box center [239, 171] width 94 height 26
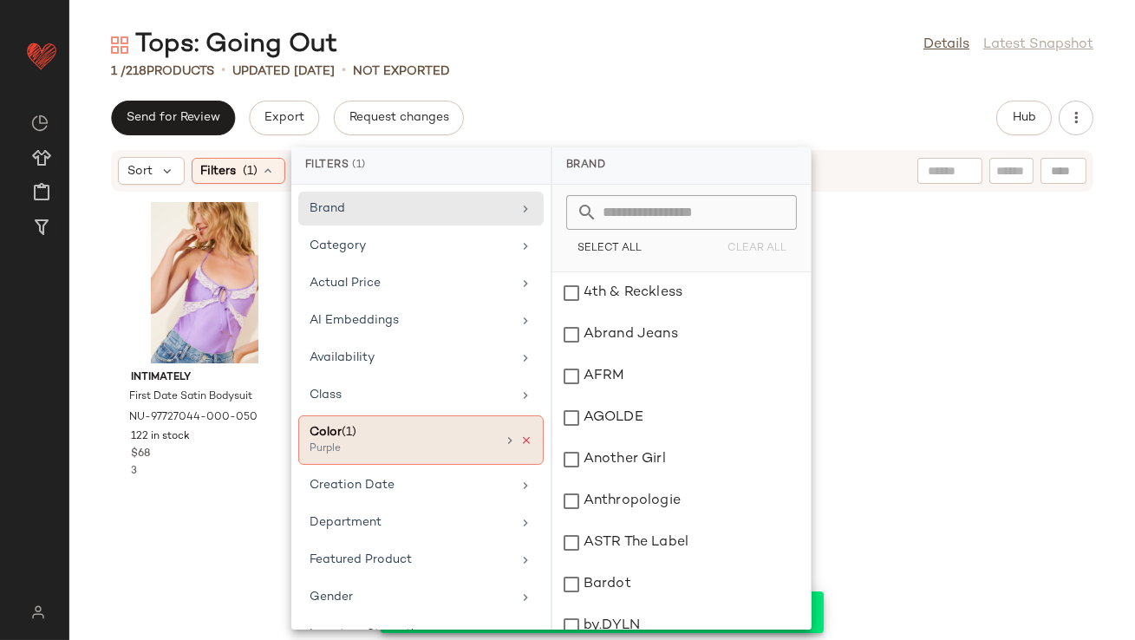
click at [522, 441] on icon at bounding box center [526, 440] width 12 height 12
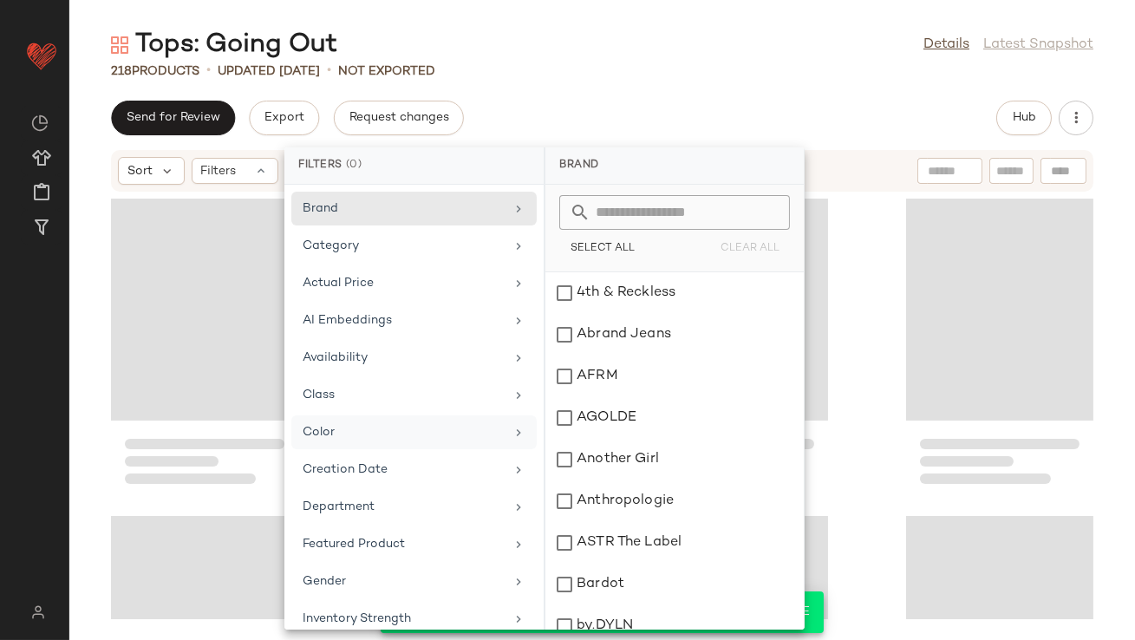
click at [614, 99] on div "Tops: Going Out Details Latest Snapshot 218 Products • updated Aug 18th • Not E…" at bounding box center [602, 334] width 1066 height 612
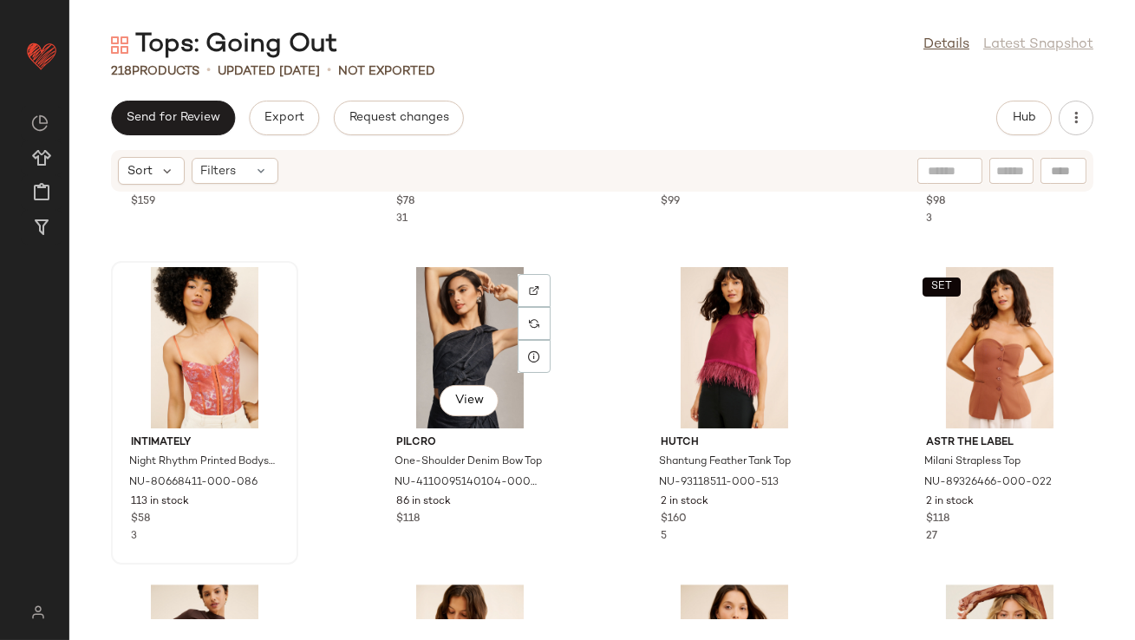
scroll to position [10120, 0]
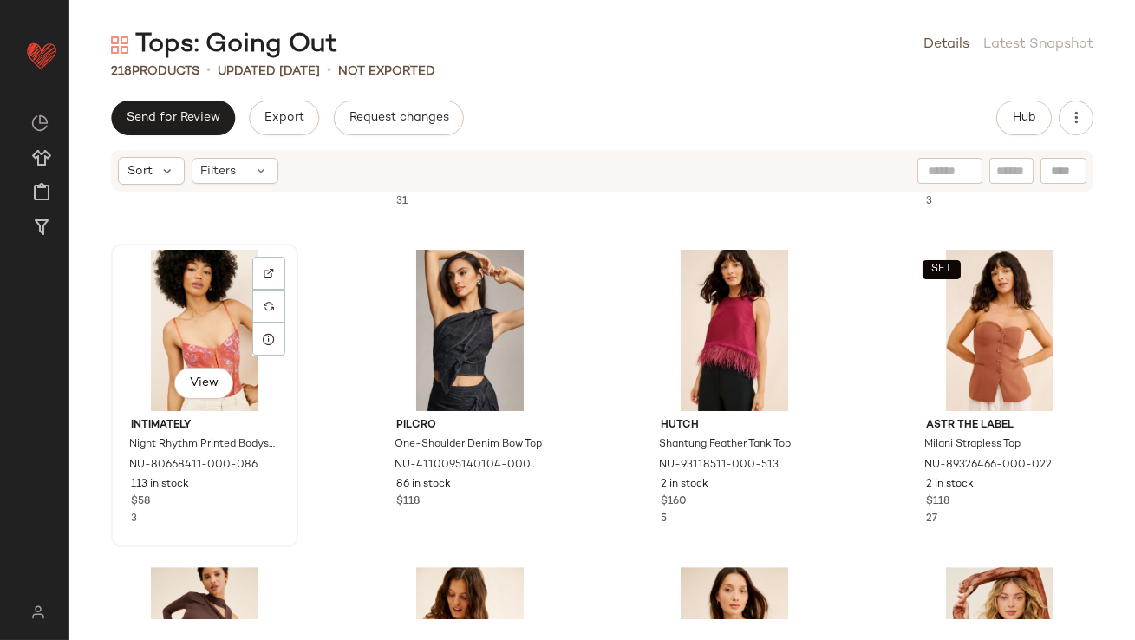
click at [179, 339] on div "View" at bounding box center [204, 330] width 175 height 161
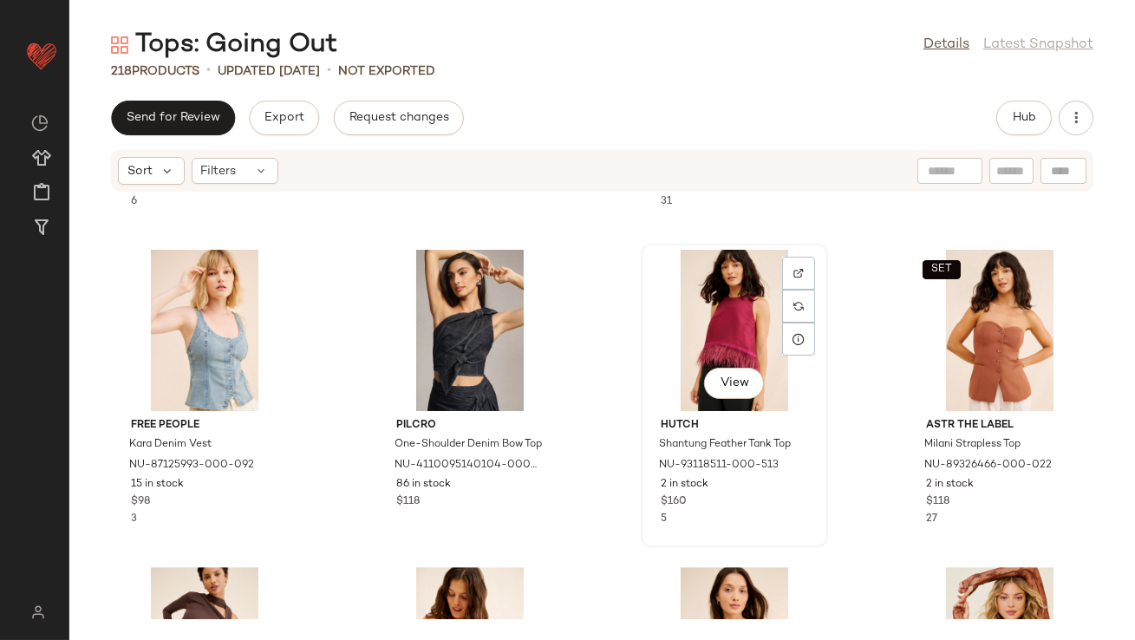
click at [687, 311] on div "View" at bounding box center [734, 330] width 175 height 161
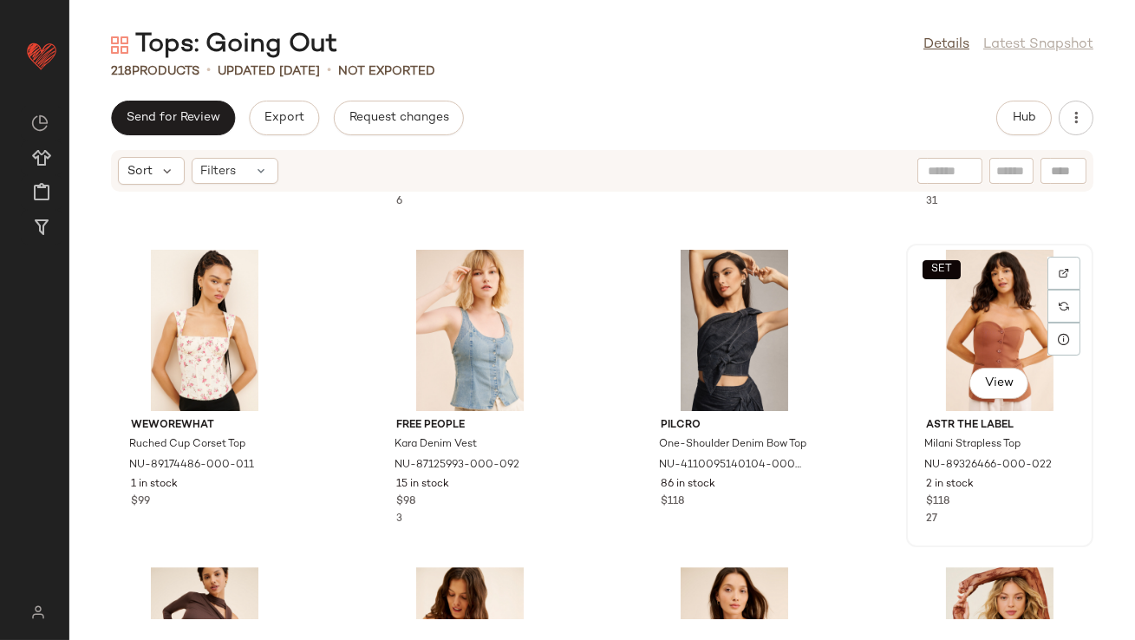
click at [971, 317] on div "SET View" at bounding box center [999, 330] width 175 height 161
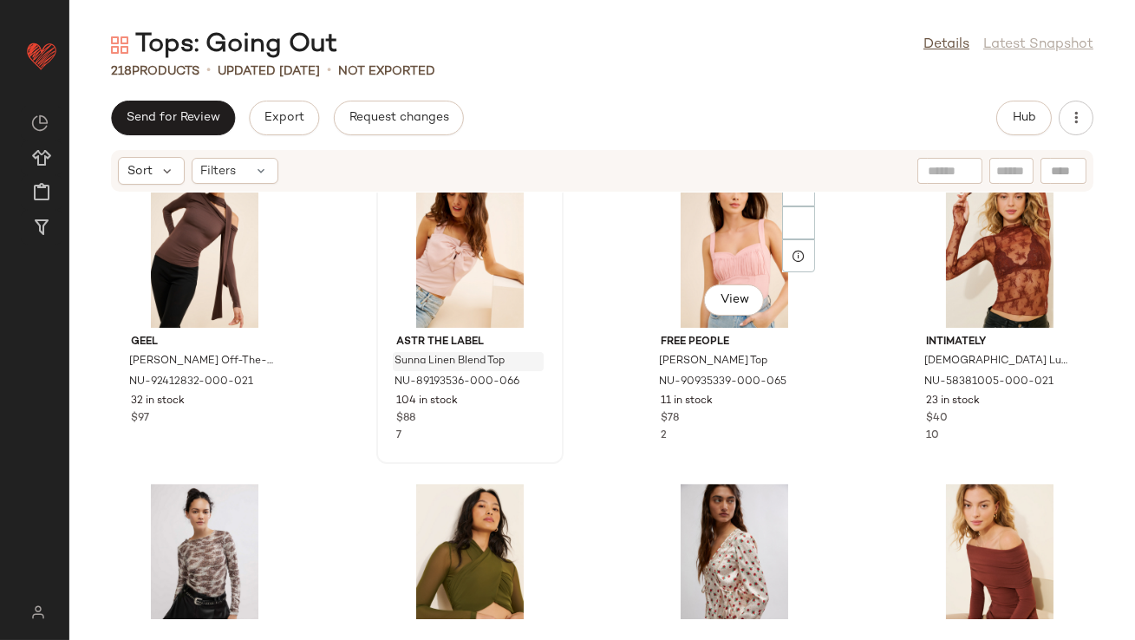
scroll to position [10503, 0]
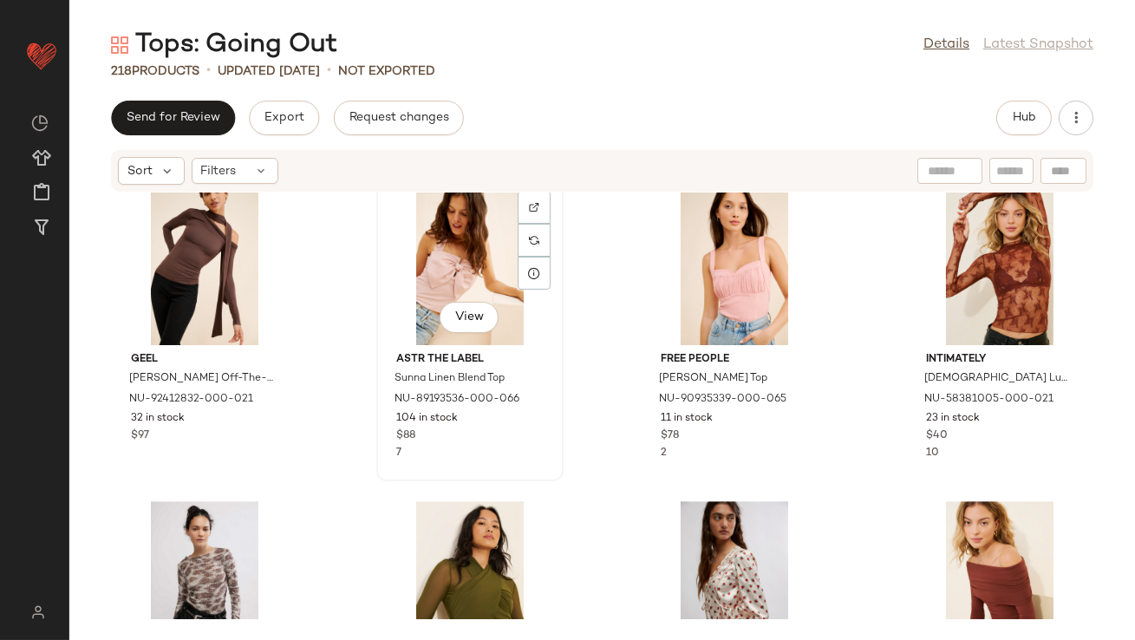
click at [440, 278] on div "View" at bounding box center [469, 264] width 175 height 161
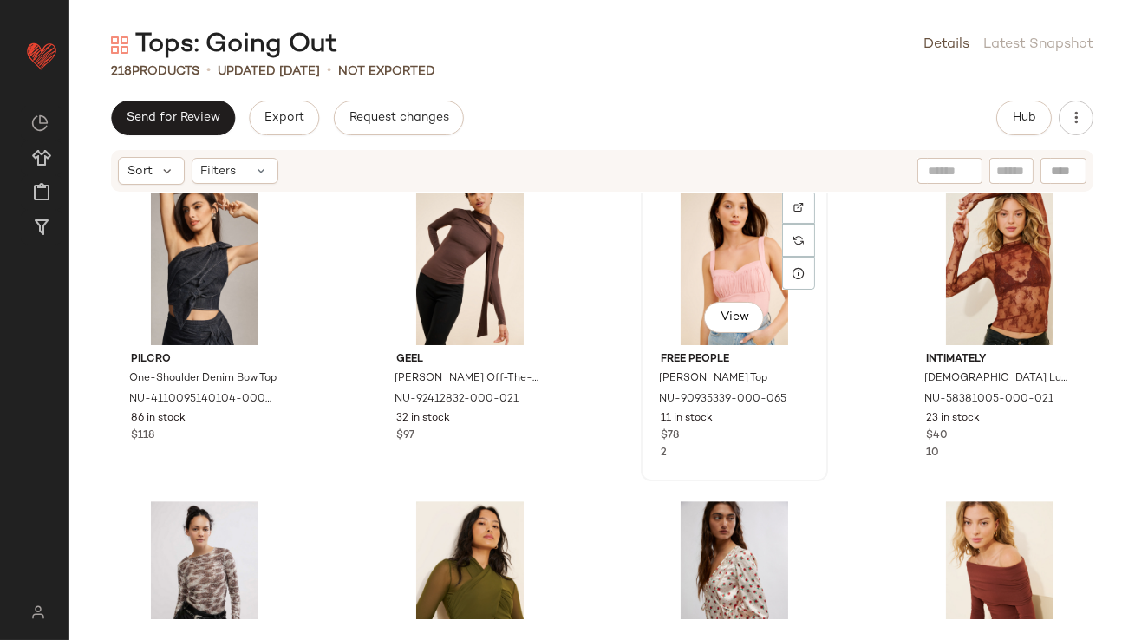
click at [717, 237] on div "View" at bounding box center [734, 264] width 175 height 161
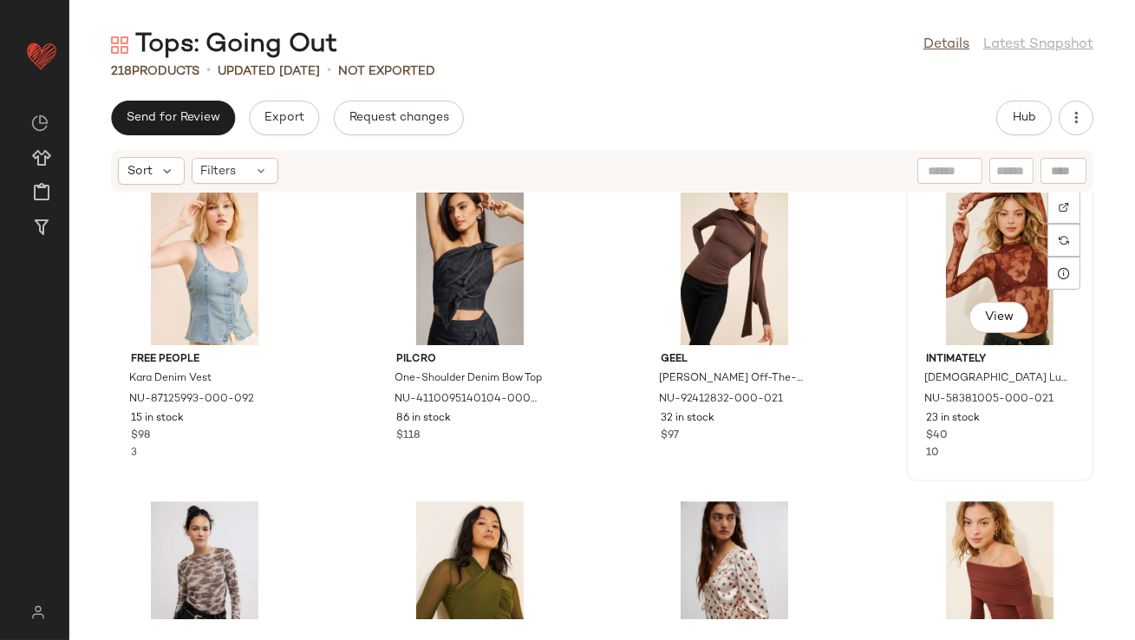
click at [997, 231] on div "View" at bounding box center [999, 264] width 175 height 161
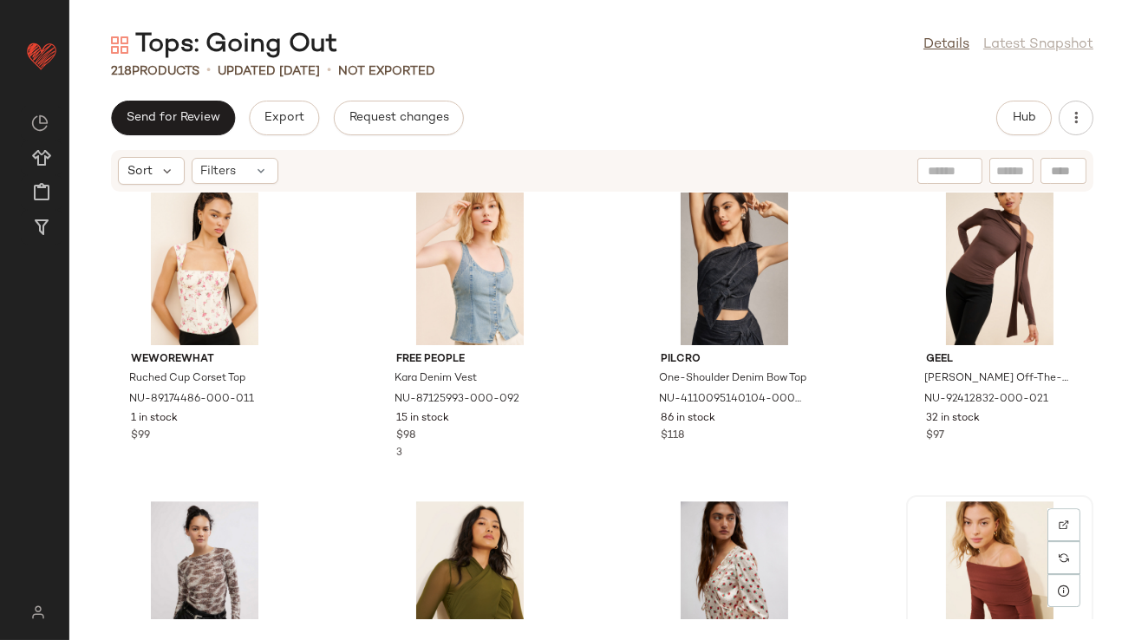
click at [975, 542] on div "View" at bounding box center [999, 581] width 175 height 161
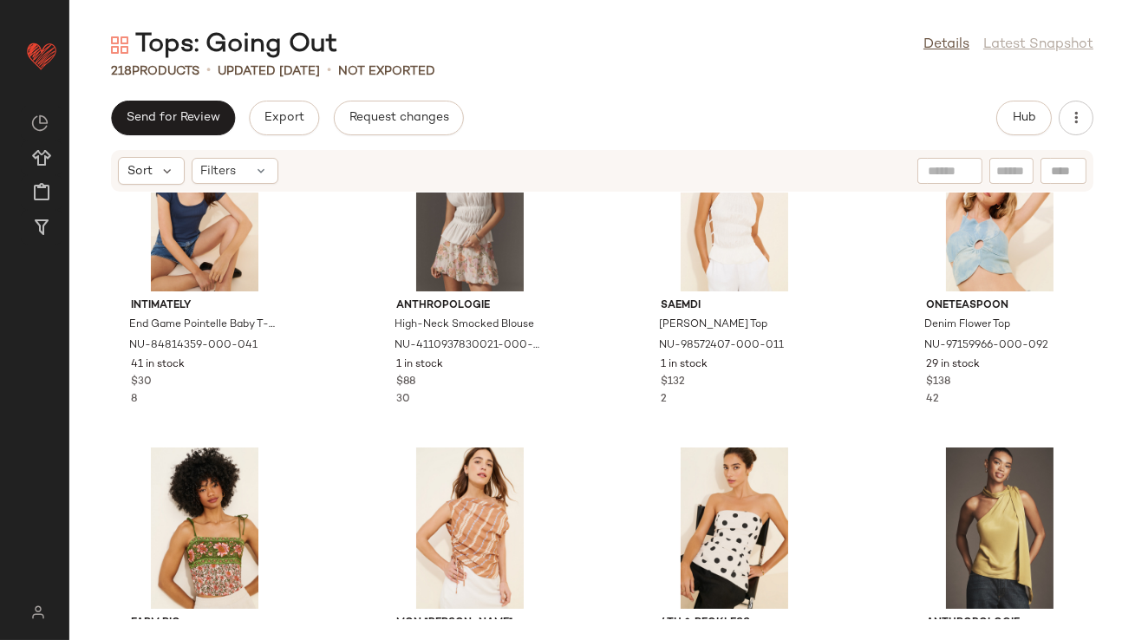
scroll to position [11766, 0]
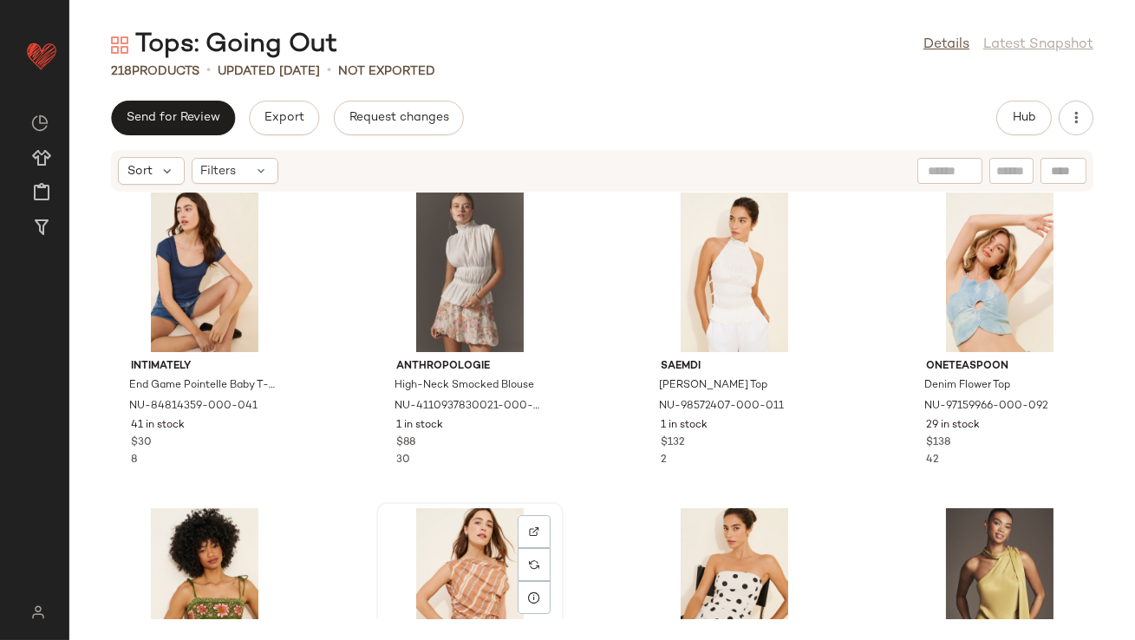
click at [457, 583] on div "View" at bounding box center [469, 588] width 175 height 161
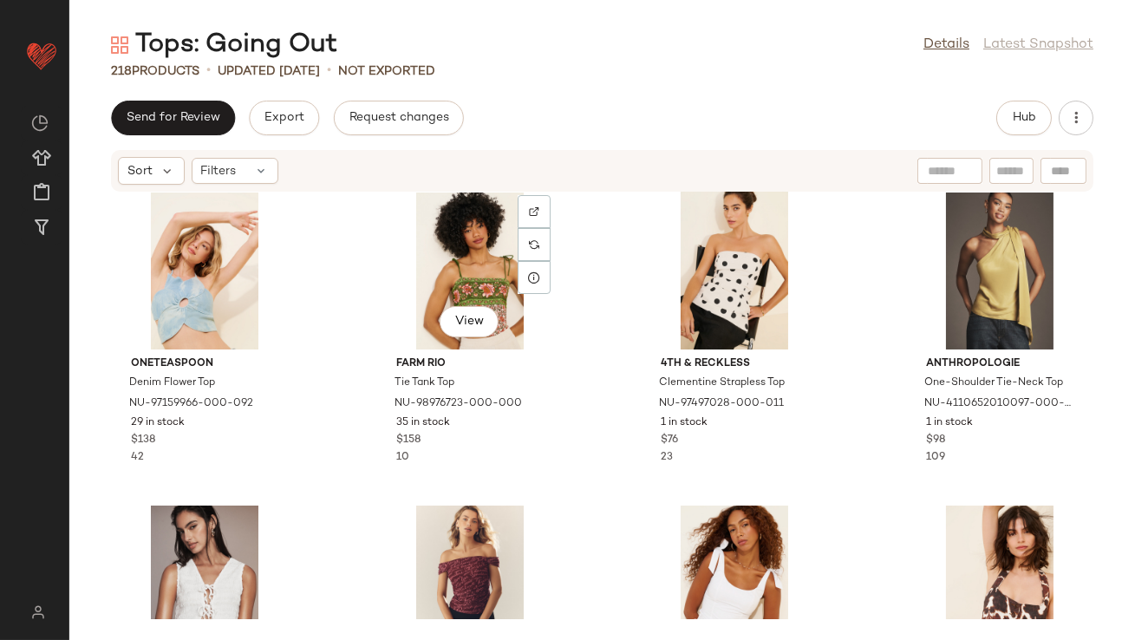
scroll to position [12212, 0]
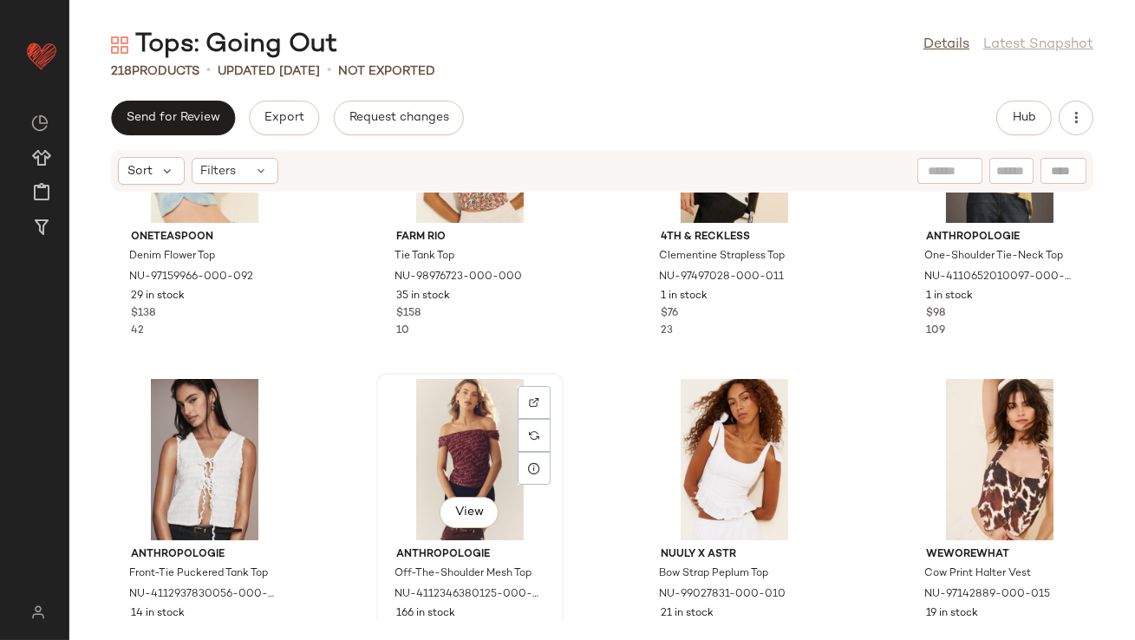
click at [493, 452] on div "View" at bounding box center [469, 459] width 175 height 161
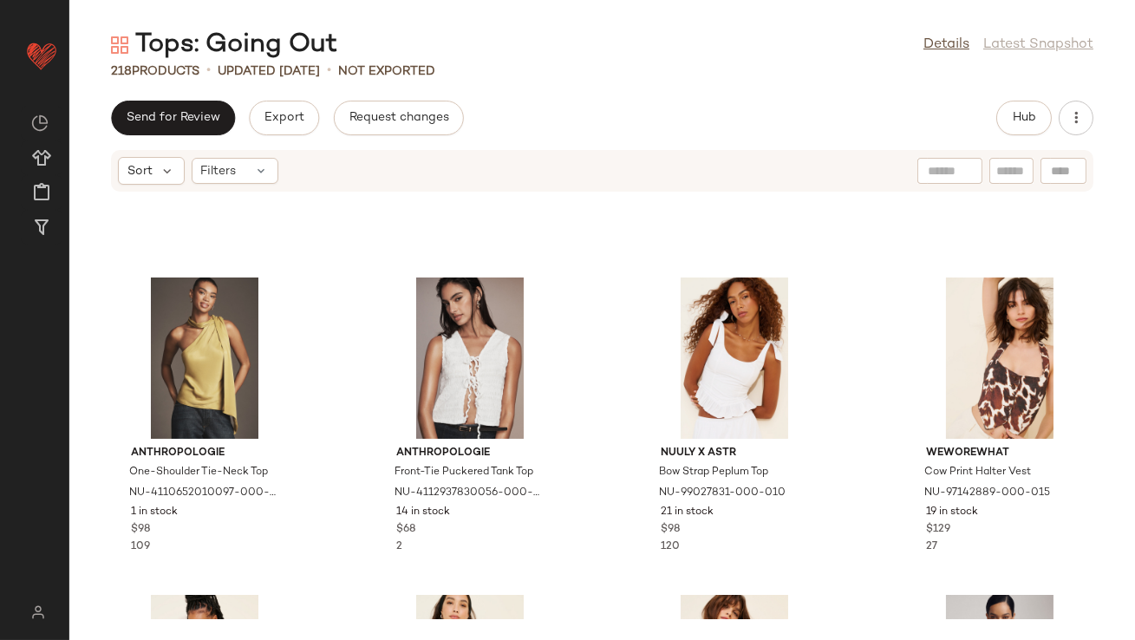
scroll to position [12441, 0]
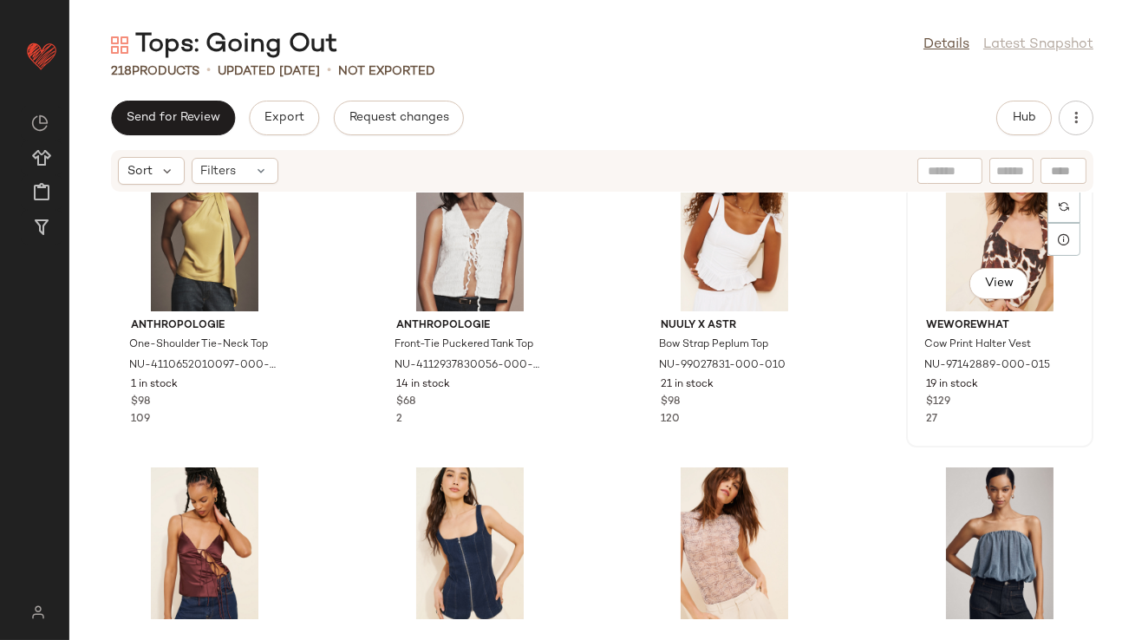
click at [953, 238] on div "View" at bounding box center [999, 230] width 175 height 161
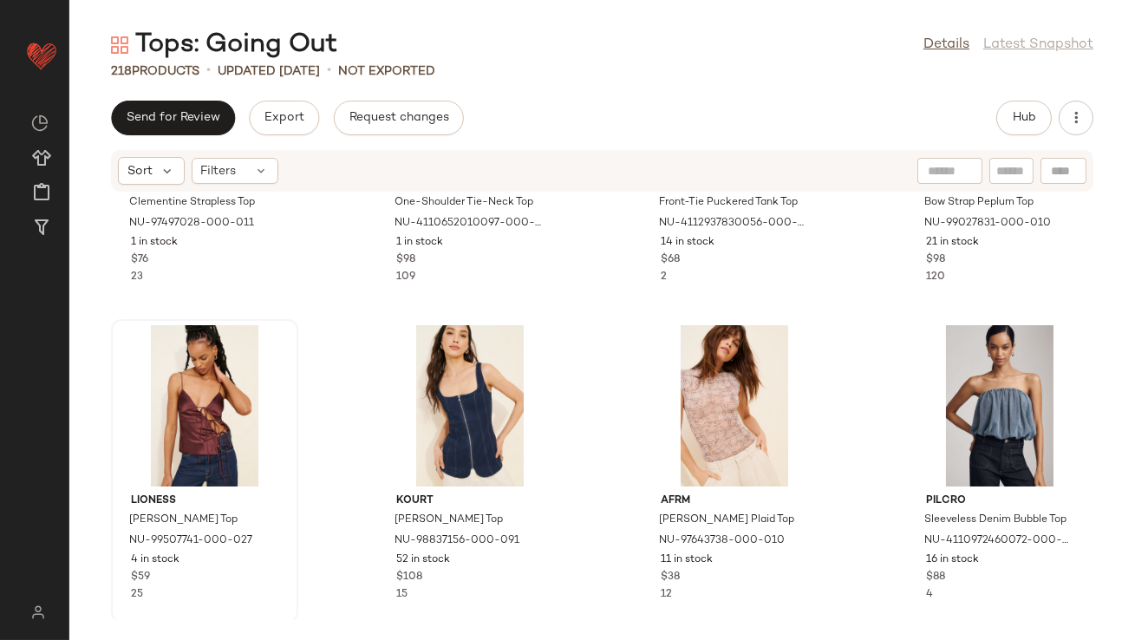
scroll to position [12640, 0]
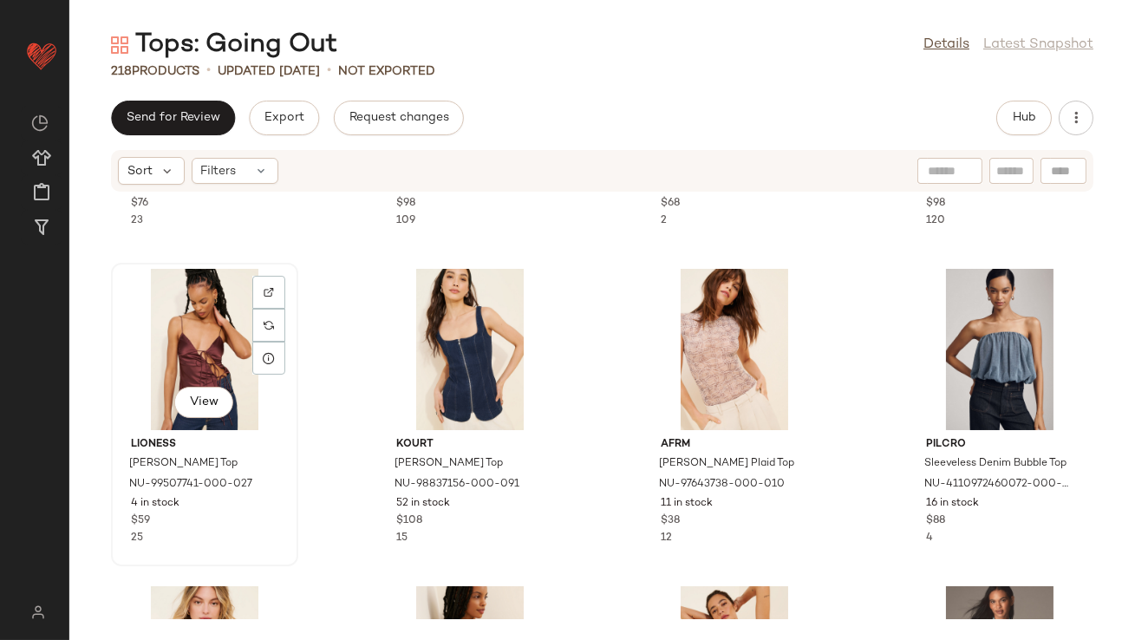
click at [209, 360] on div "View" at bounding box center [204, 349] width 175 height 161
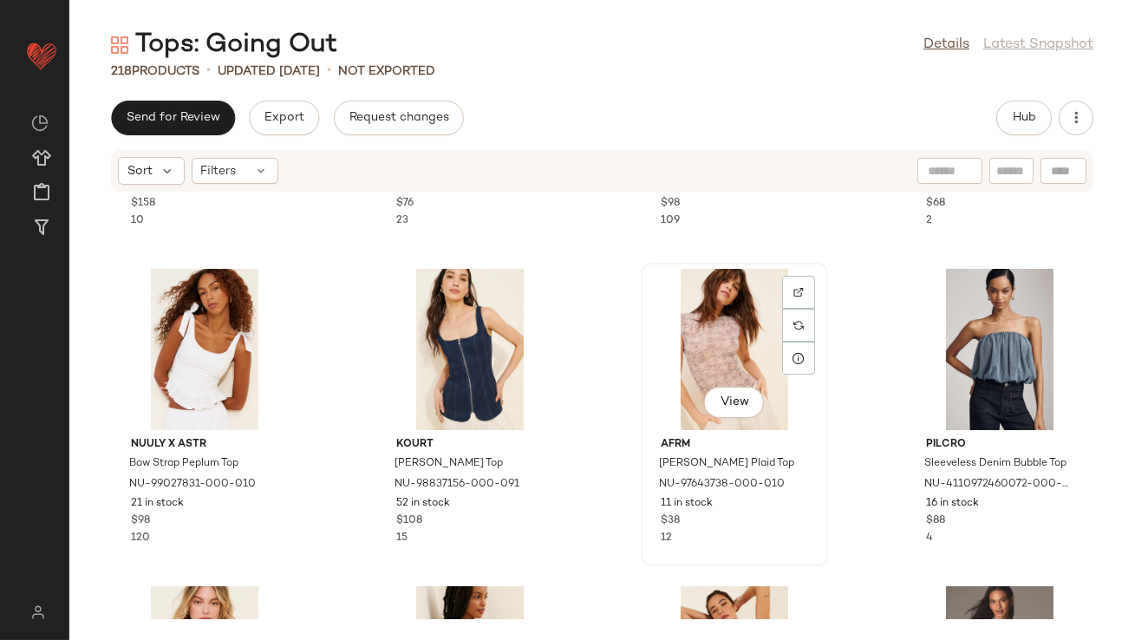
click at [664, 342] on div "View" at bounding box center [734, 349] width 175 height 161
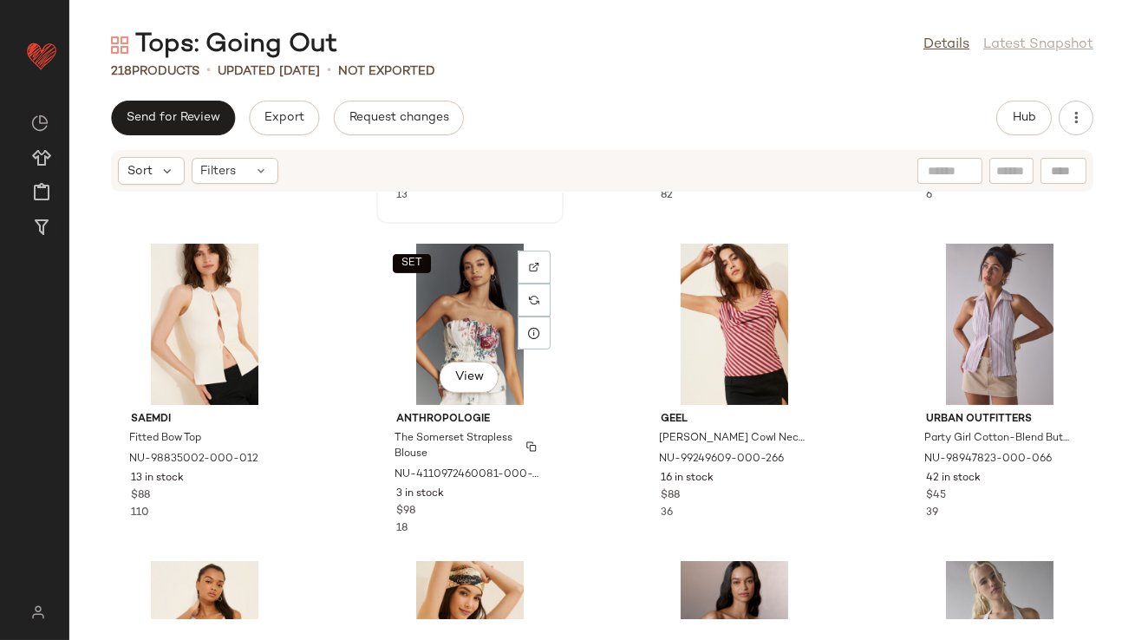
scroll to position [13464, 0]
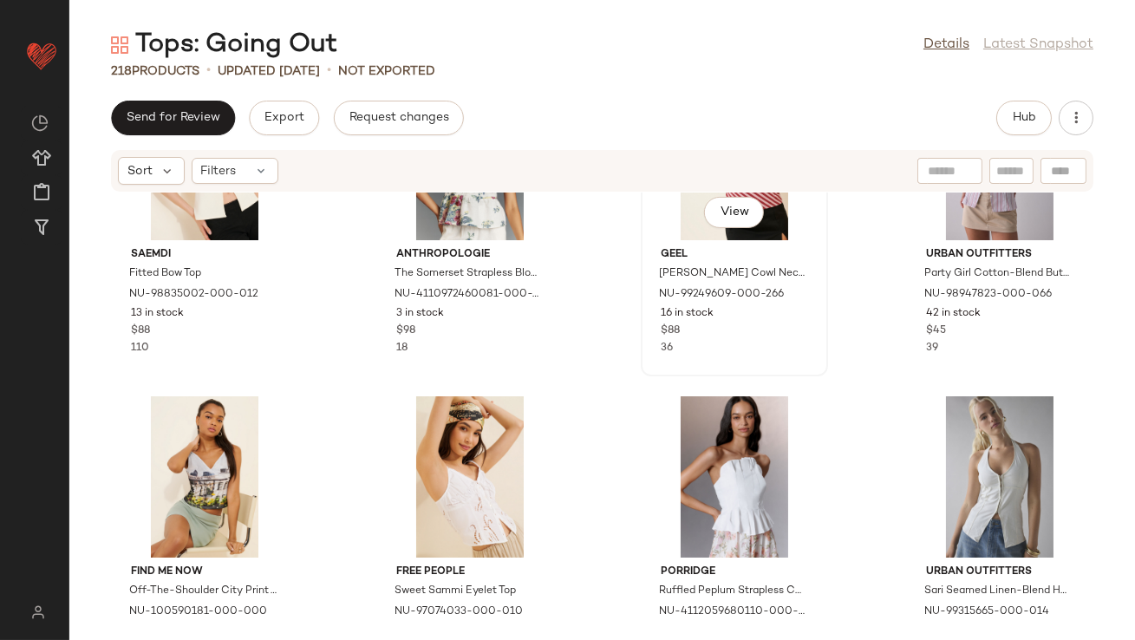
click at [683, 225] on div "View" at bounding box center [734, 159] width 175 height 161
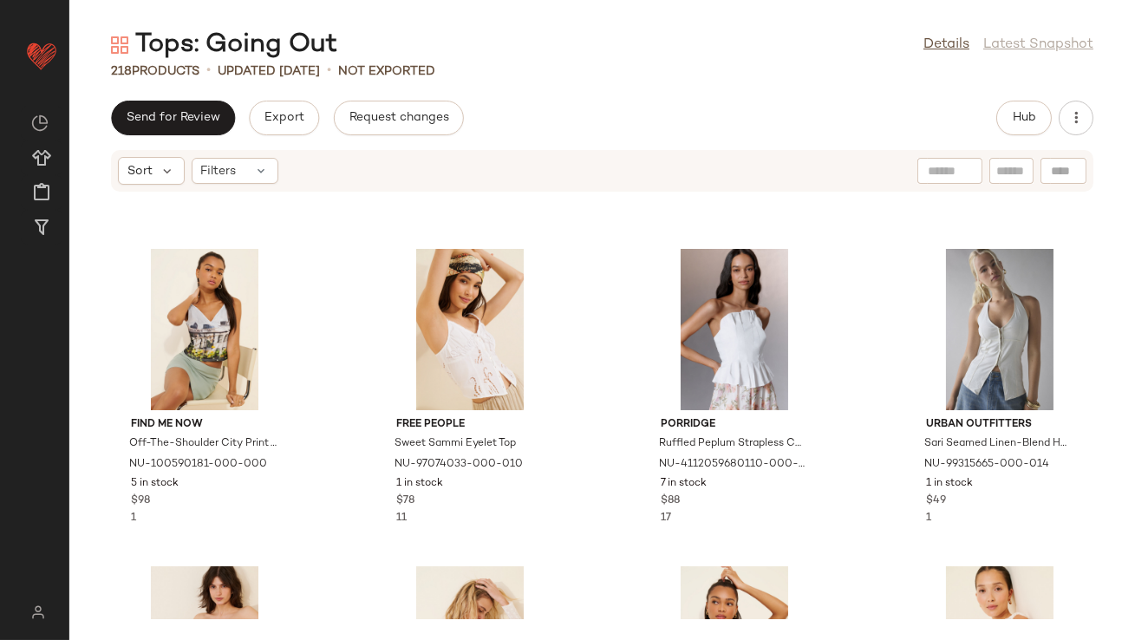
scroll to position [13857, 0]
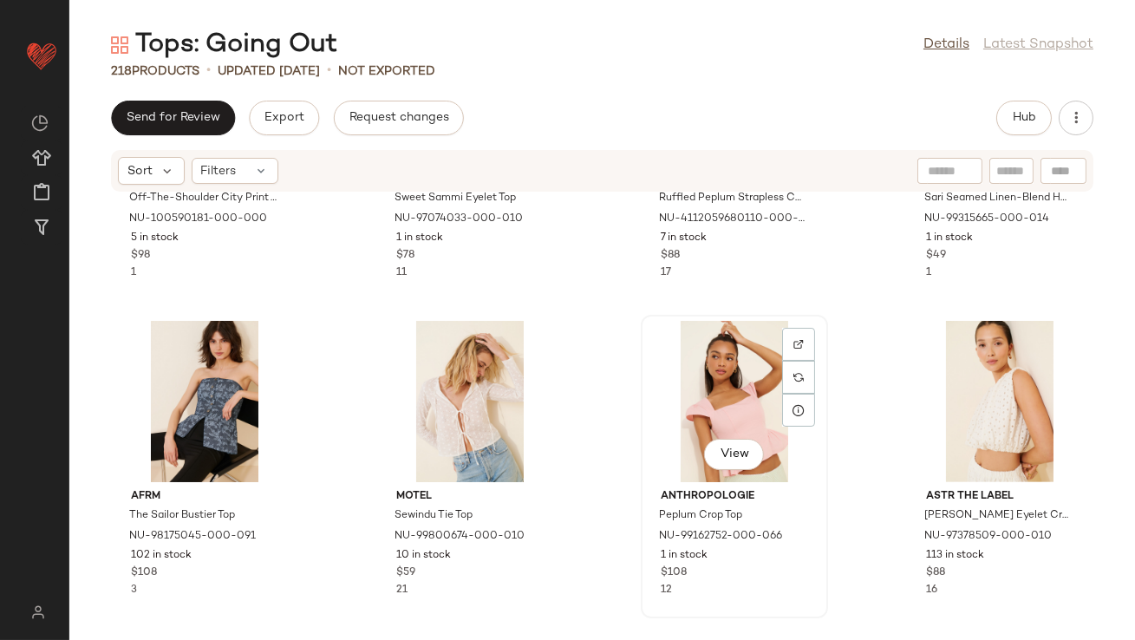
click at [701, 388] on div "View" at bounding box center [734, 401] width 175 height 161
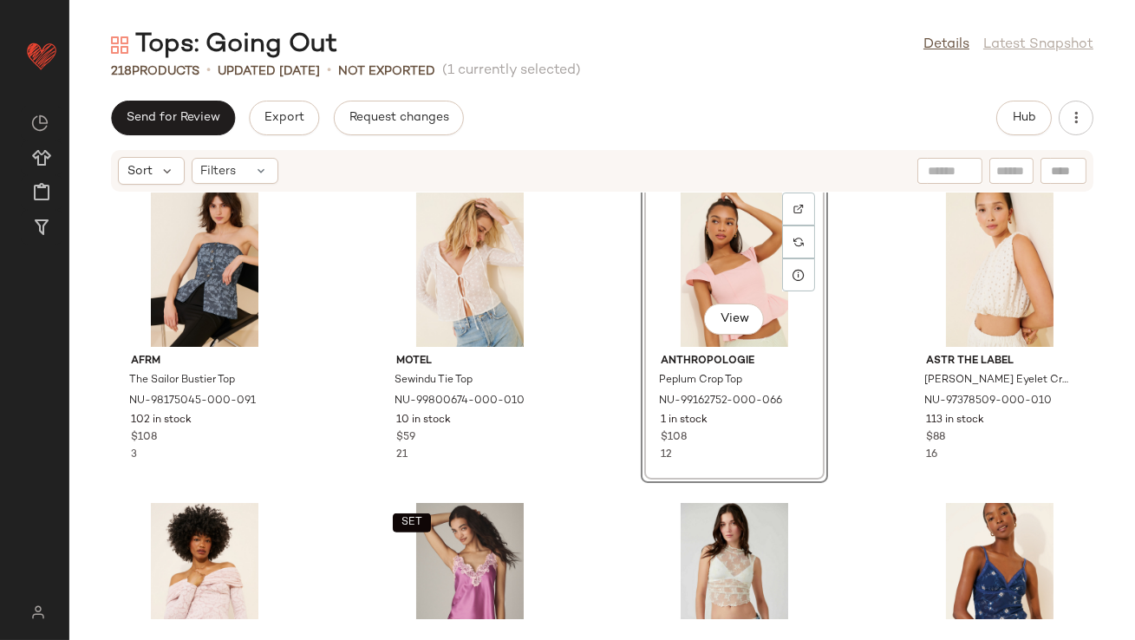
click at [681, 287] on div "View" at bounding box center [734, 266] width 175 height 161
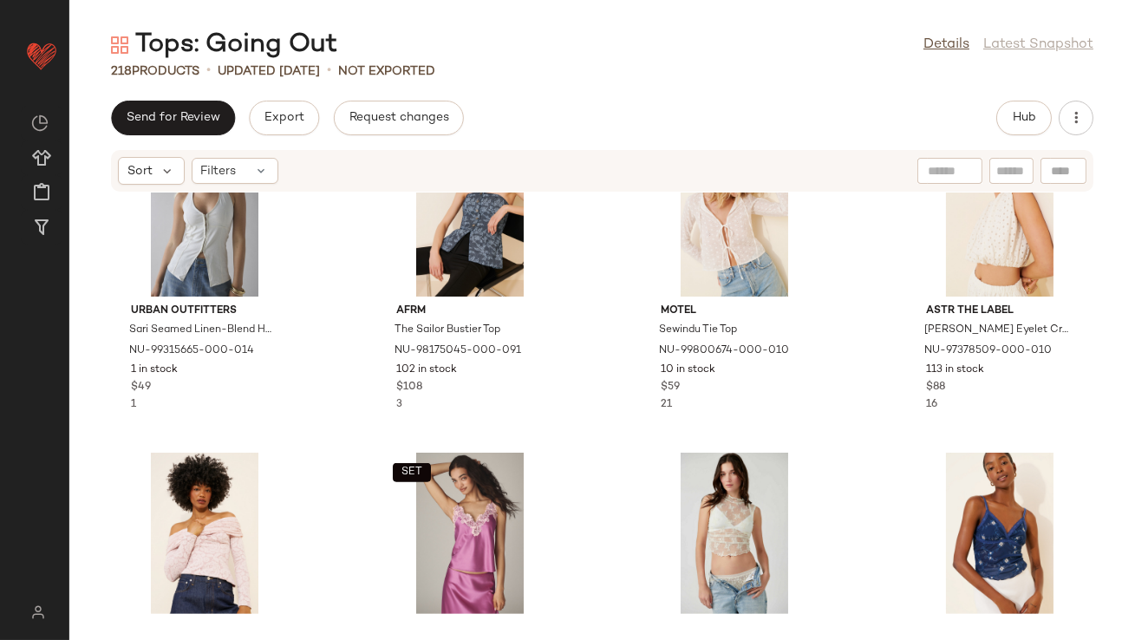
scroll to position [14101, 0]
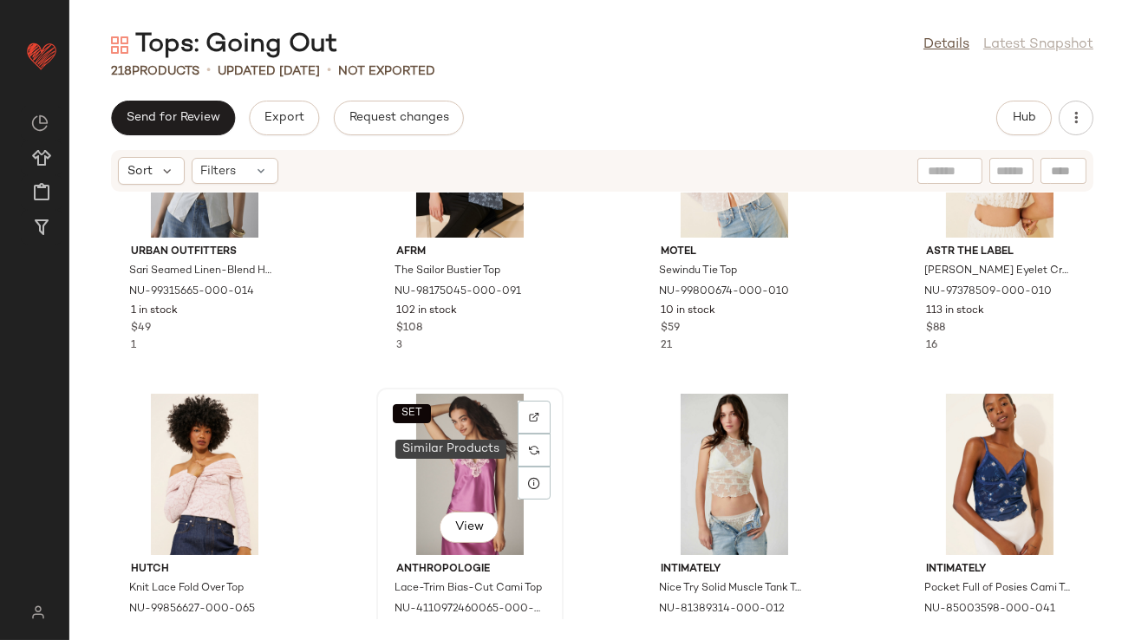
click at [487, 451] on div "SET View" at bounding box center [469, 474] width 175 height 161
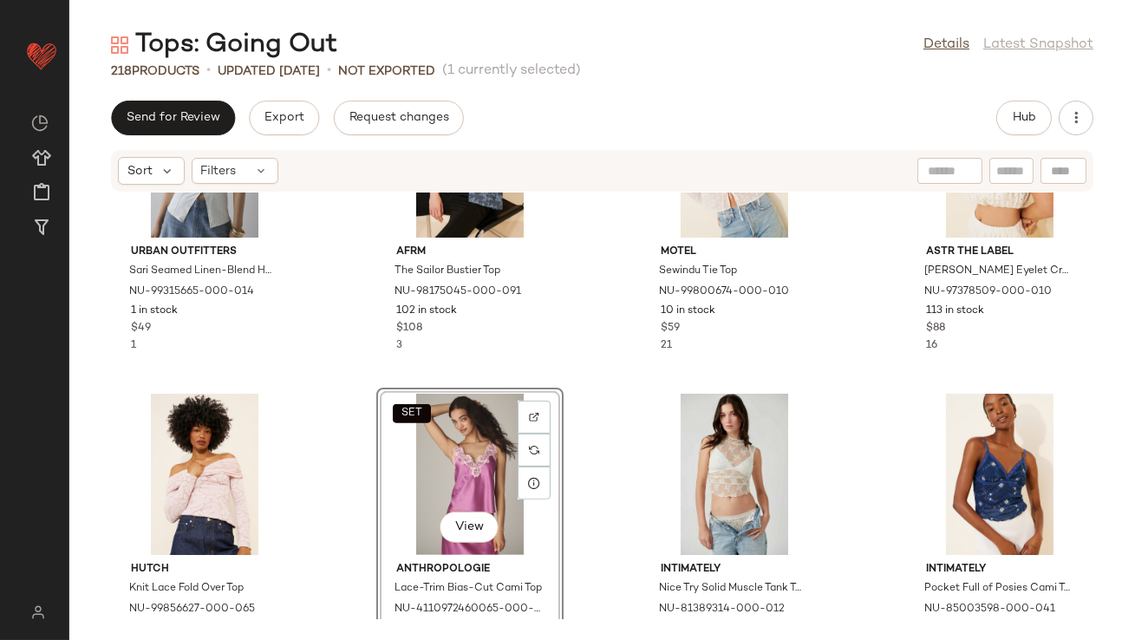
click at [451, 486] on div "SET View" at bounding box center [469, 474] width 175 height 161
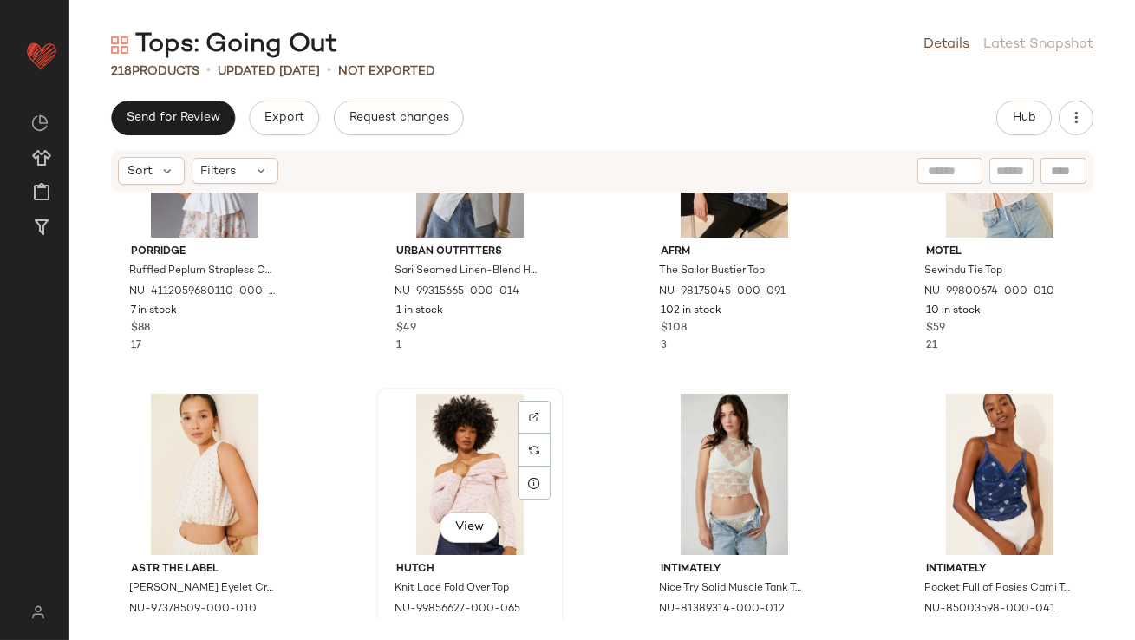
click at [431, 480] on div "View" at bounding box center [469, 474] width 175 height 161
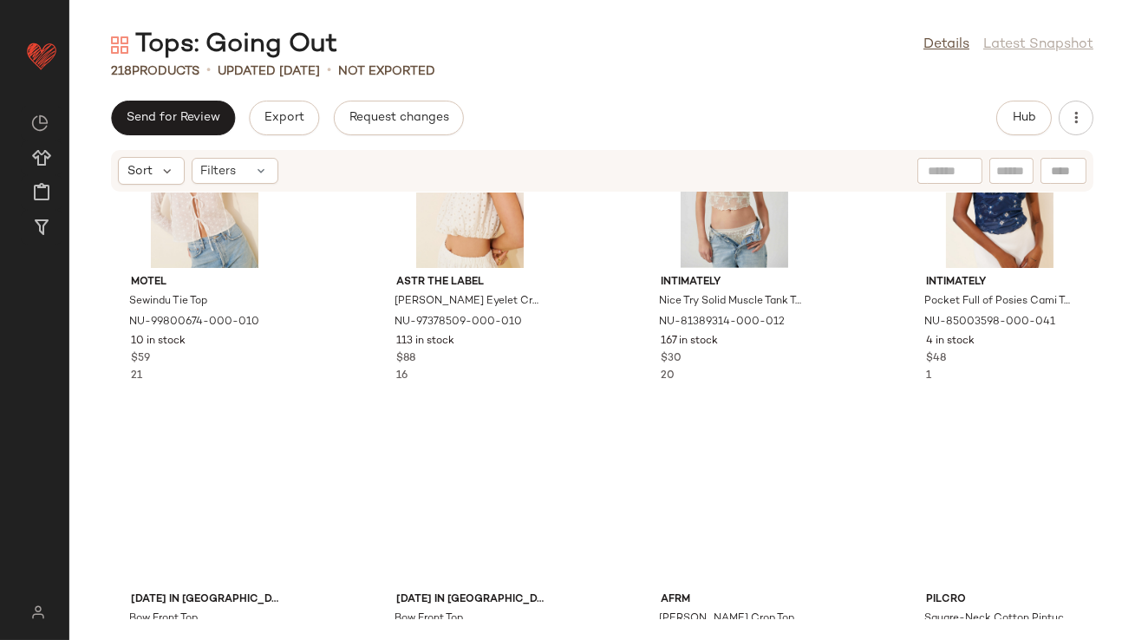
scroll to position [14493, 0]
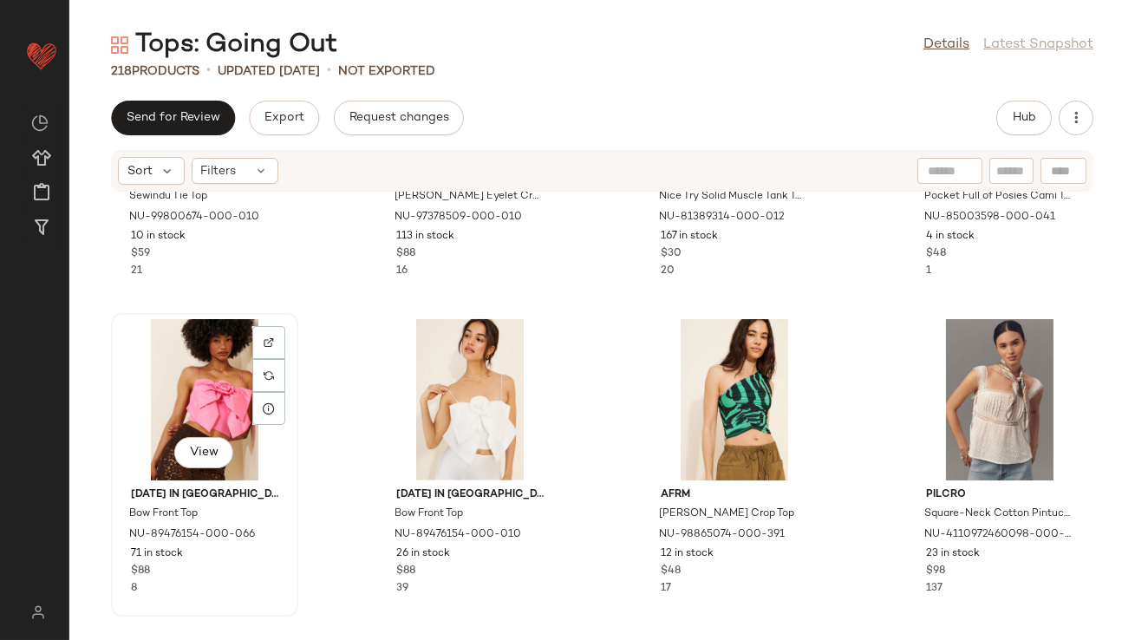
click at [225, 379] on div "View" at bounding box center [204, 399] width 175 height 161
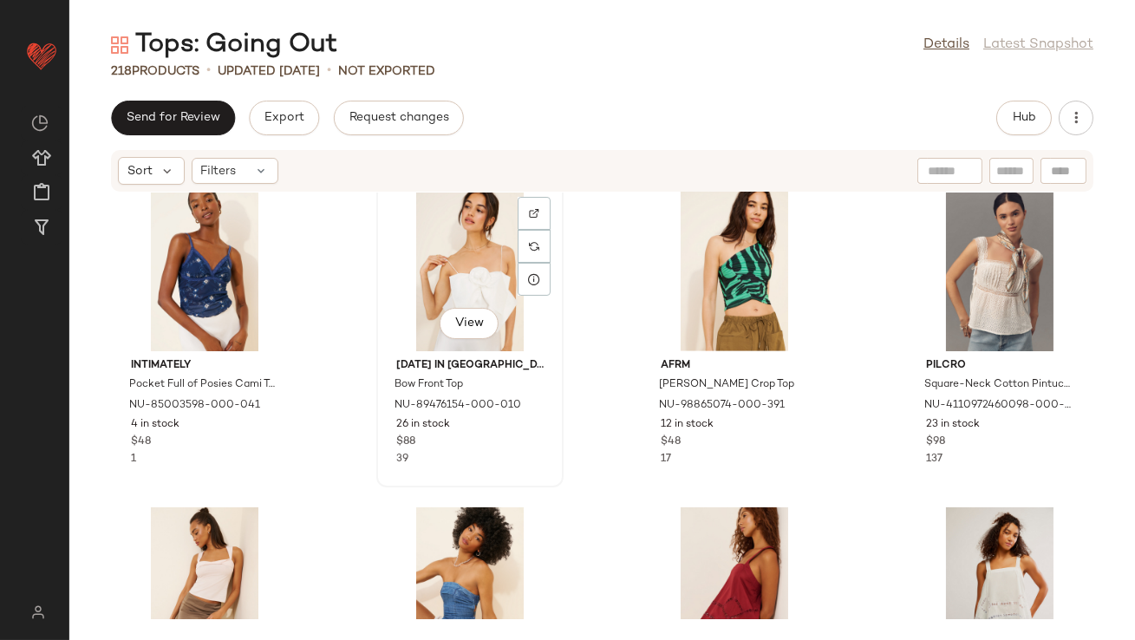
scroll to position [14853, 0]
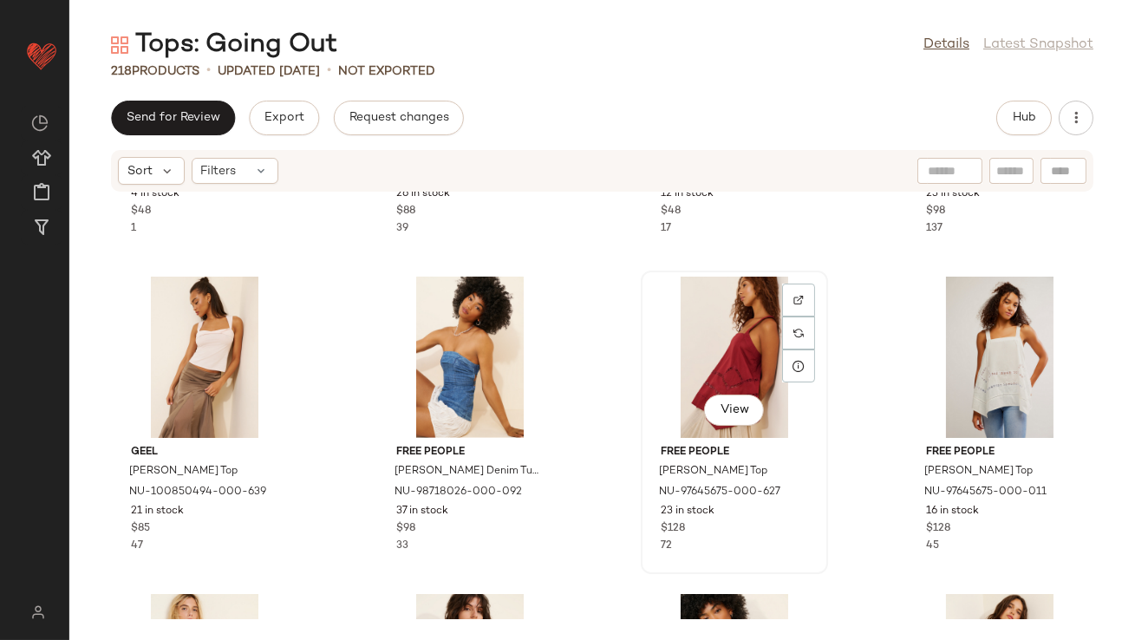
click at [724, 355] on div "View" at bounding box center [734, 357] width 175 height 161
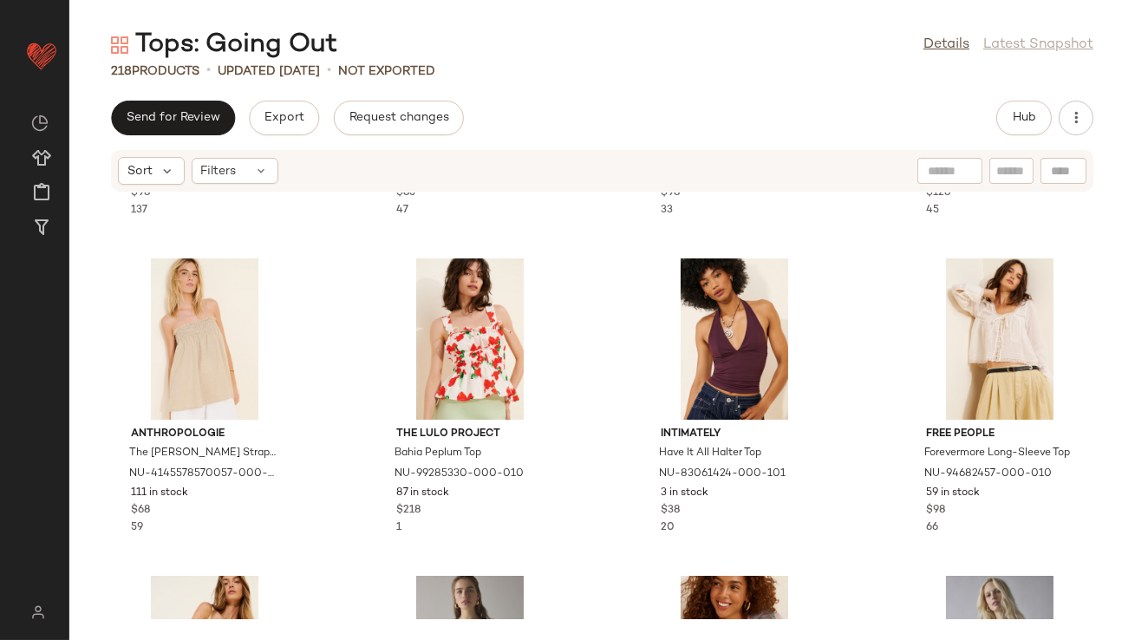
scroll to position [15187, 0]
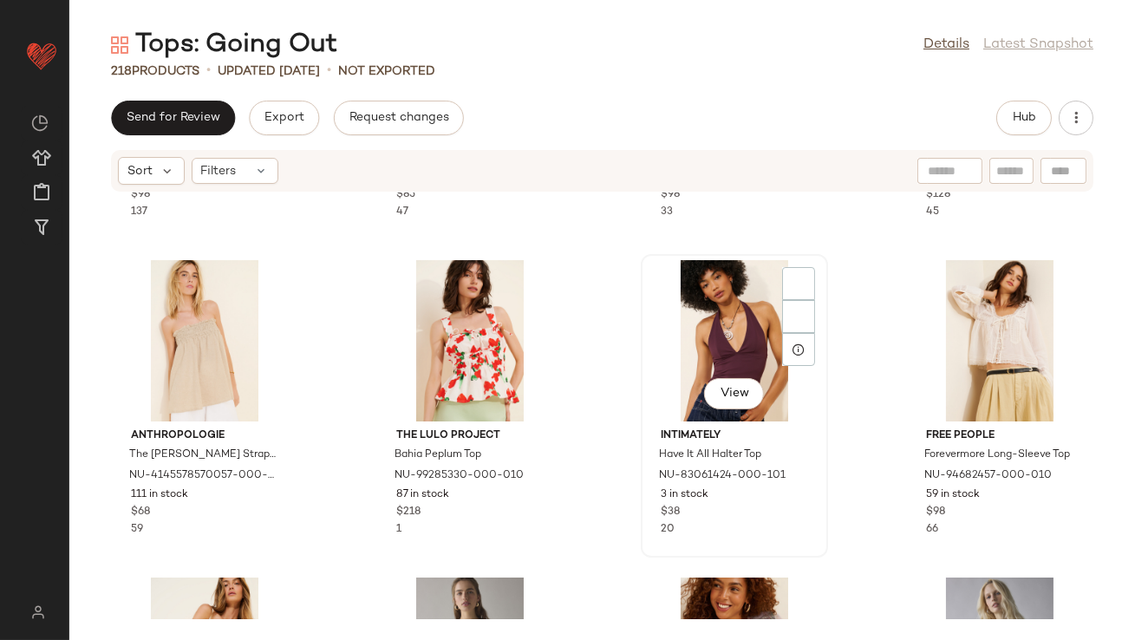
click at [713, 336] on div "View" at bounding box center [734, 340] width 175 height 161
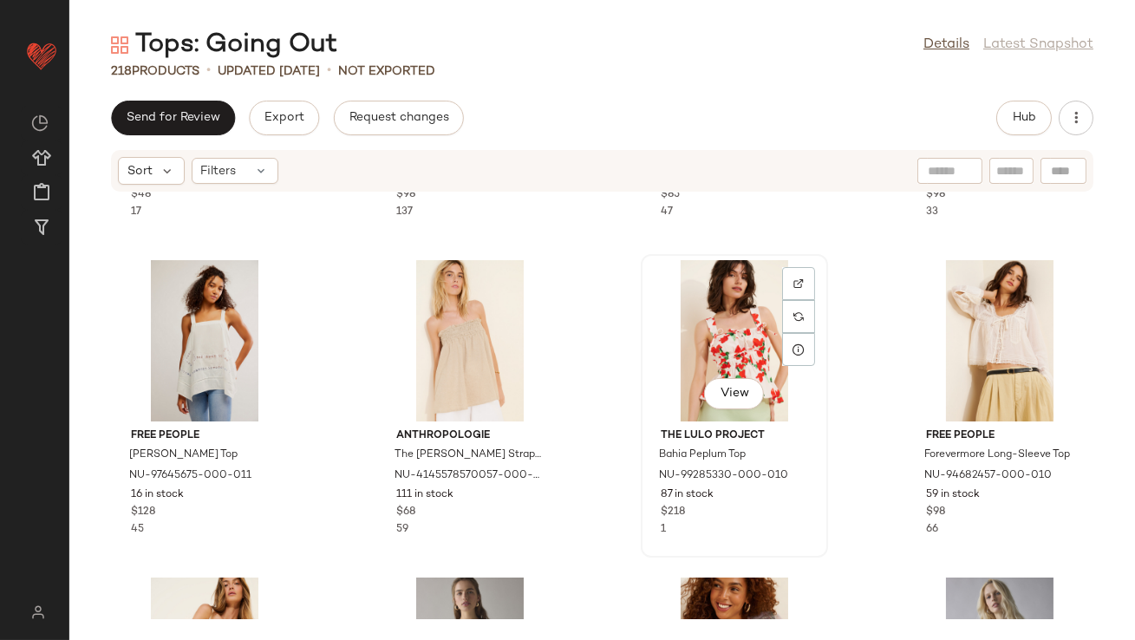
click at [661, 340] on div "View" at bounding box center [734, 340] width 175 height 161
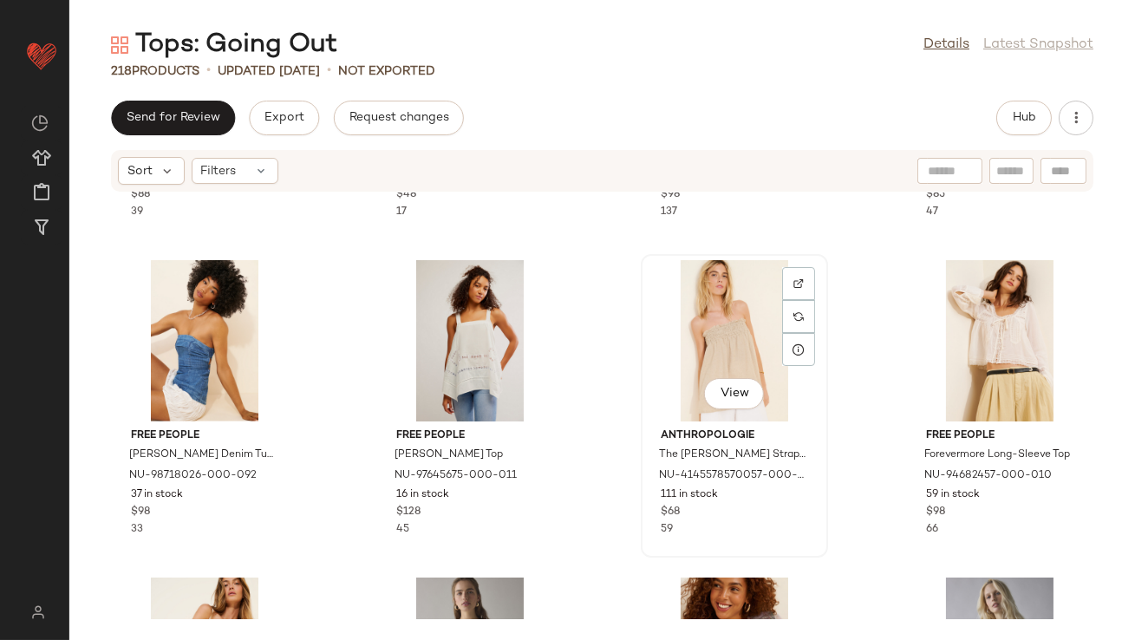
scroll to position [15421, 0]
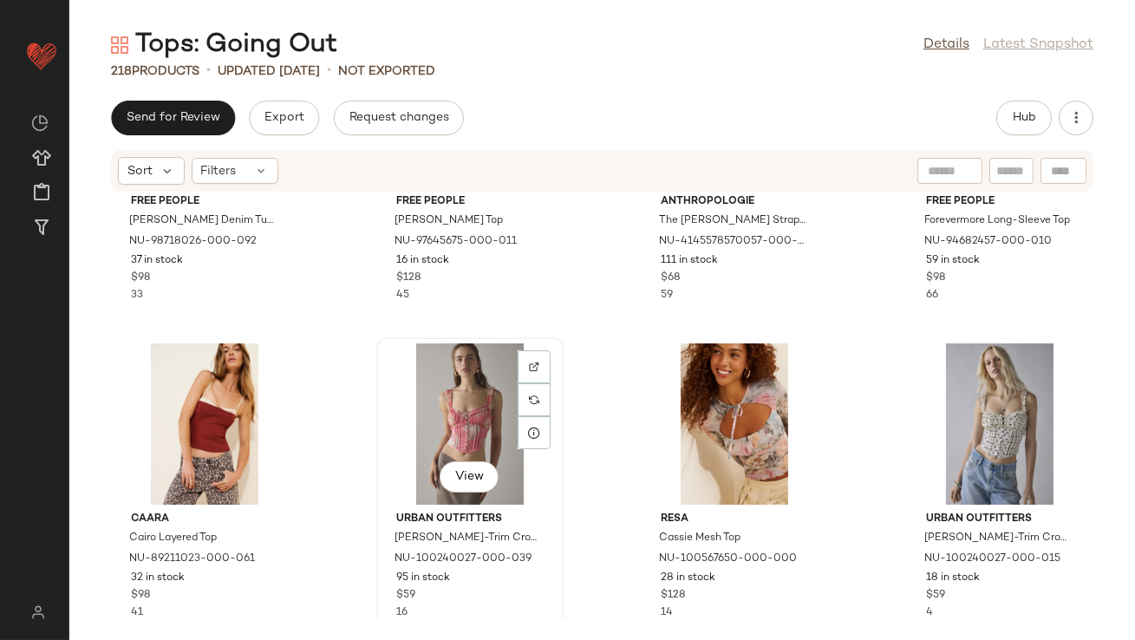
click at [465, 408] on div "View" at bounding box center [469, 423] width 175 height 161
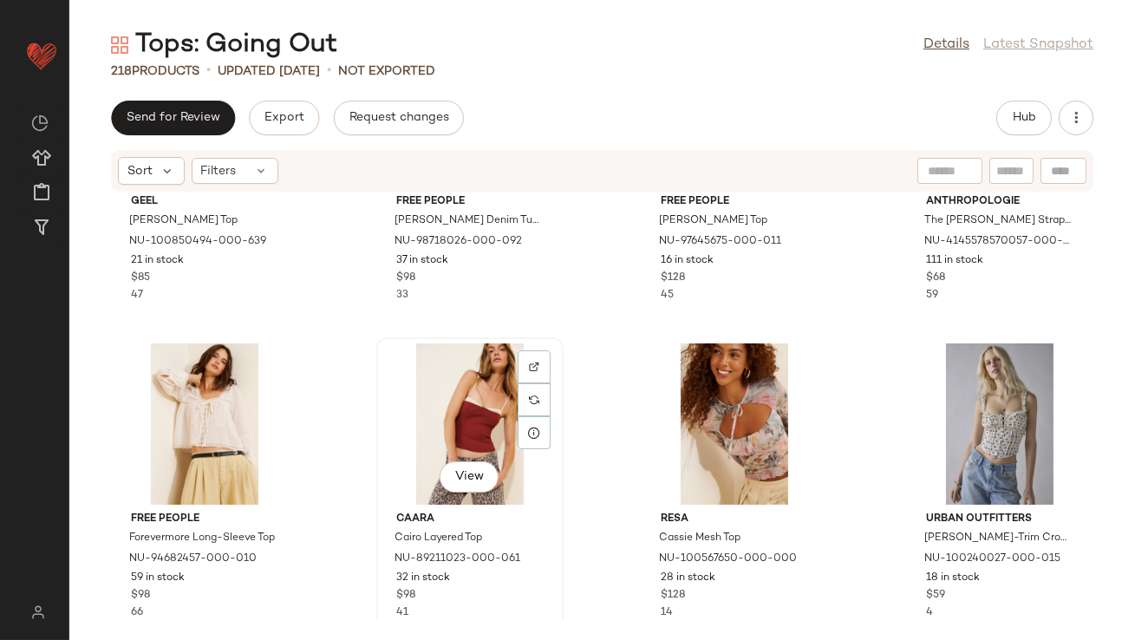
click at [505, 411] on div "View" at bounding box center [469, 423] width 175 height 161
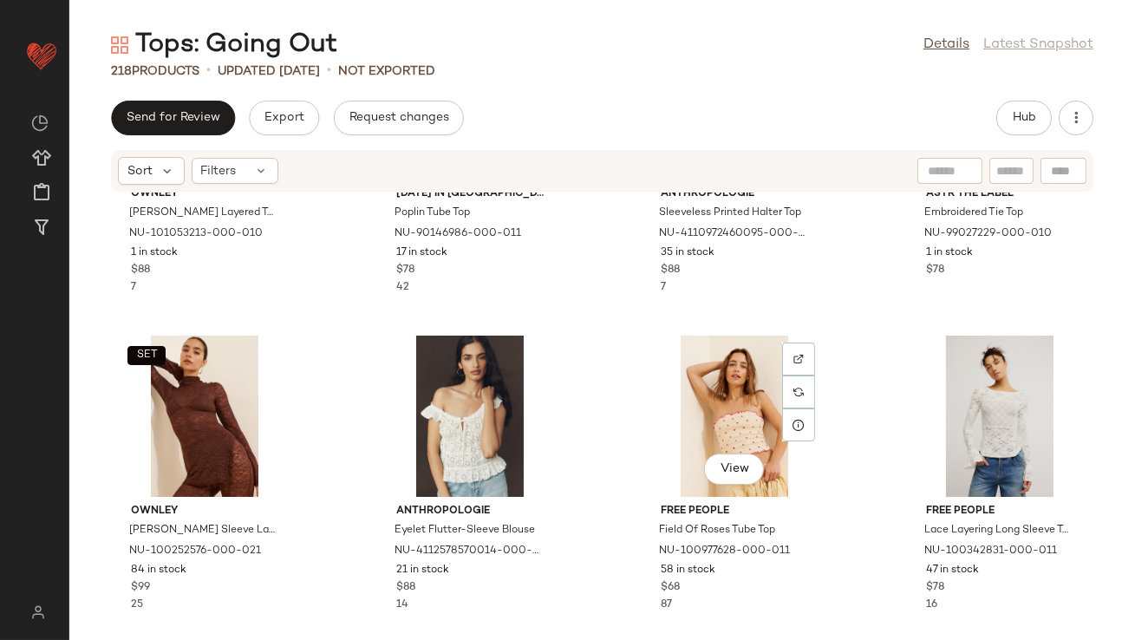
scroll to position [16219, 0]
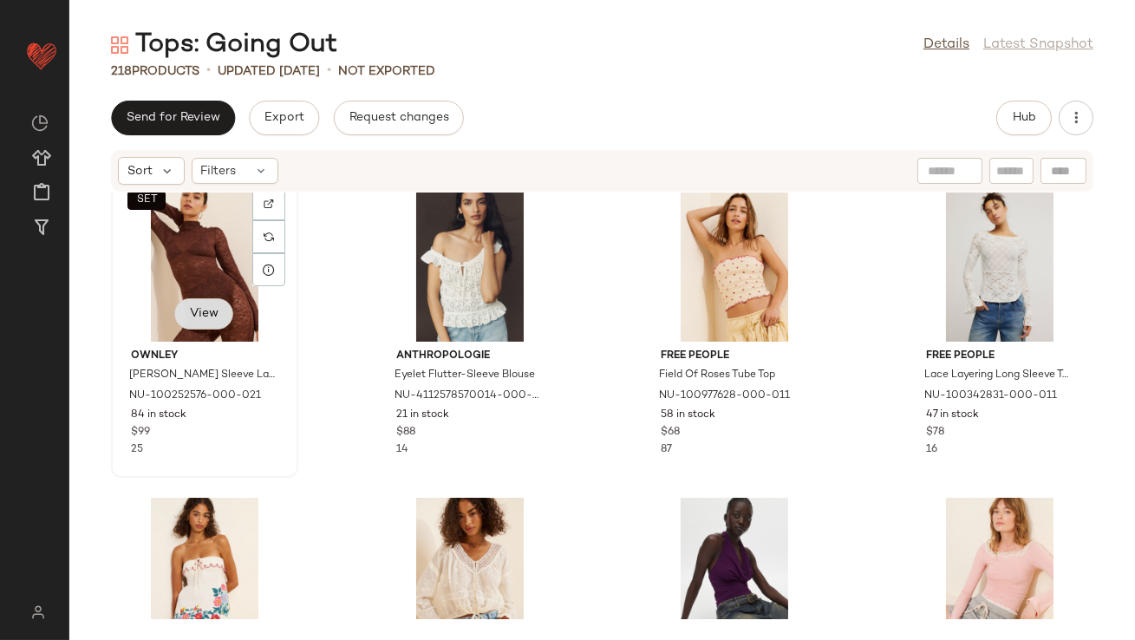
click at [224, 303] on button "View" at bounding box center [203, 313] width 59 height 31
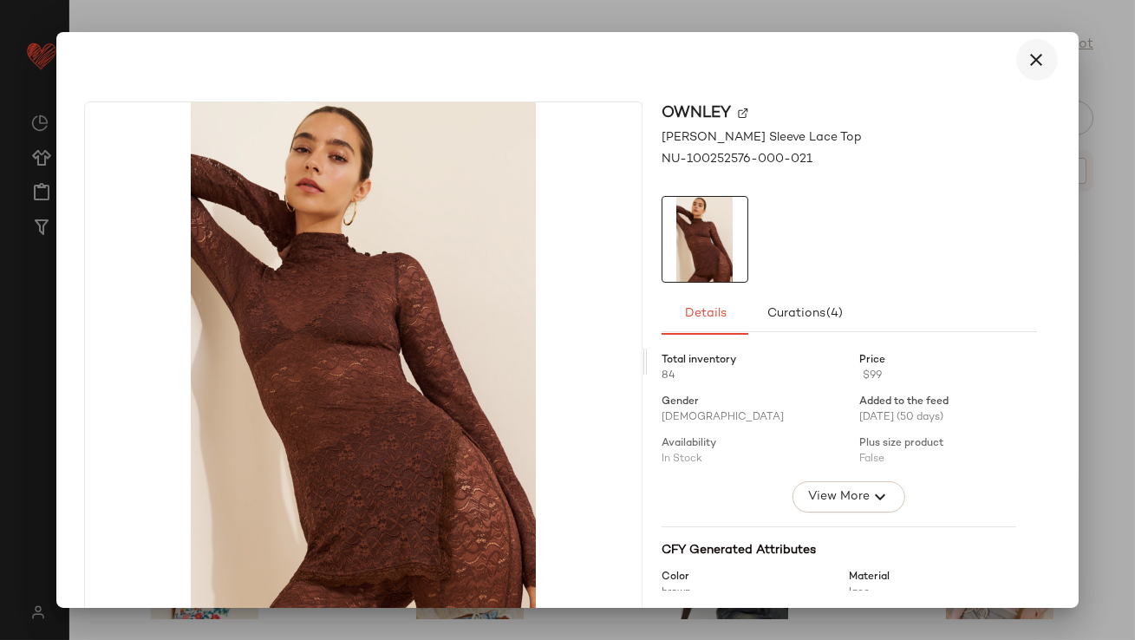
click at [1027, 51] on icon "button" at bounding box center [1037, 59] width 21 height 21
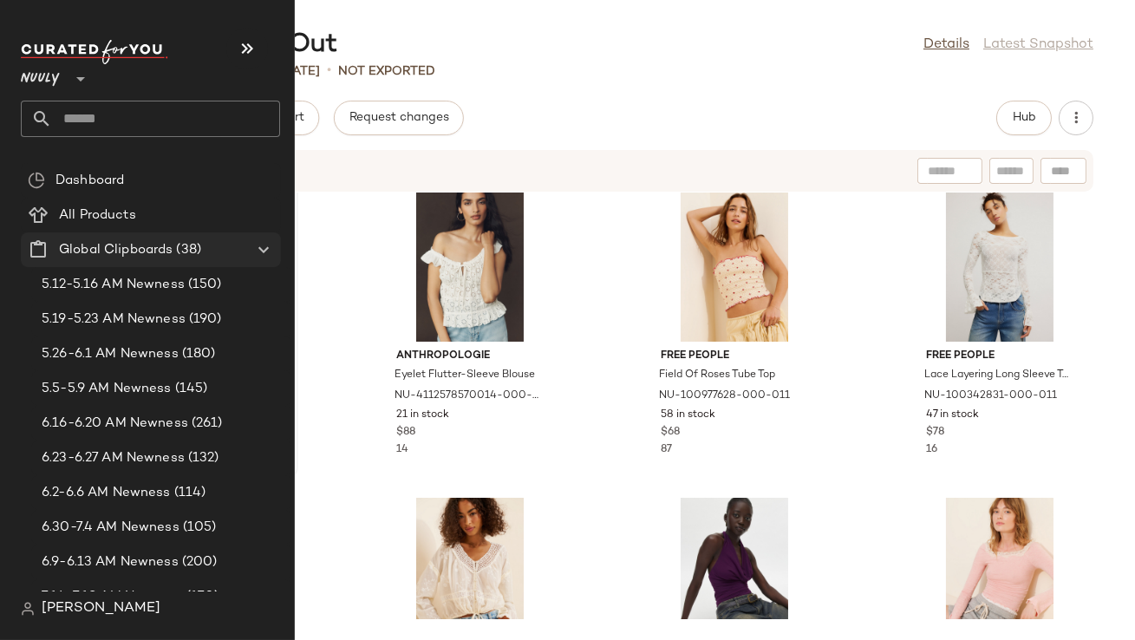
click at [154, 261] on Clipboards "Global Clipboards (38)" at bounding box center [151, 249] width 260 height 35
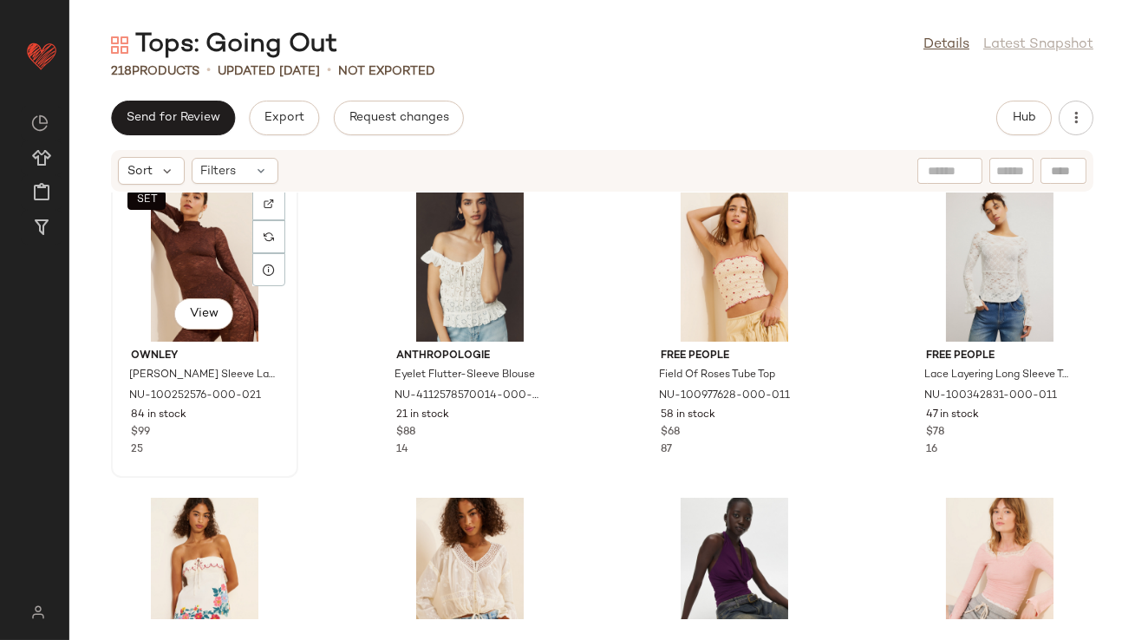
click at [201, 245] on div "SET View" at bounding box center [204, 260] width 175 height 161
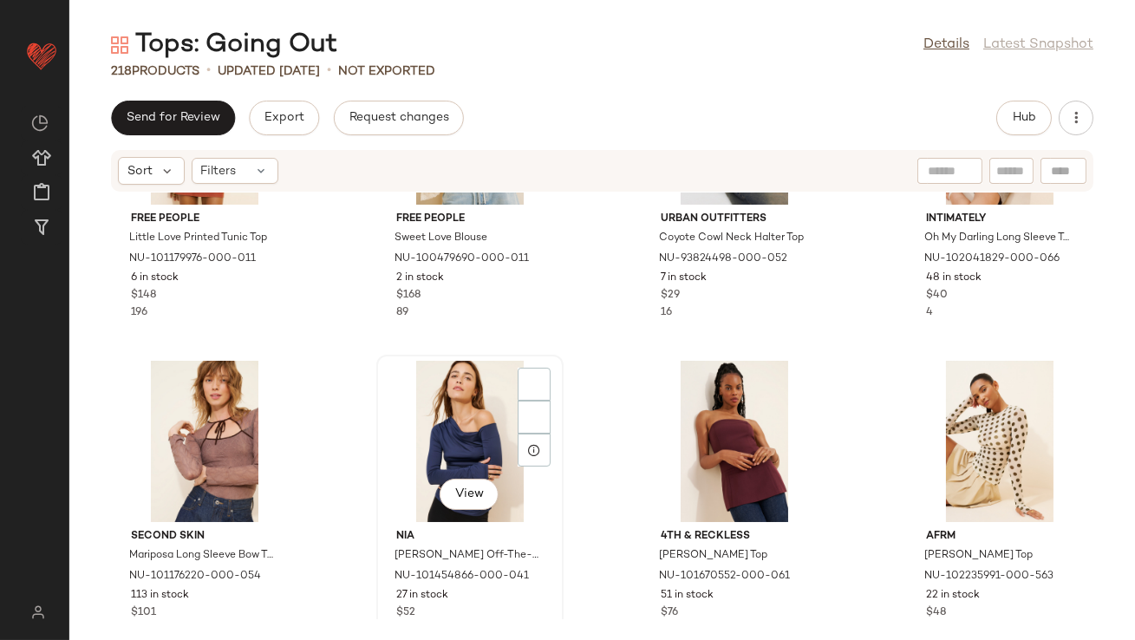
scroll to position [16800, 0]
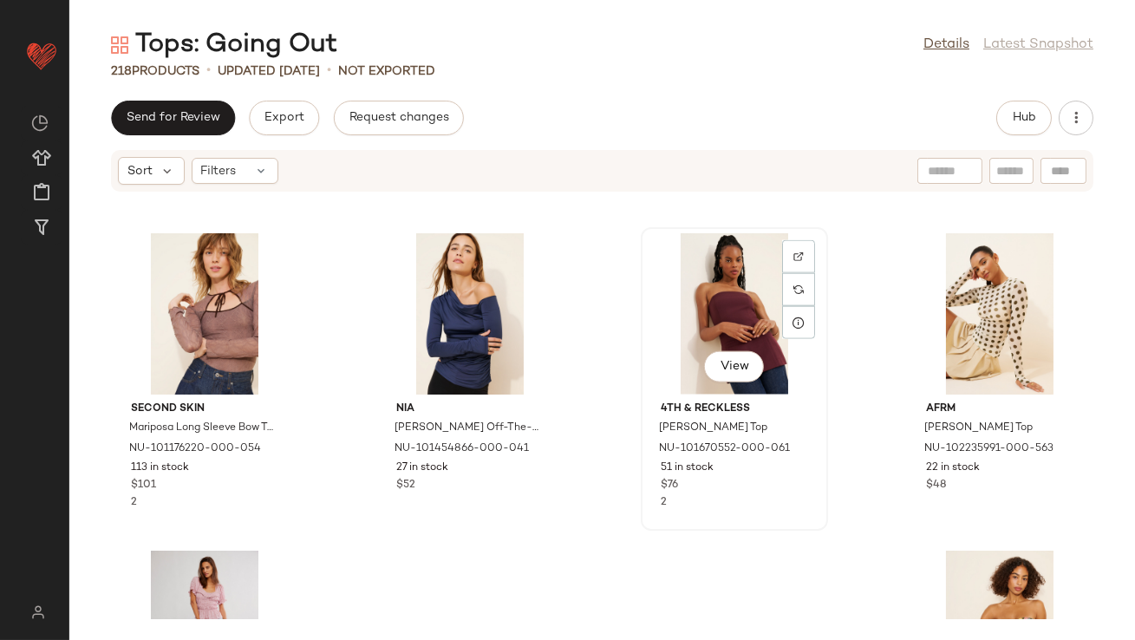
click at [756, 306] on div "View" at bounding box center [734, 313] width 175 height 161
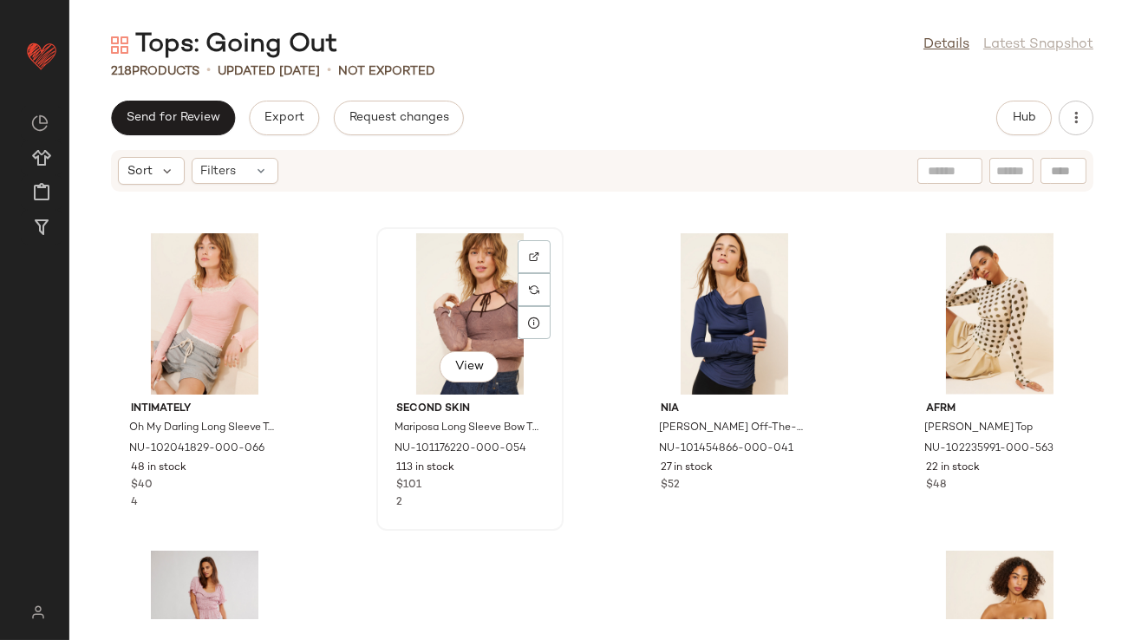
click at [440, 311] on div "View" at bounding box center [469, 313] width 175 height 161
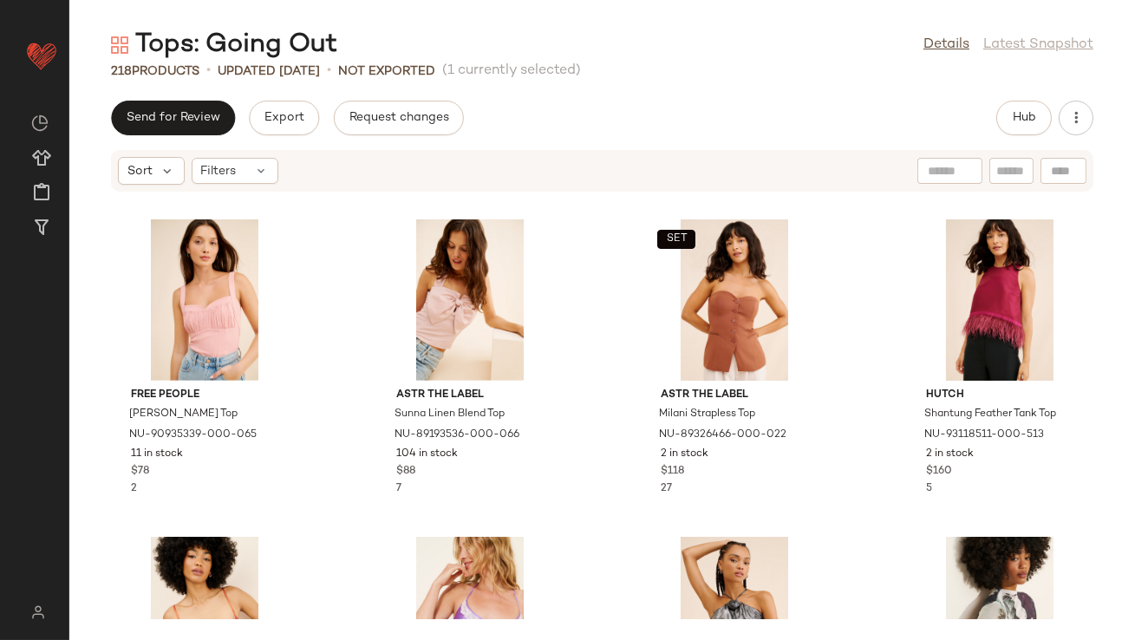
scroll to position [1622, 0]
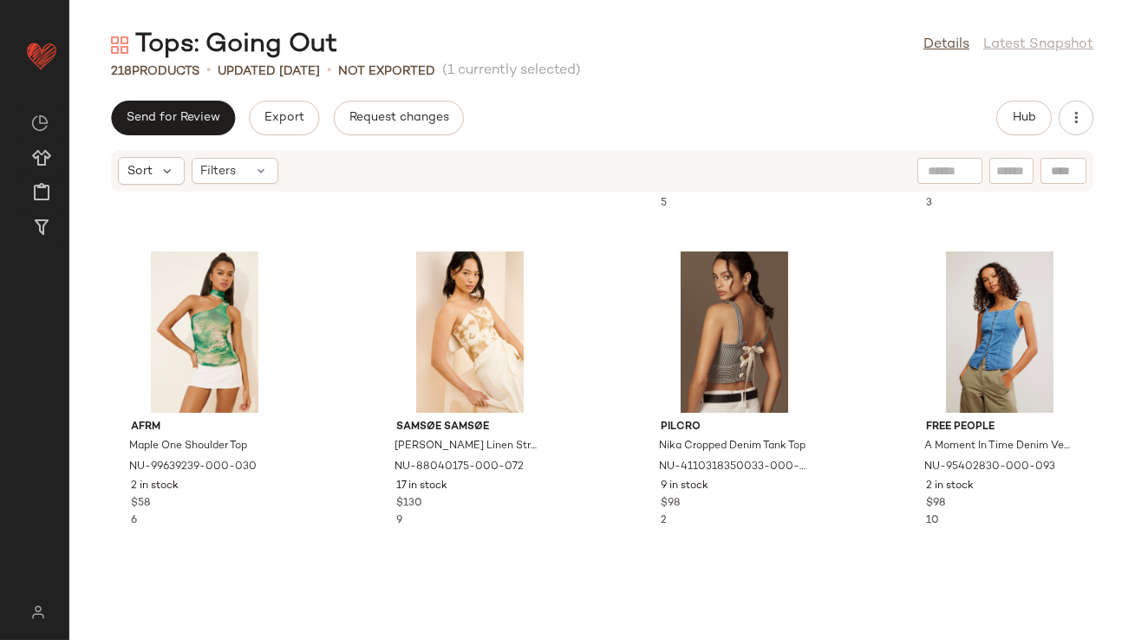
scroll to position [4127, 0]
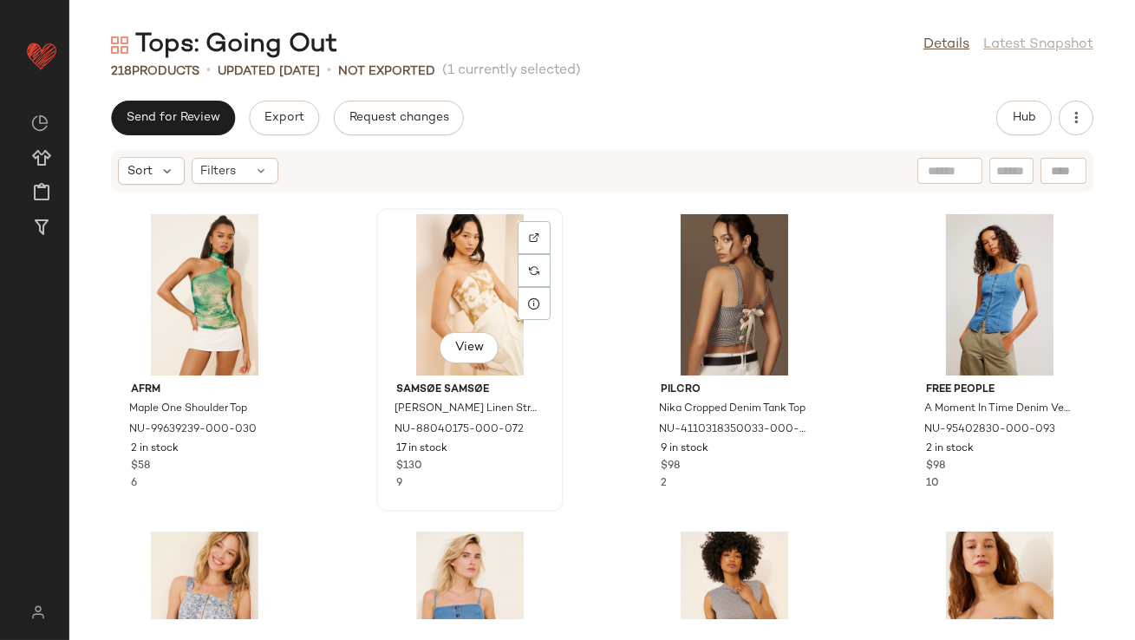
click at [454, 297] on div "View" at bounding box center [469, 294] width 175 height 161
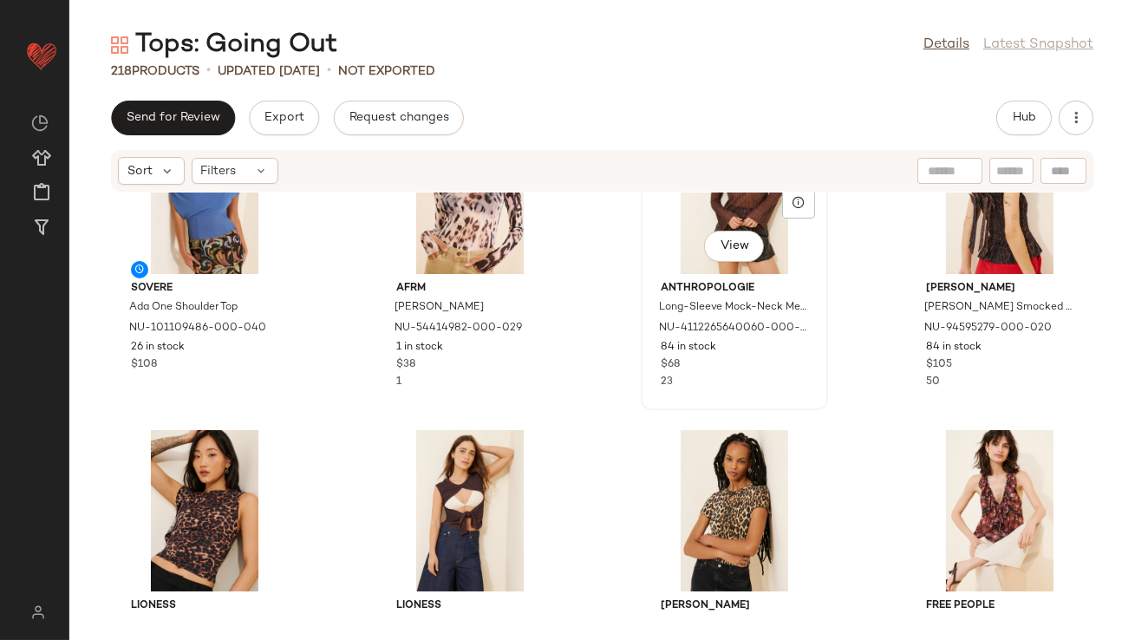
scroll to position [5581, 0]
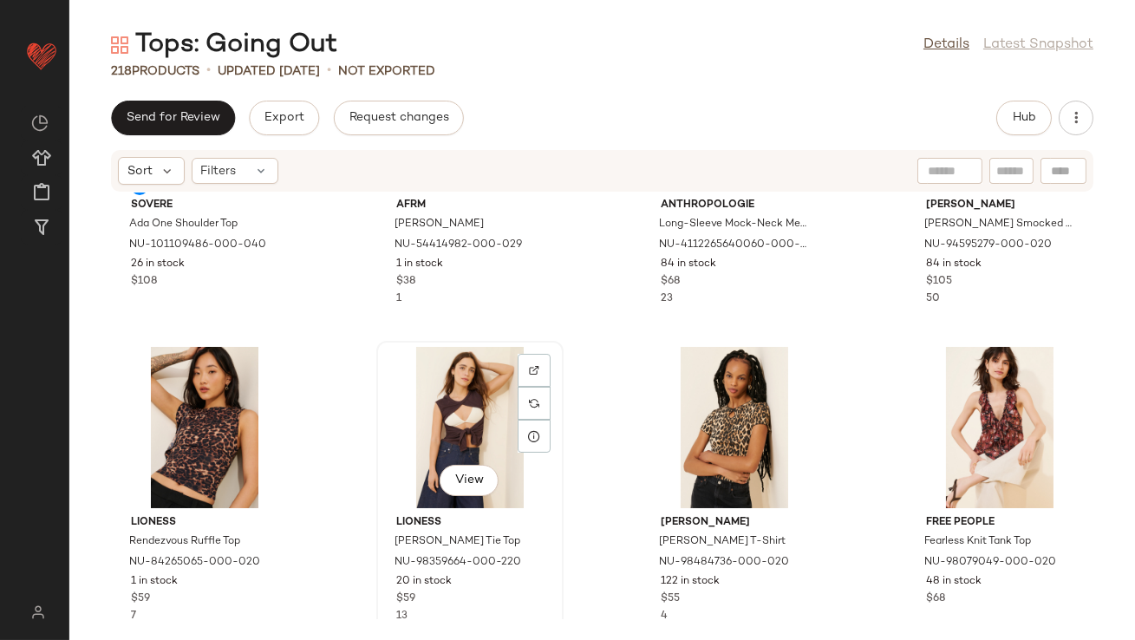
click at [469, 420] on div "View" at bounding box center [469, 427] width 175 height 161
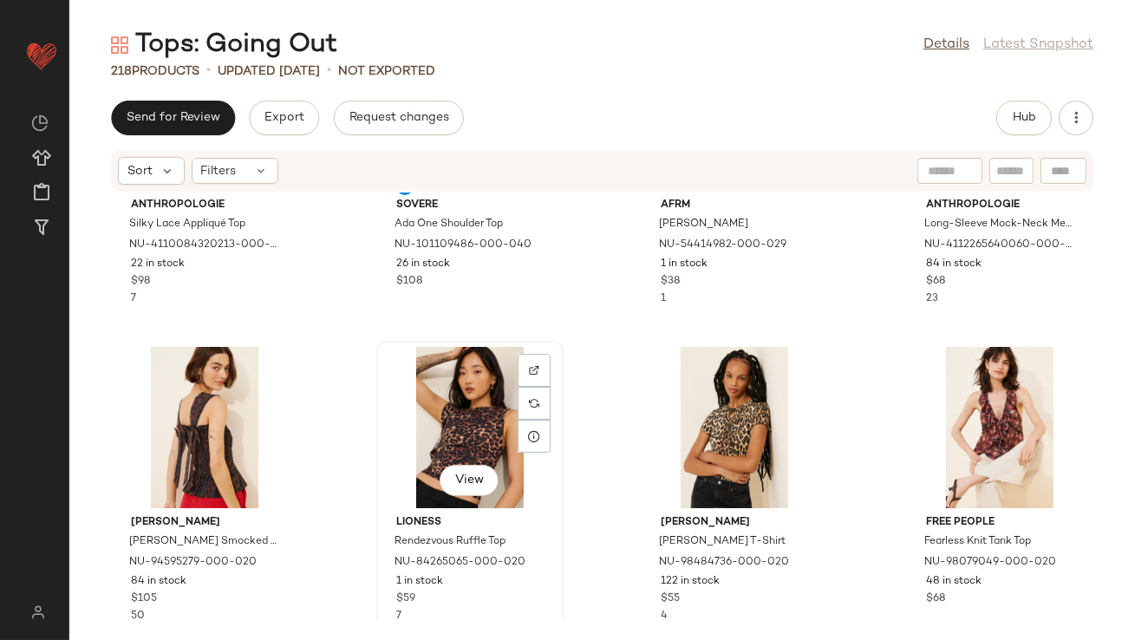
click at [433, 419] on div "View" at bounding box center [469, 427] width 175 height 161
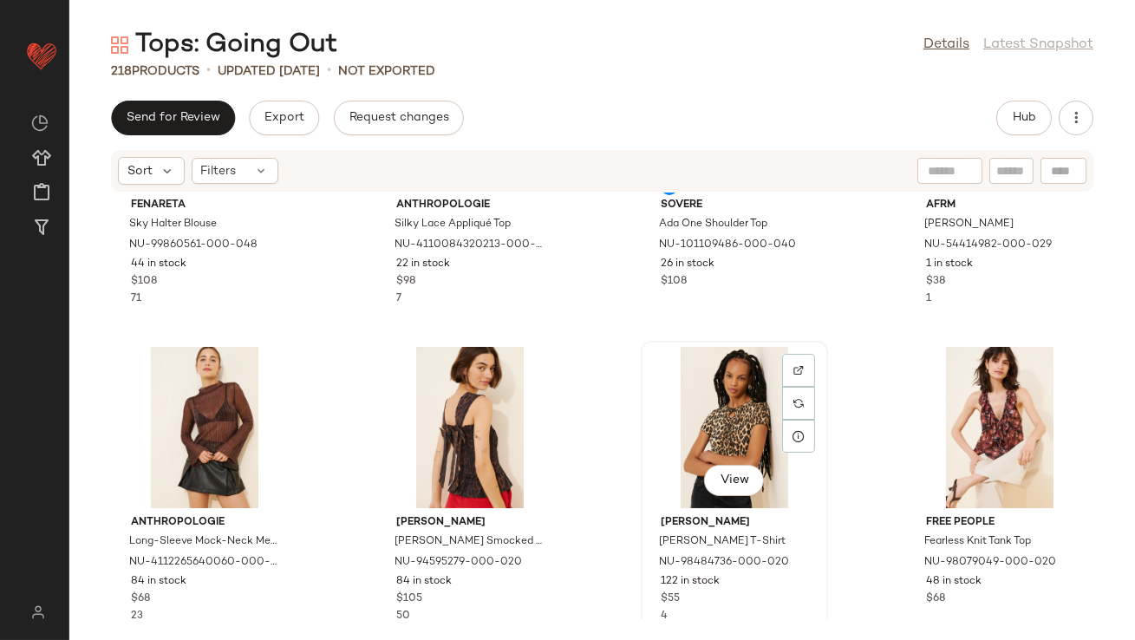
click at [702, 394] on div "View" at bounding box center [734, 427] width 175 height 161
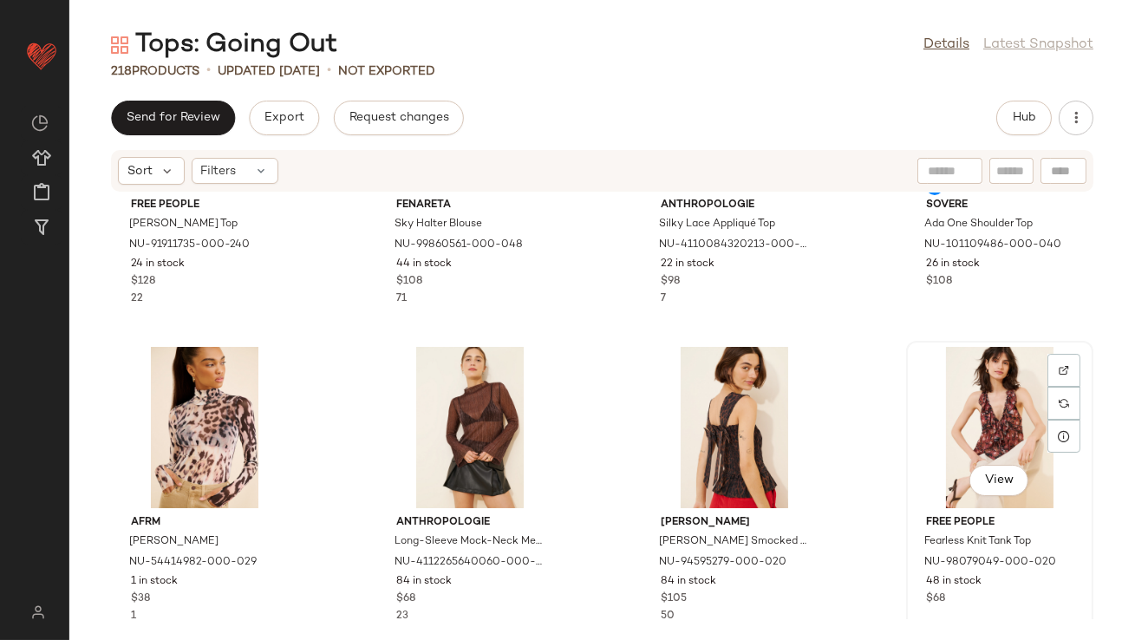
click at [972, 407] on div "View" at bounding box center [999, 427] width 175 height 161
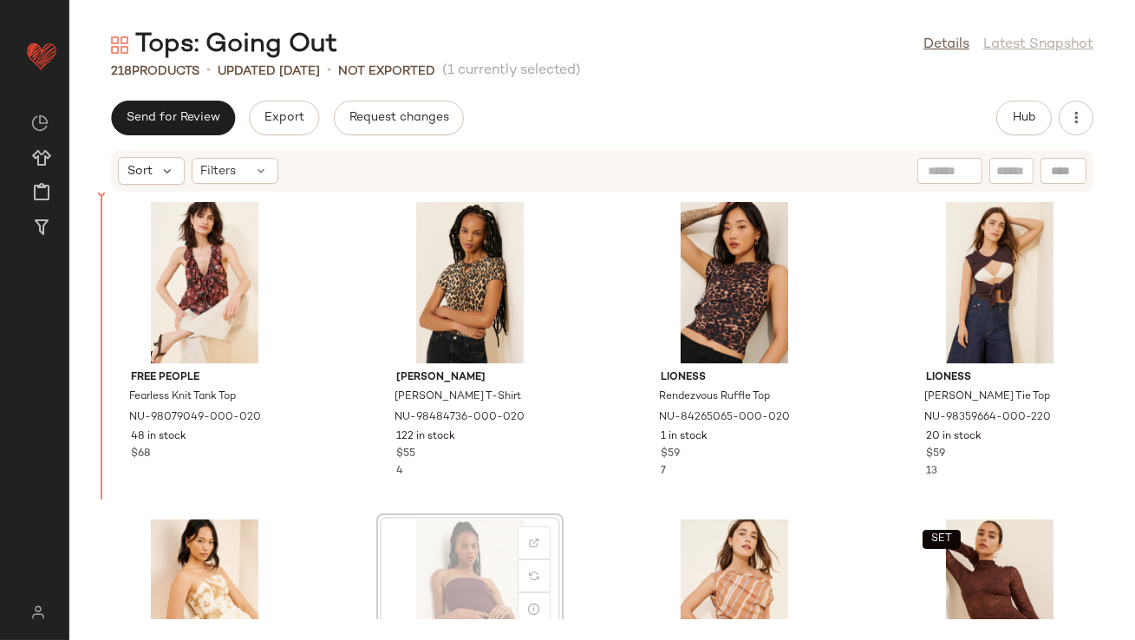
scroll to position [1, 0]
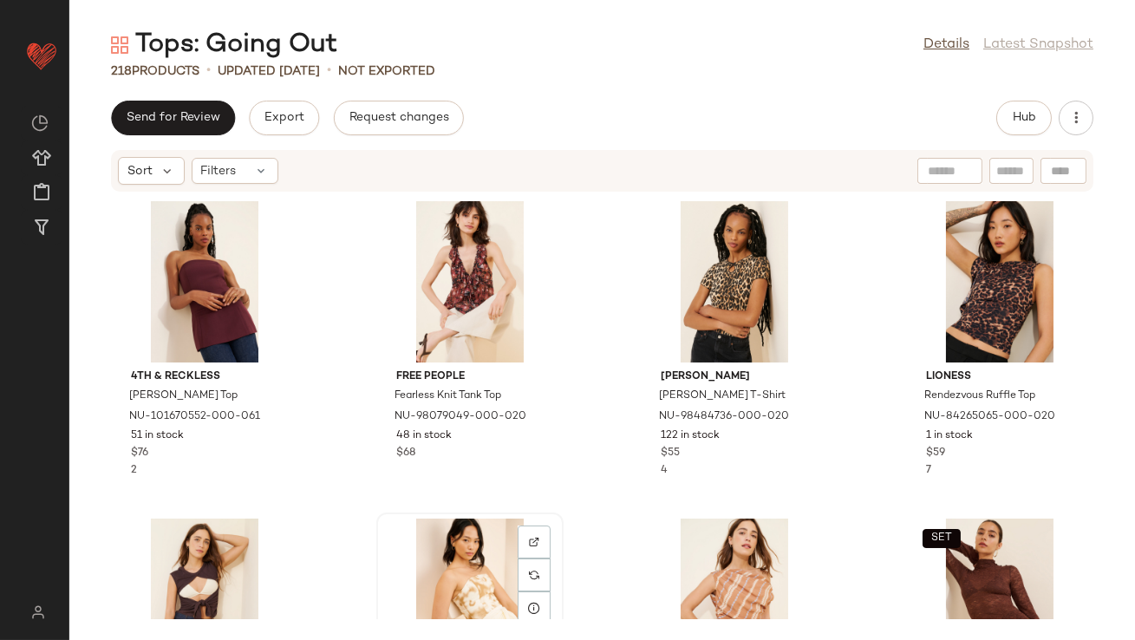
scroll to position [2, 0]
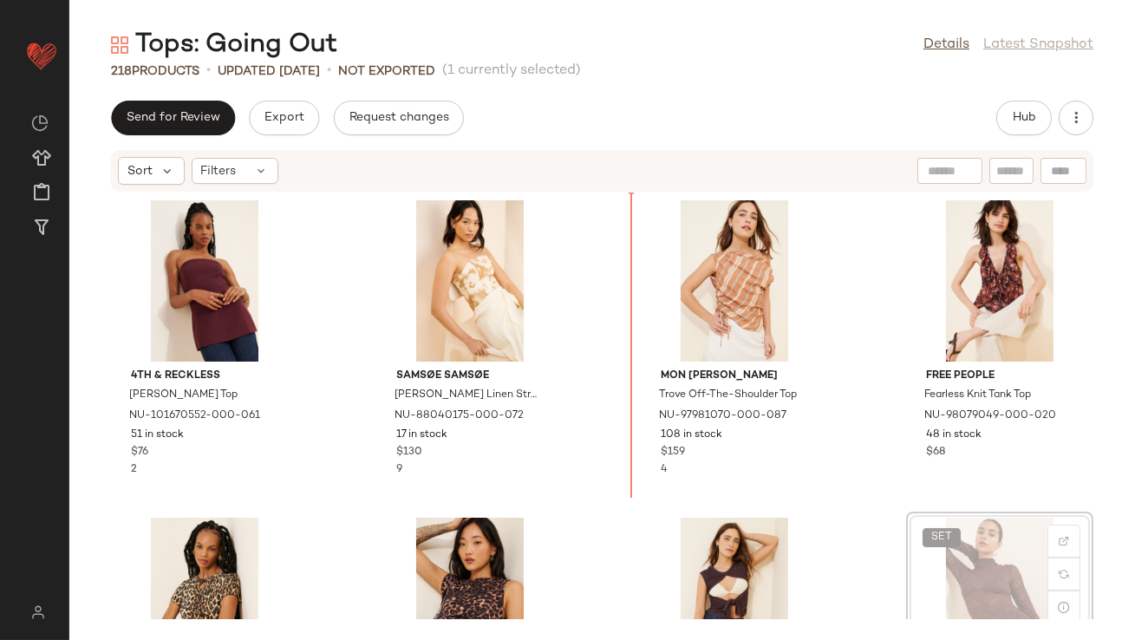
scroll to position [4, 0]
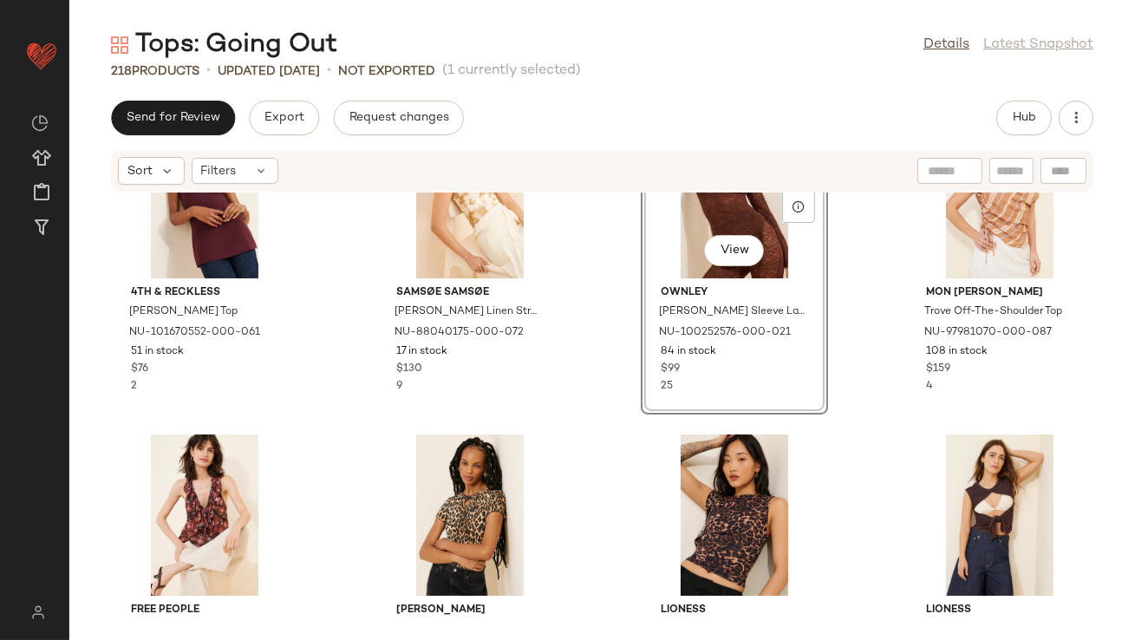
scroll to position [87, 0]
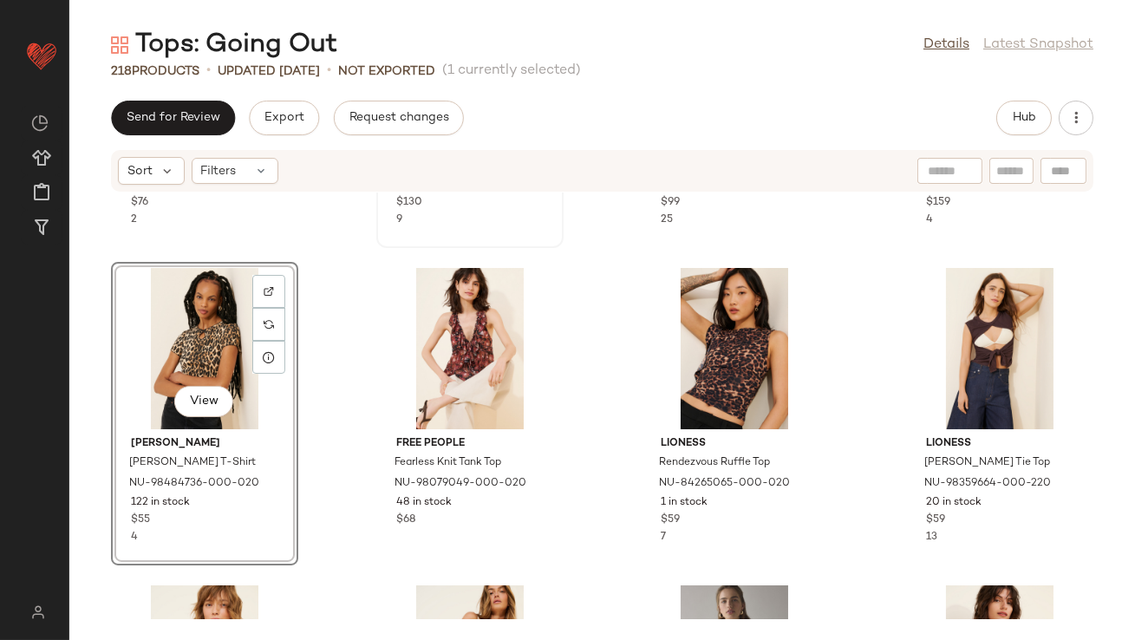
scroll to position [384, 0]
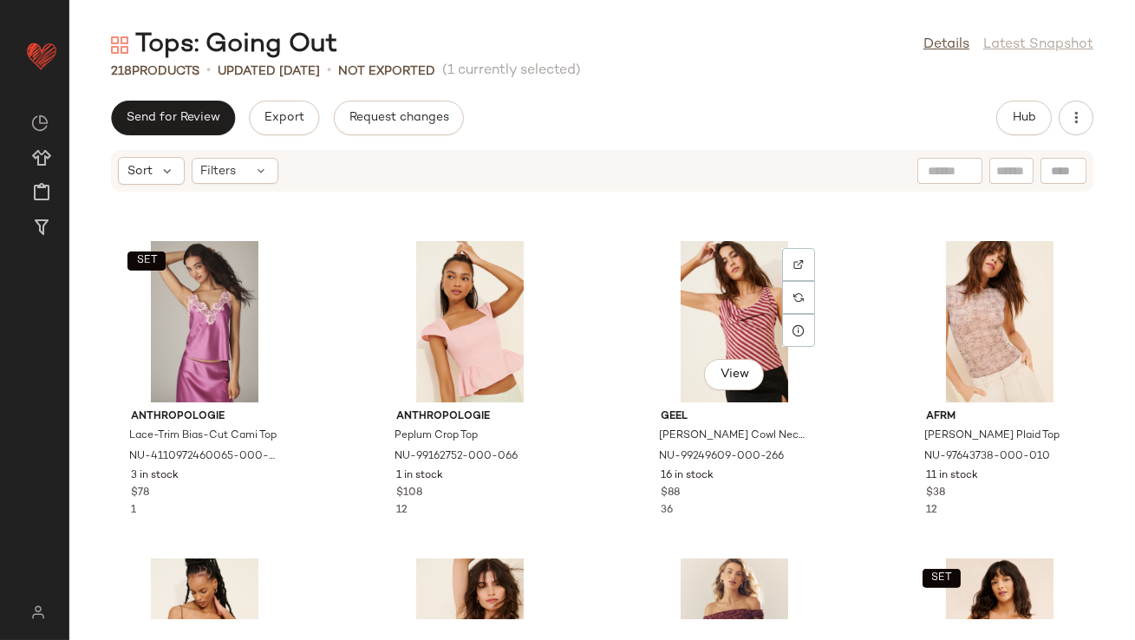
scroll to position [1414, 0]
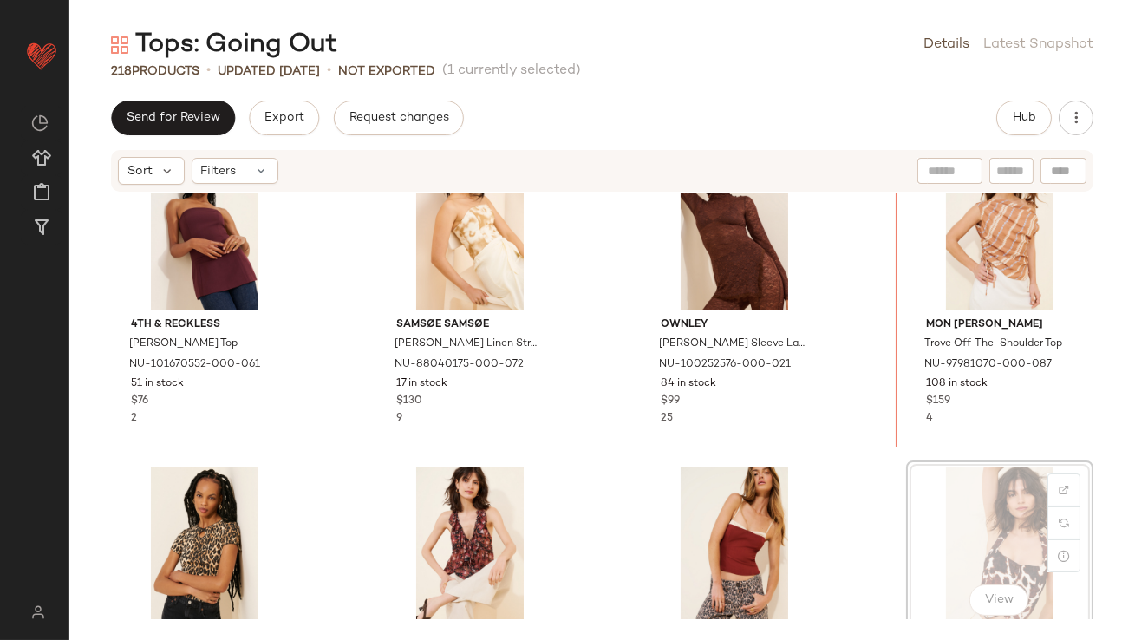
scroll to position [55, 0]
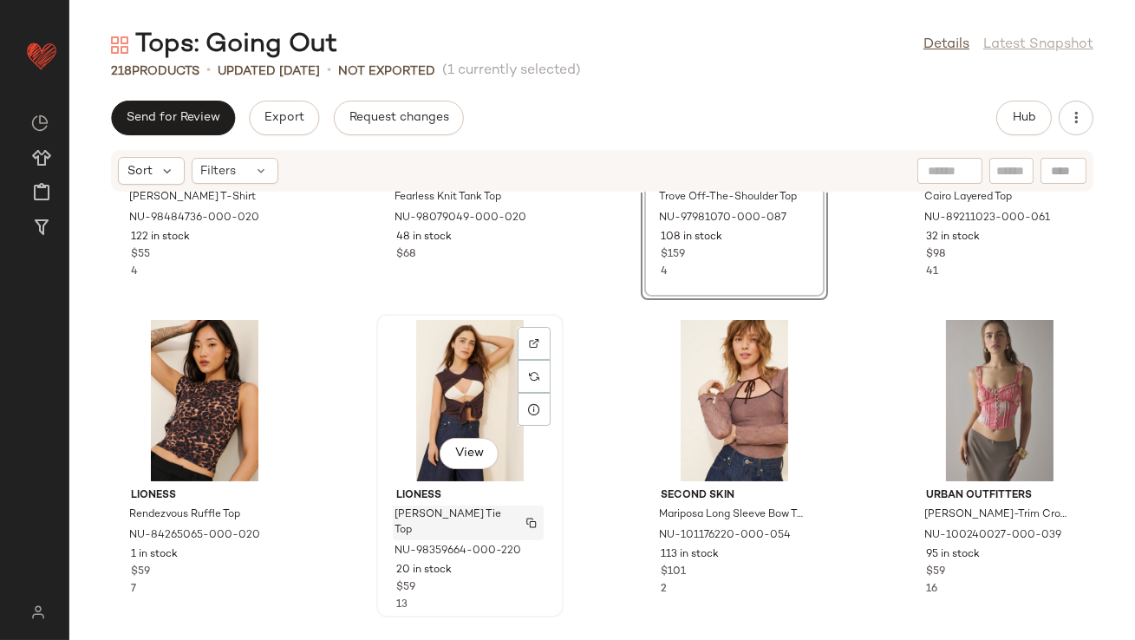
scroll to position [629, 0]
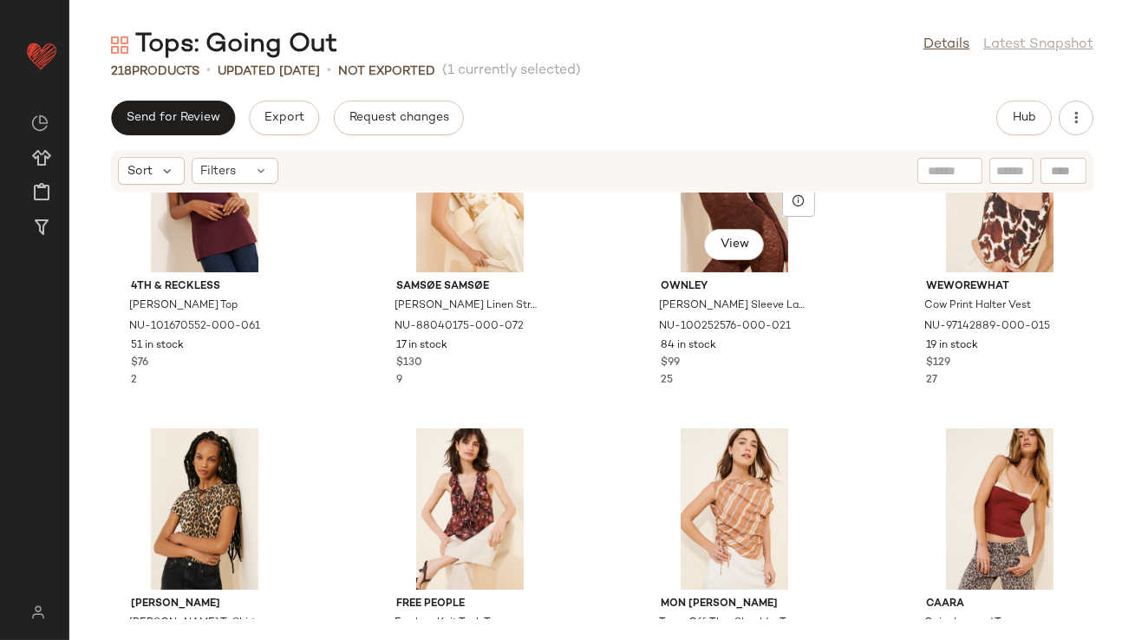
scroll to position [73, 0]
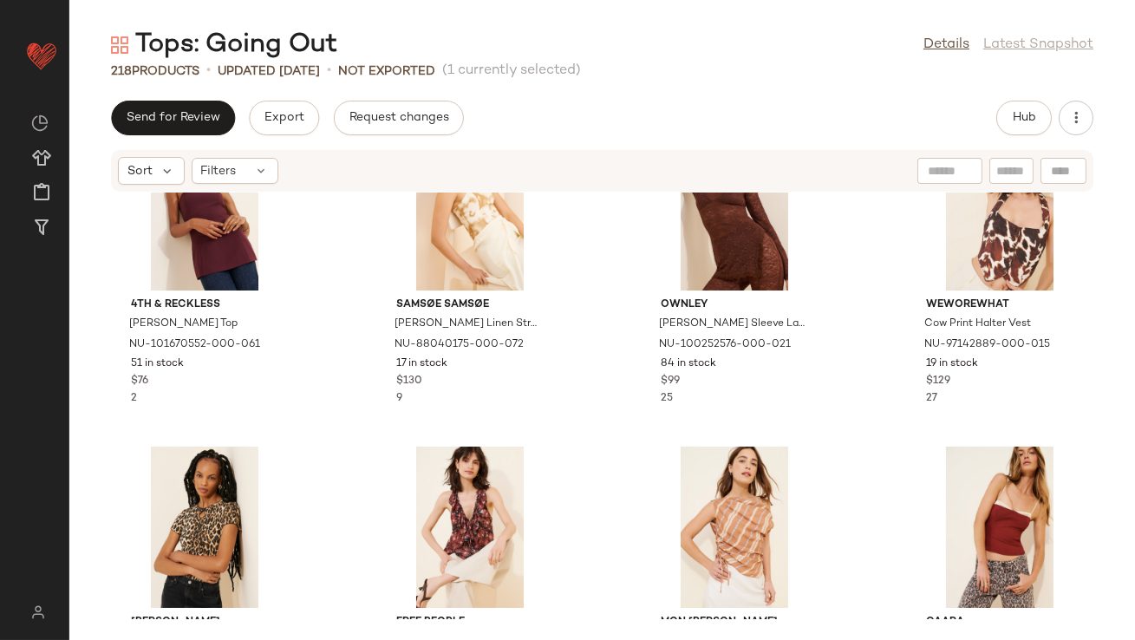
click at [1093, 128] on div "Send for Review Export Request changes Hub" at bounding box center [602, 118] width 1066 height 35
click at [1084, 127] on button "button" at bounding box center [1076, 118] width 35 height 35
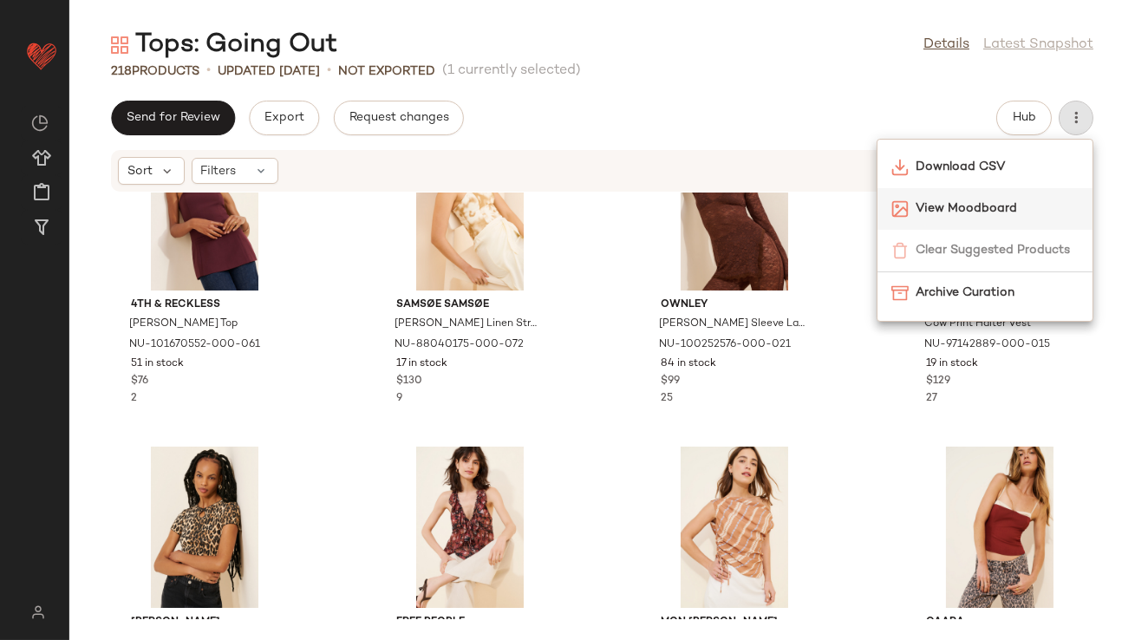
click at [983, 214] on span "View Moodboard" at bounding box center [997, 208] width 163 height 18
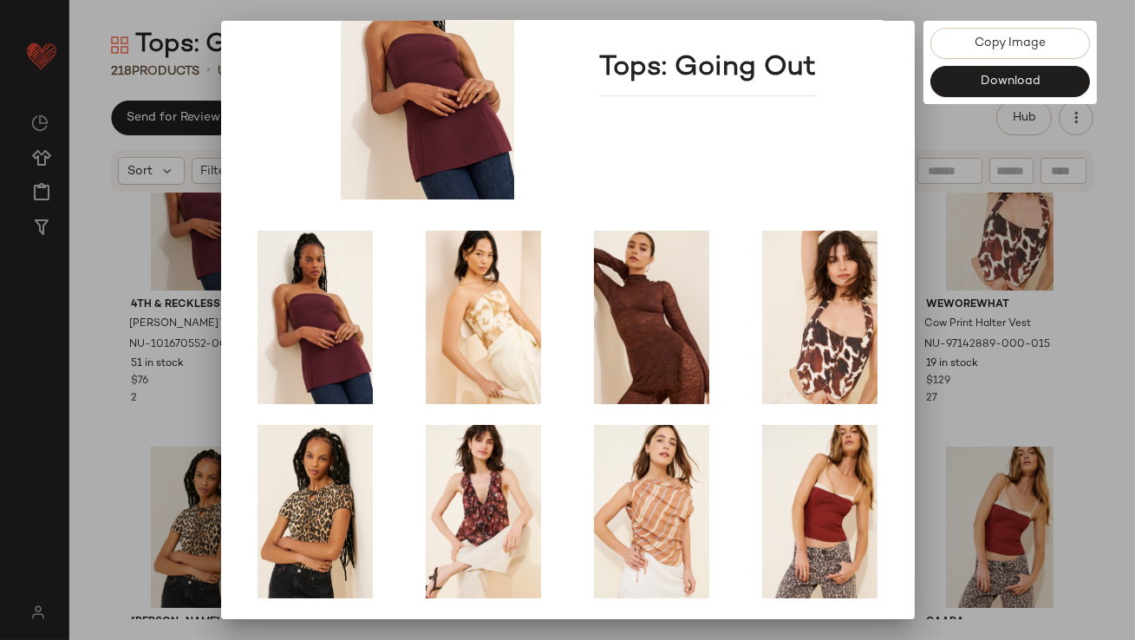
scroll to position [296, 0]
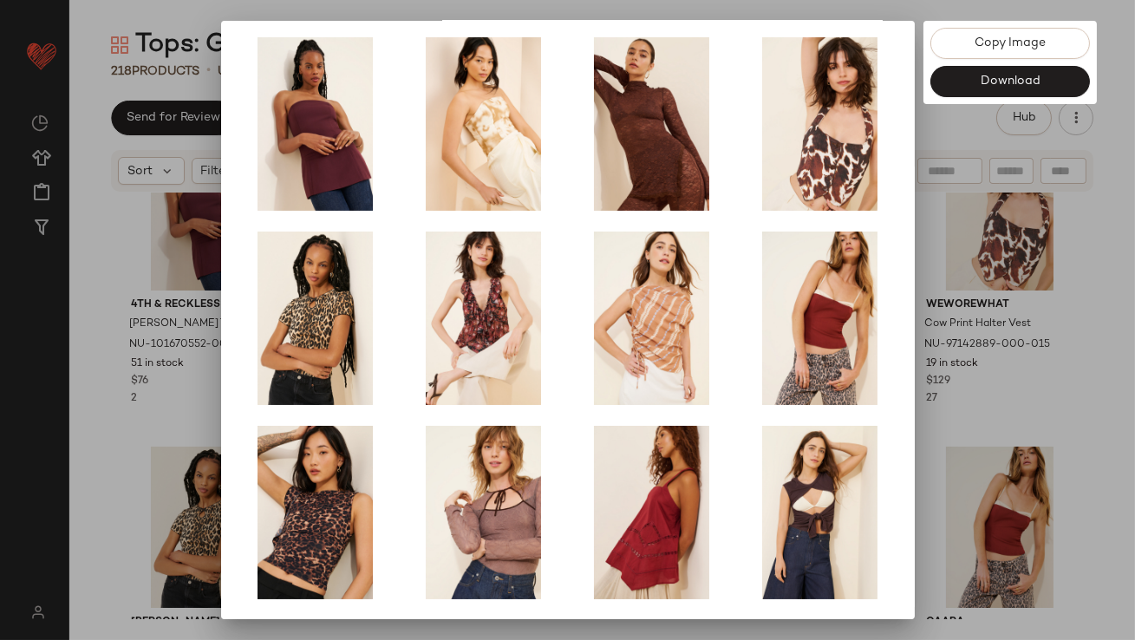
click at [964, 316] on div at bounding box center [567, 320] width 1135 height 640
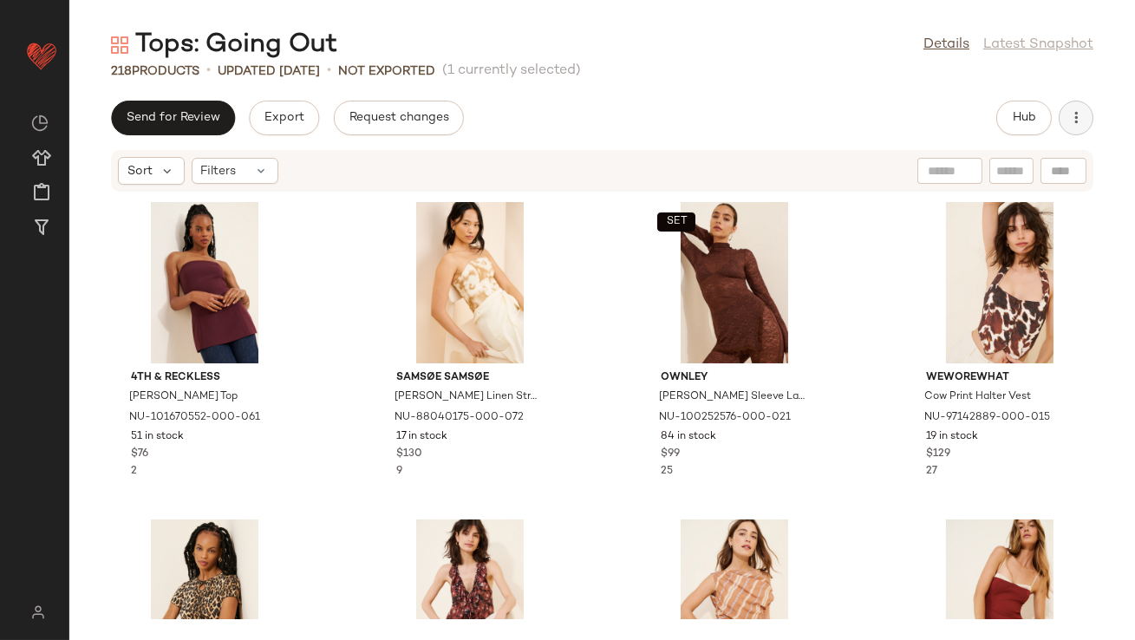
click at [1072, 122] on icon "button" at bounding box center [1075, 117] width 17 height 17
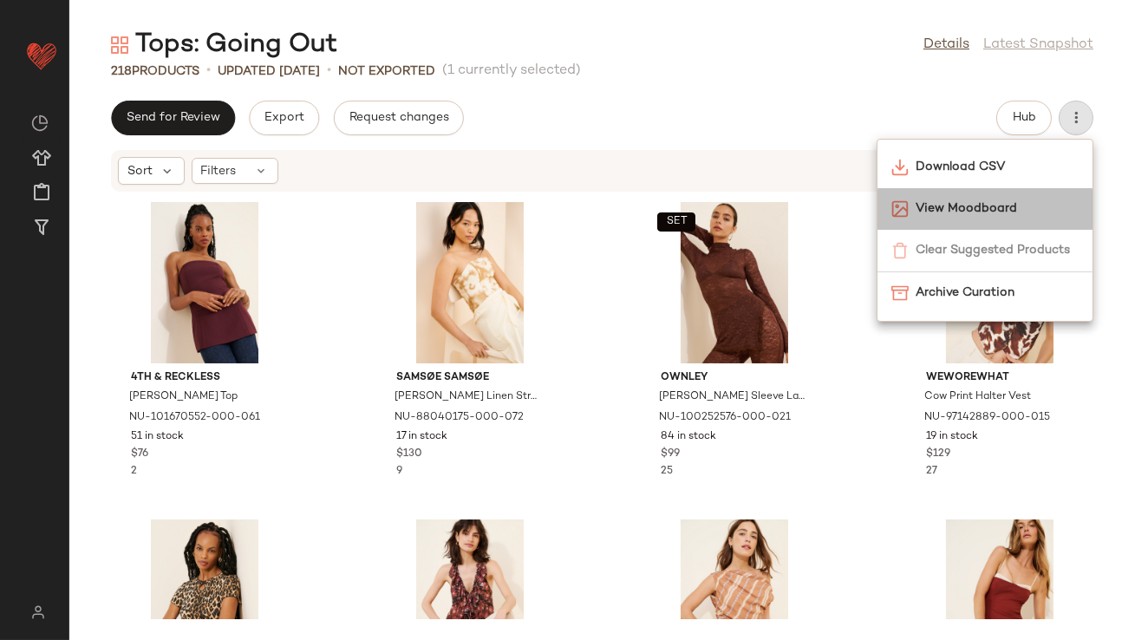
click at [974, 209] on span "View Moodboard" at bounding box center [997, 208] width 163 height 18
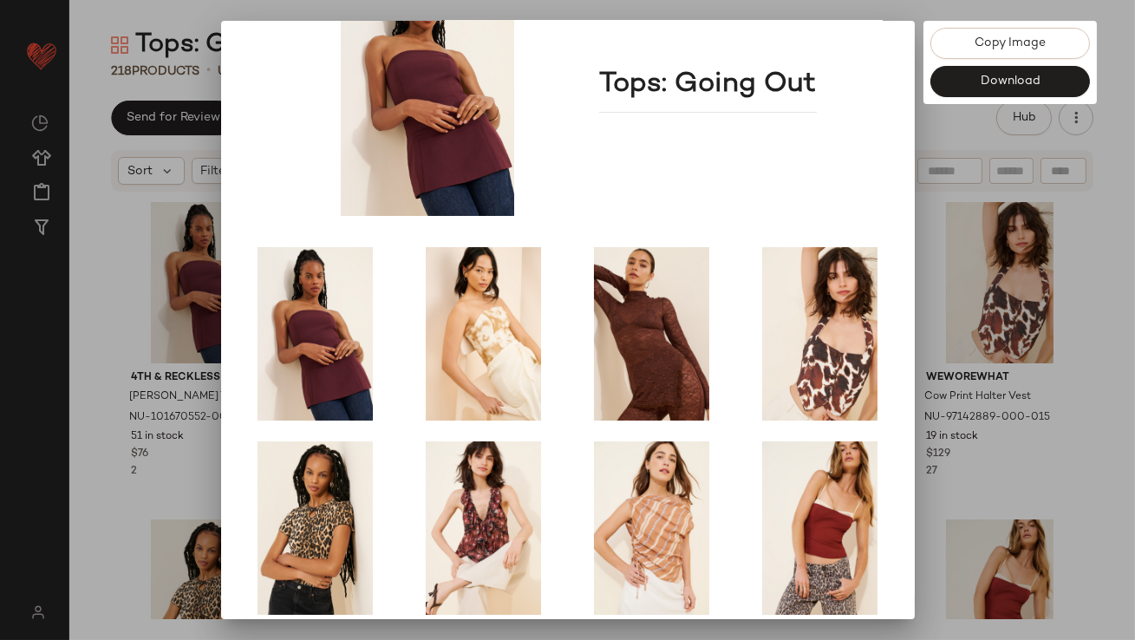
scroll to position [296, 0]
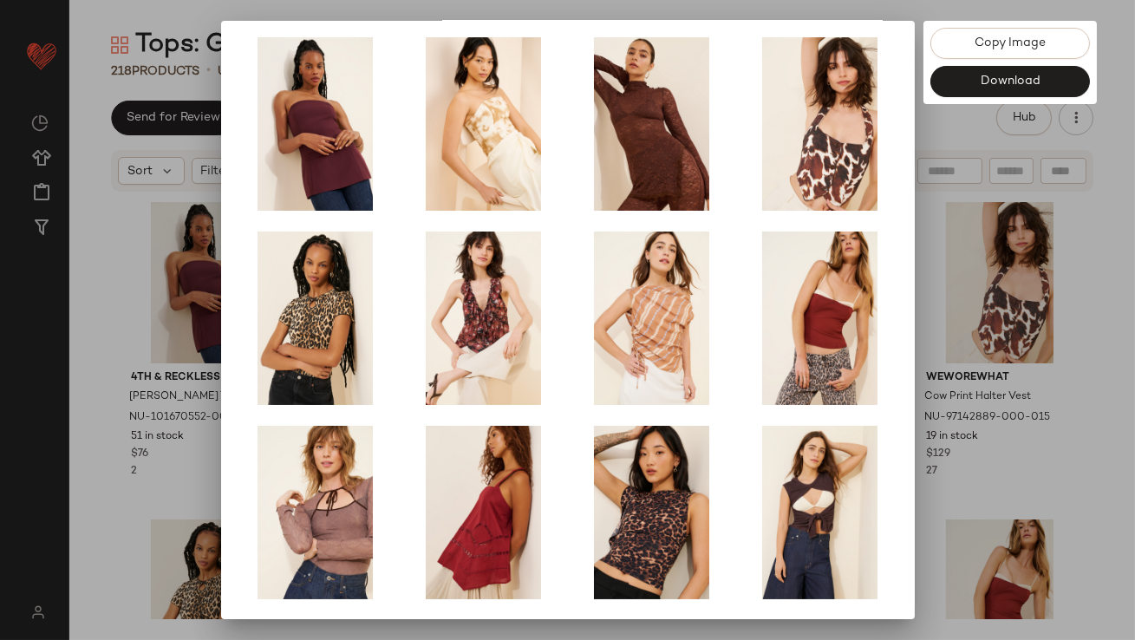
click at [939, 424] on div at bounding box center [567, 320] width 1135 height 640
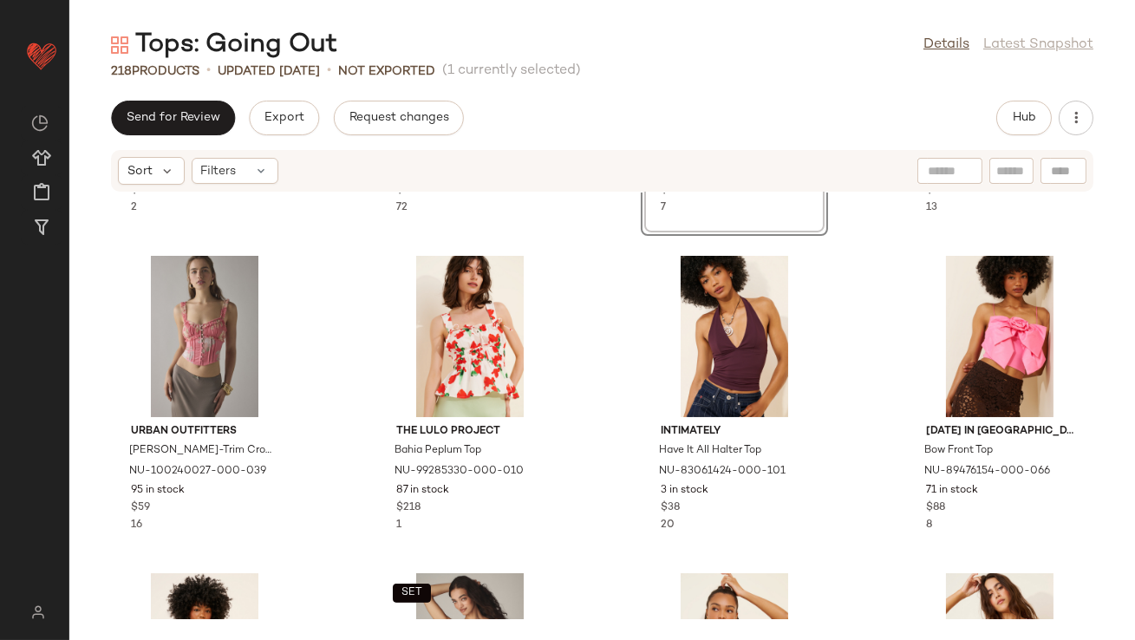
scroll to position [918, 0]
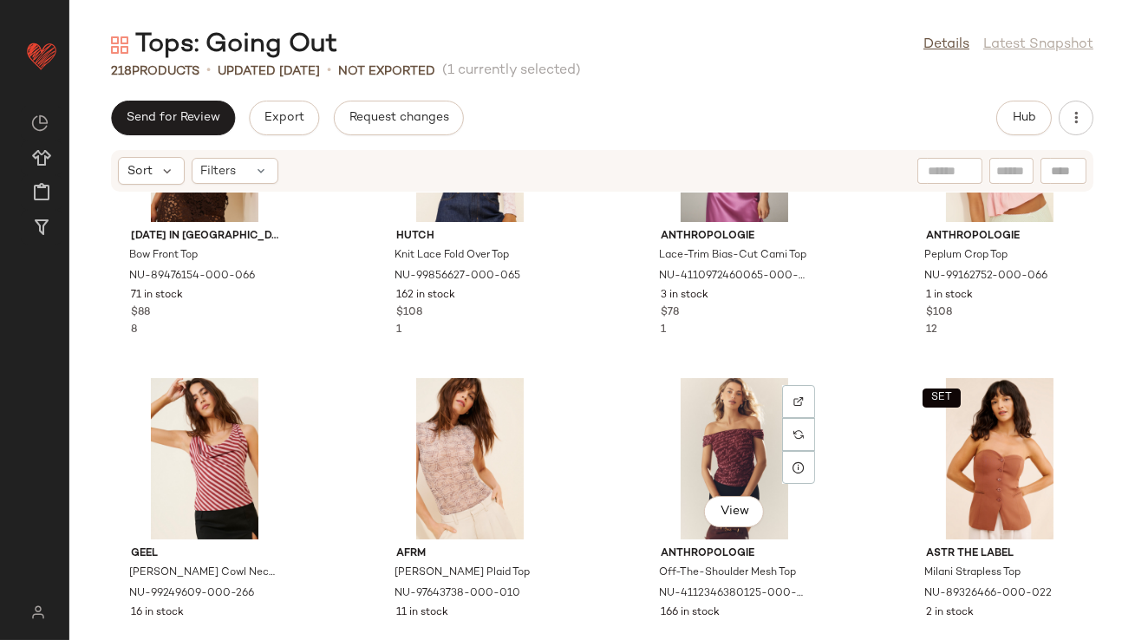
scroll to position [1466, 0]
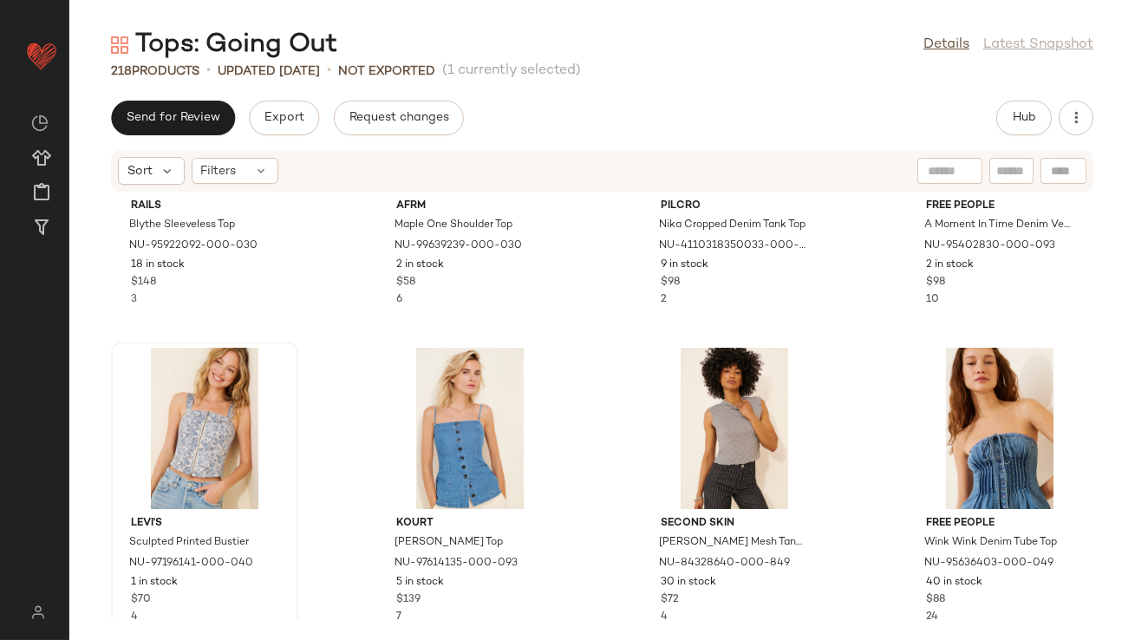
scroll to position [4465, 0]
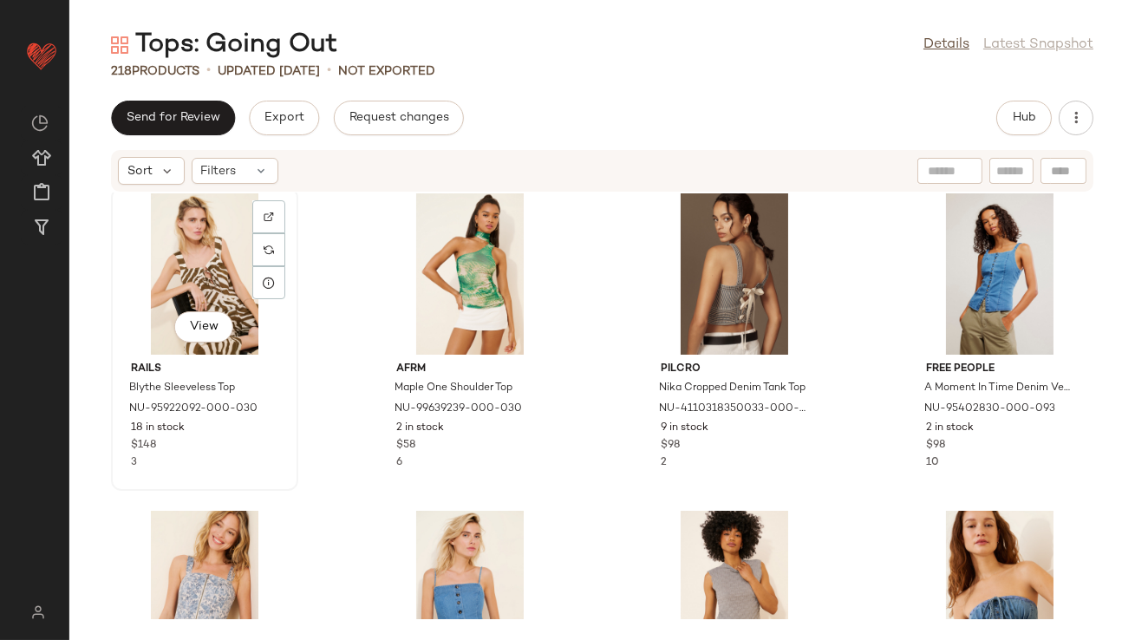
click at [167, 290] on div "View" at bounding box center [204, 273] width 175 height 161
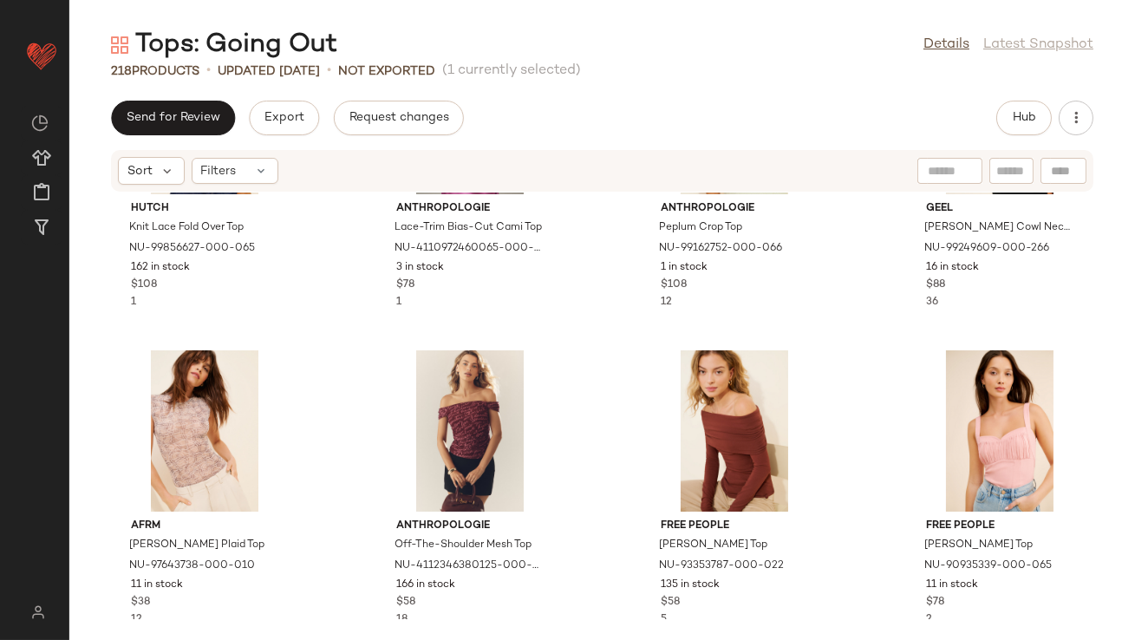
scroll to position [1781, 0]
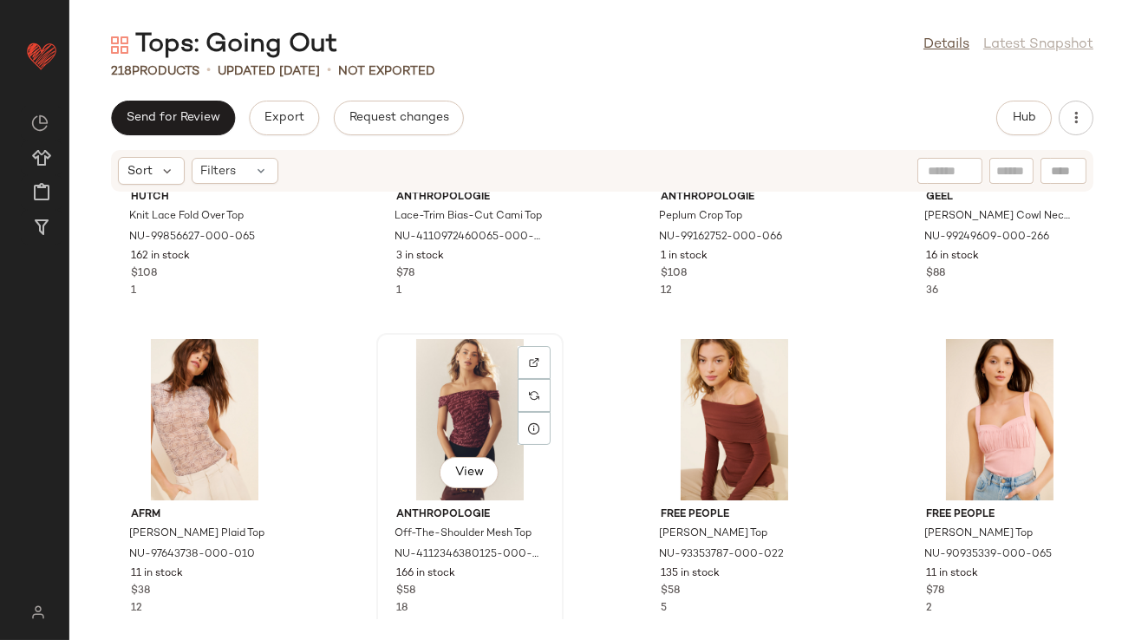
click at [427, 427] on div "View" at bounding box center [469, 419] width 175 height 161
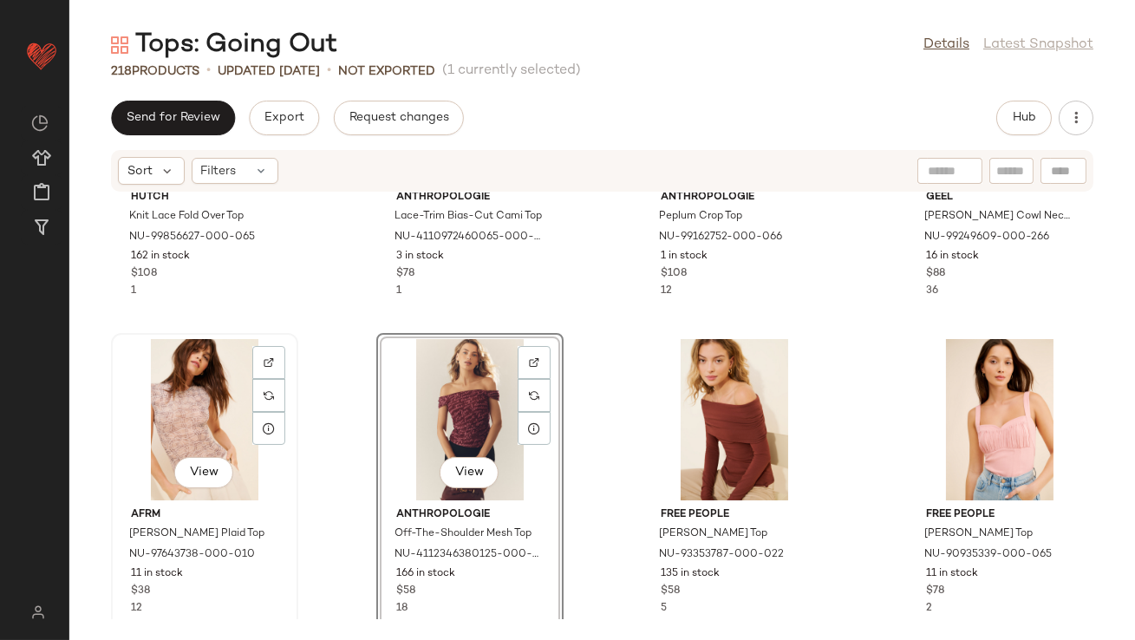
click at [166, 394] on div "View" at bounding box center [204, 419] width 175 height 161
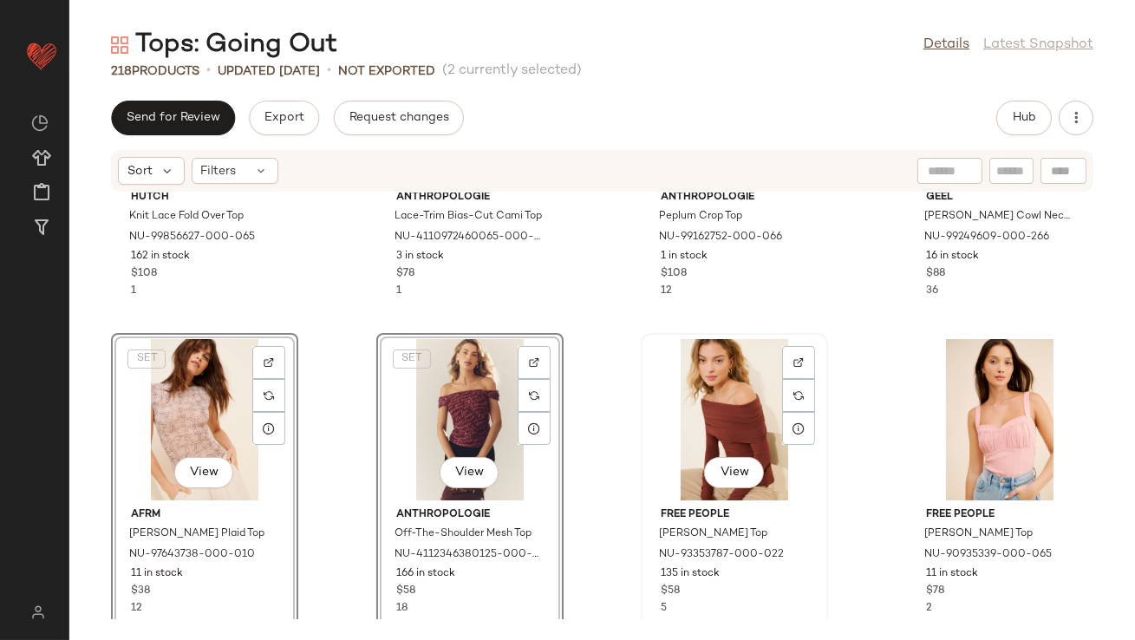
click at [662, 400] on div "View" at bounding box center [734, 419] width 175 height 161
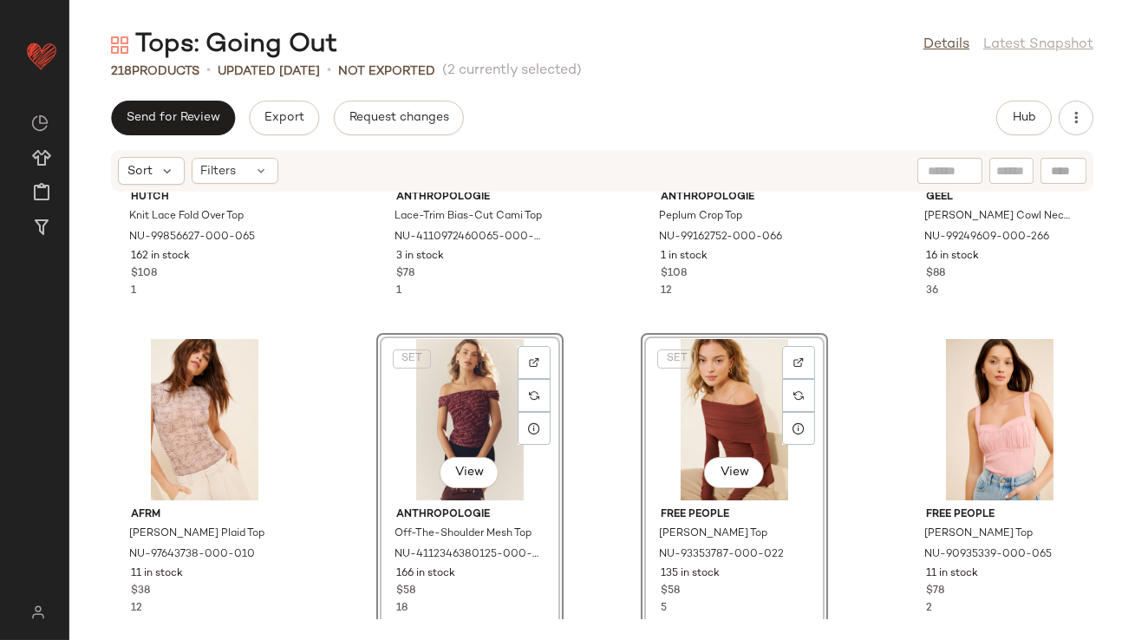
click at [339, 365] on div "Hutch Knit Lace Fold Over Top NU-99856627-000-065 162 in stock $108 1 SET Anthr…" at bounding box center [602, 405] width 1066 height 427
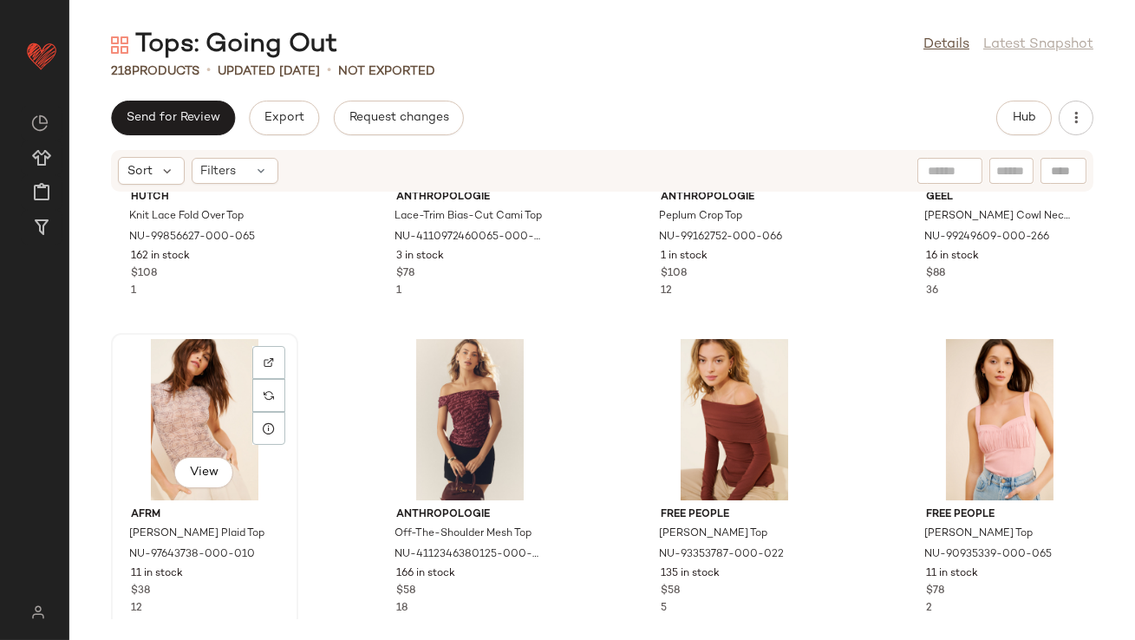
click at [213, 371] on div "View" at bounding box center [204, 419] width 175 height 161
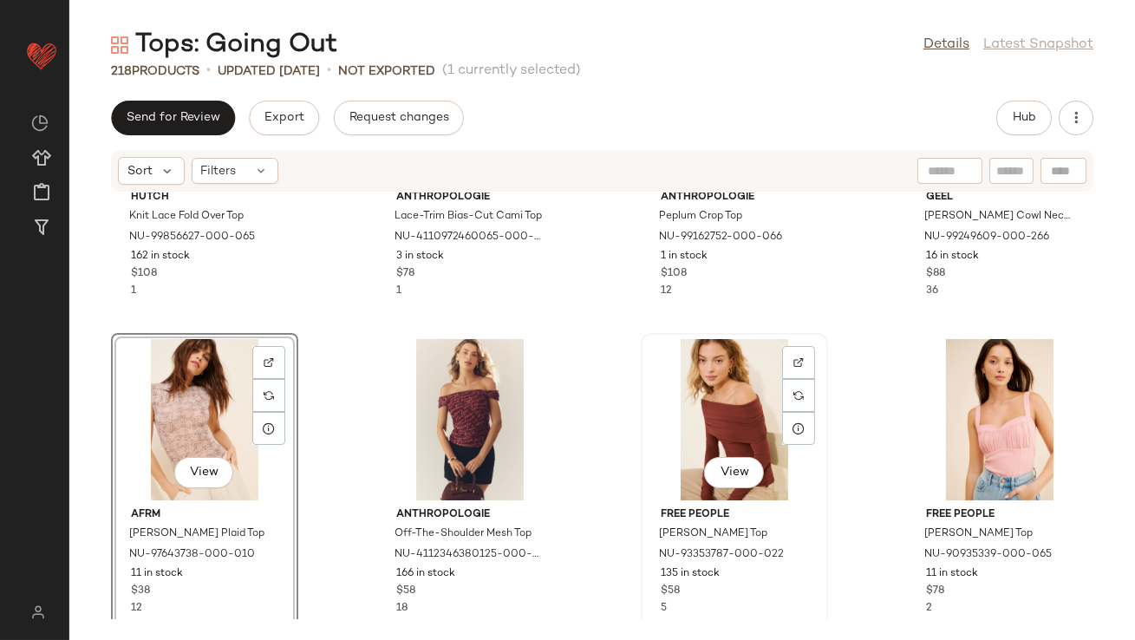
click at [654, 422] on div "View" at bounding box center [734, 419] width 175 height 161
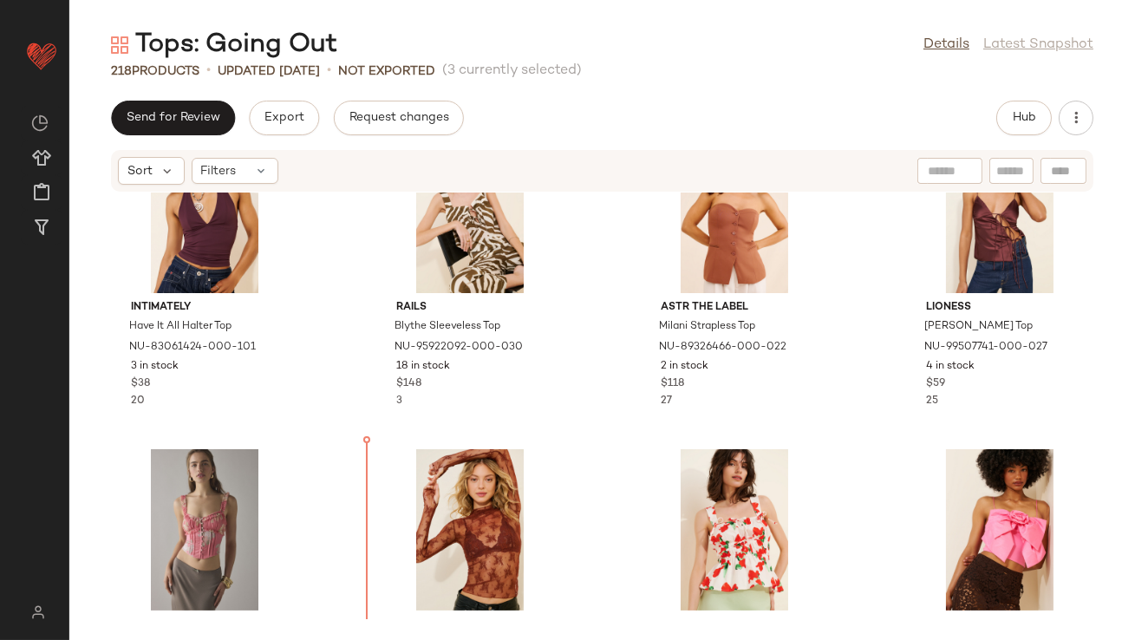
scroll to position [1089, 0]
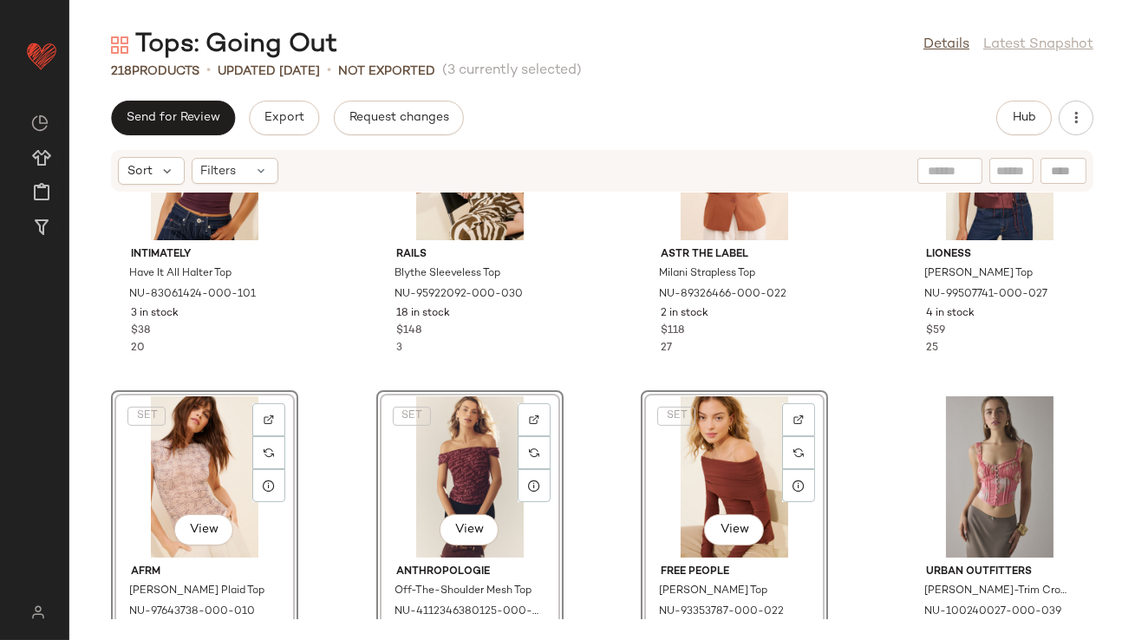
click at [368, 390] on div "Intimately Have It All Halter Top NU-83061424-000-101 3 in stock $38 20 Rails B…" at bounding box center [602, 405] width 1066 height 427
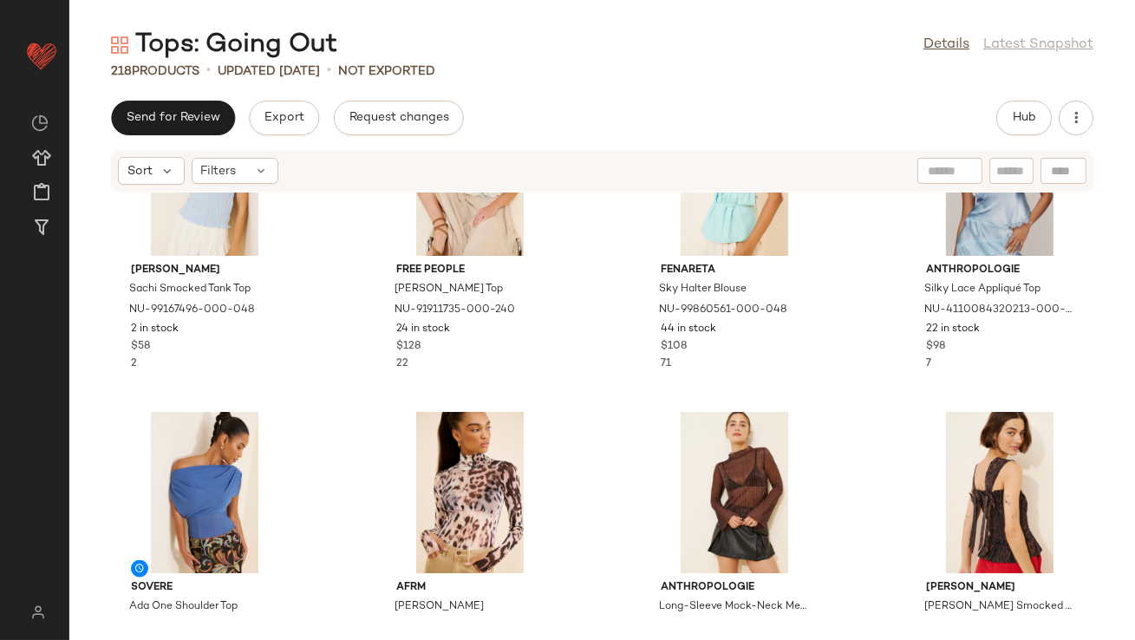
scroll to position [6018, 0]
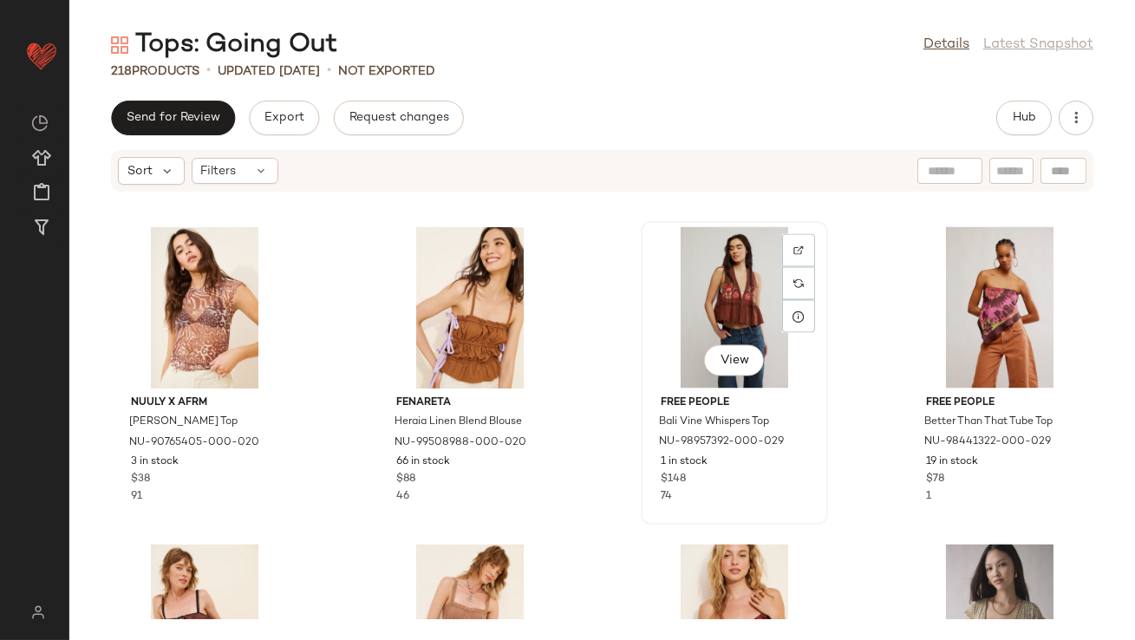
click at [695, 298] on div "View" at bounding box center [734, 307] width 175 height 161
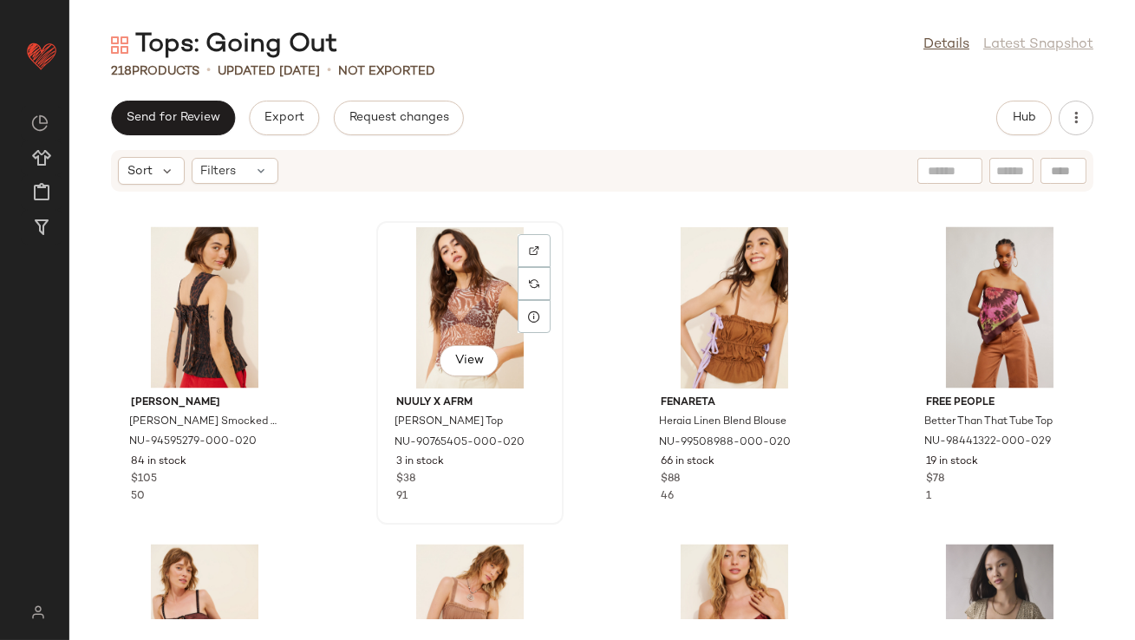
click at [464, 297] on div "View" at bounding box center [469, 307] width 175 height 161
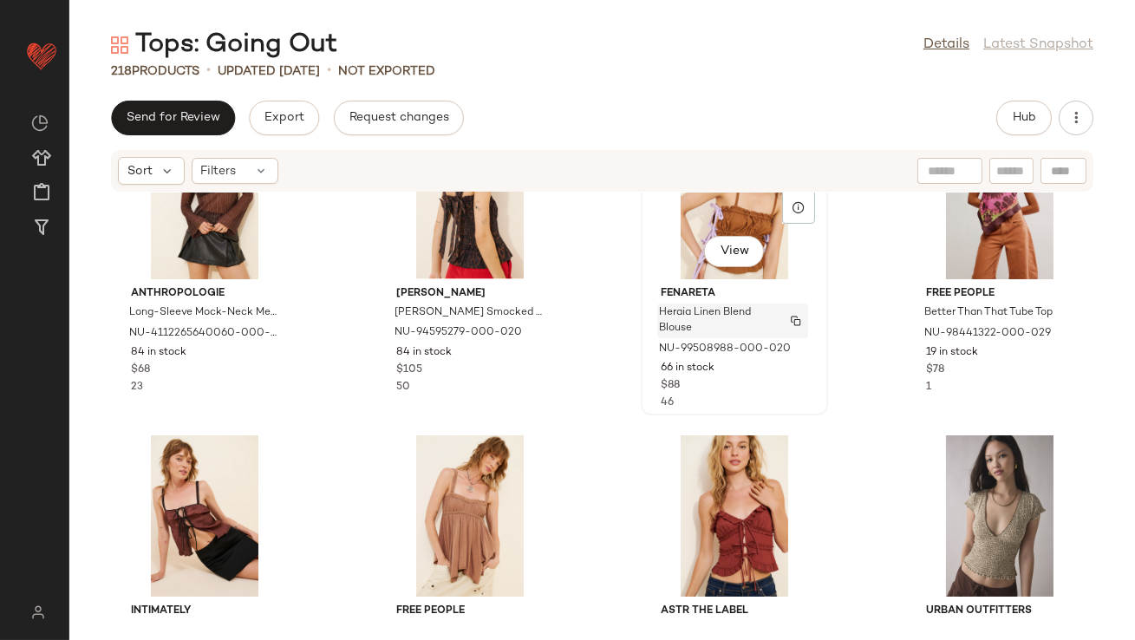
scroll to position [6168, 0]
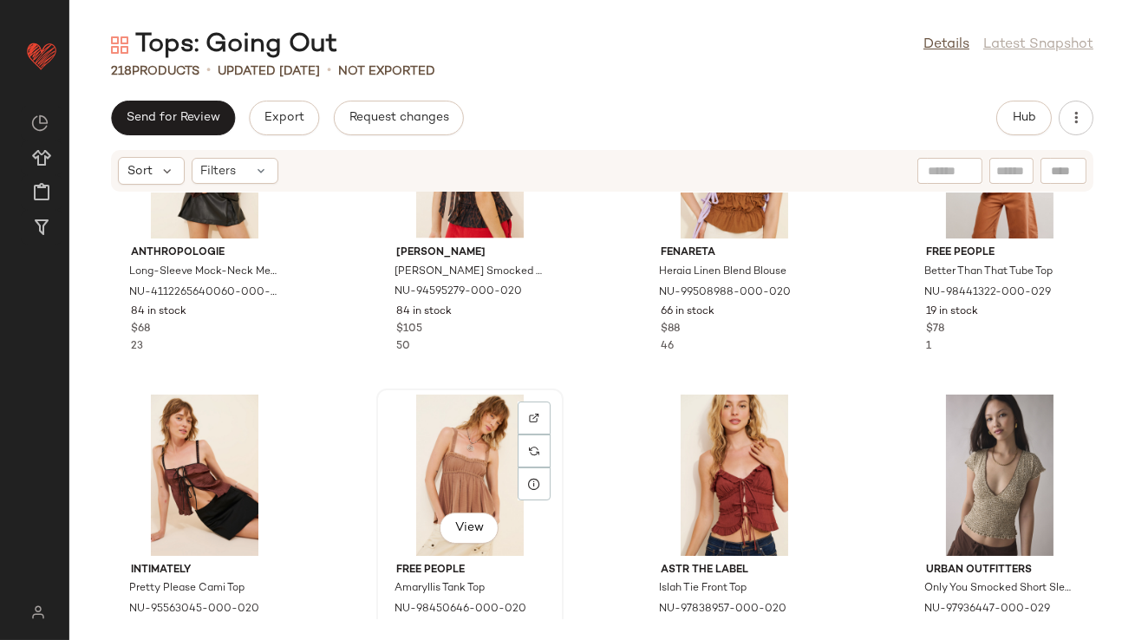
click at [473, 463] on div "View" at bounding box center [469, 474] width 175 height 161
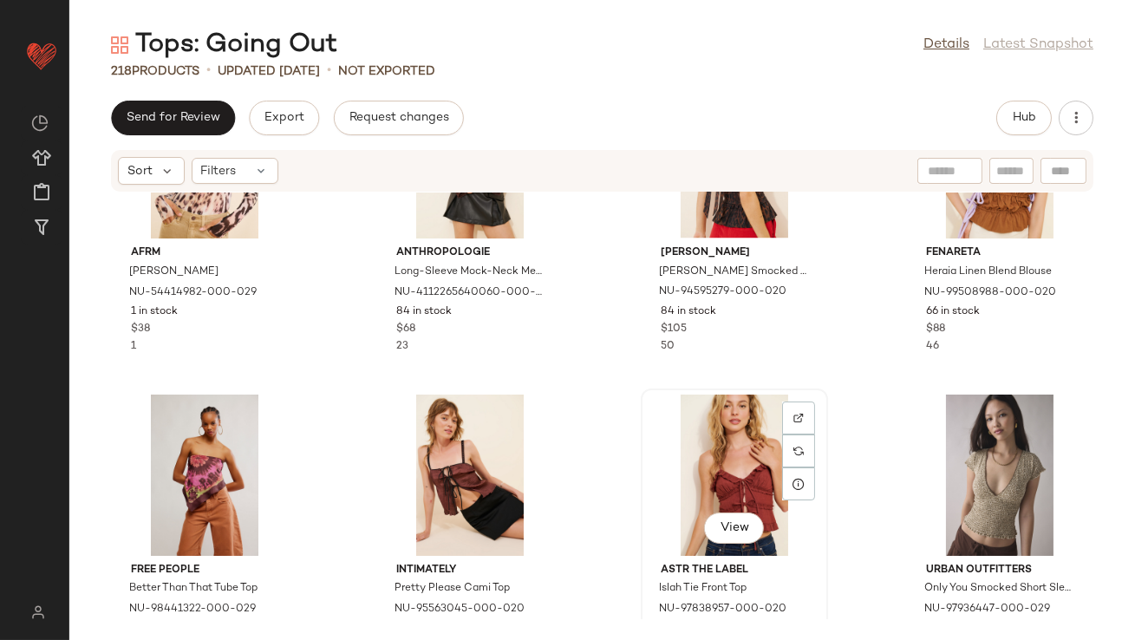
click at [695, 489] on div "View" at bounding box center [734, 474] width 175 height 161
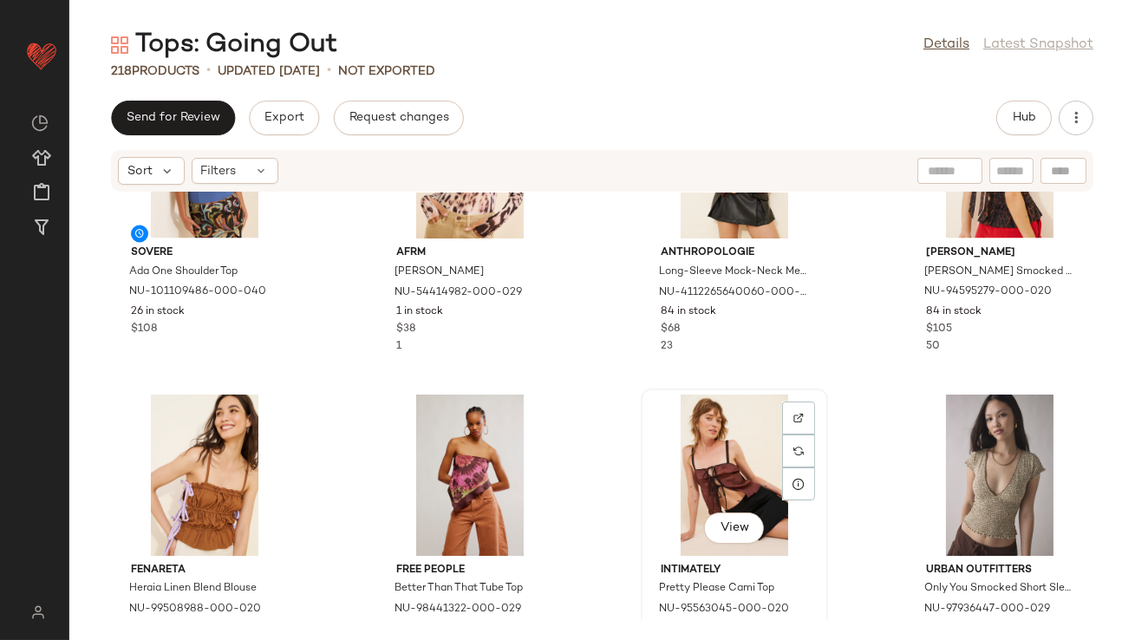
click at [668, 483] on div "View" at bounding box center [734, 474] width 175 height 161
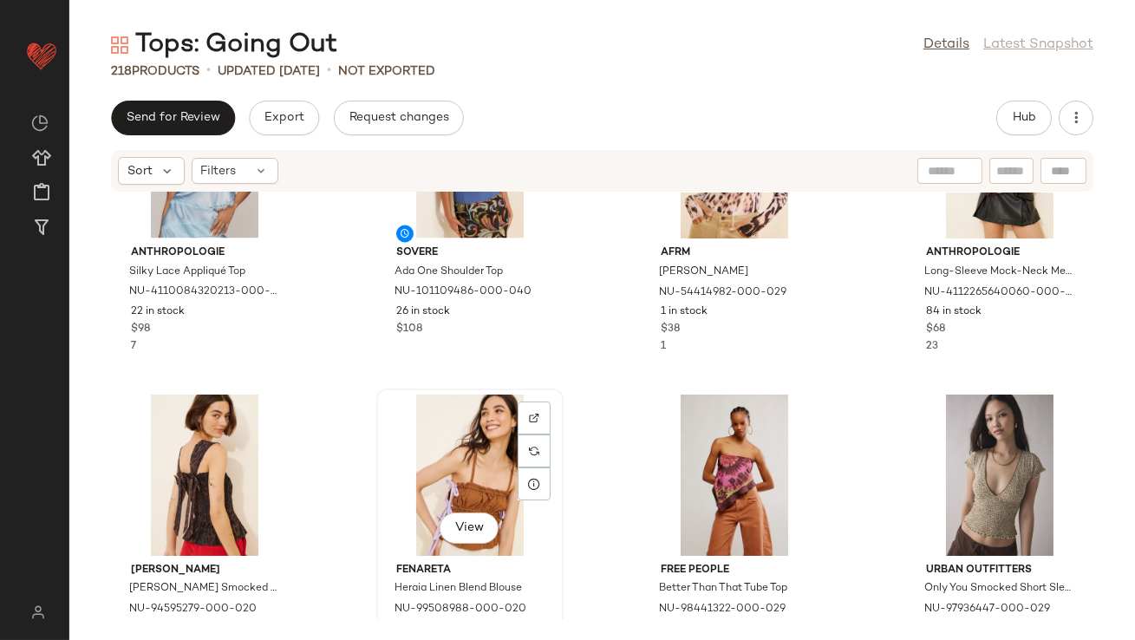
click at [451, 460] on div "View" at bounding box center [469, 474] width 175 height 161
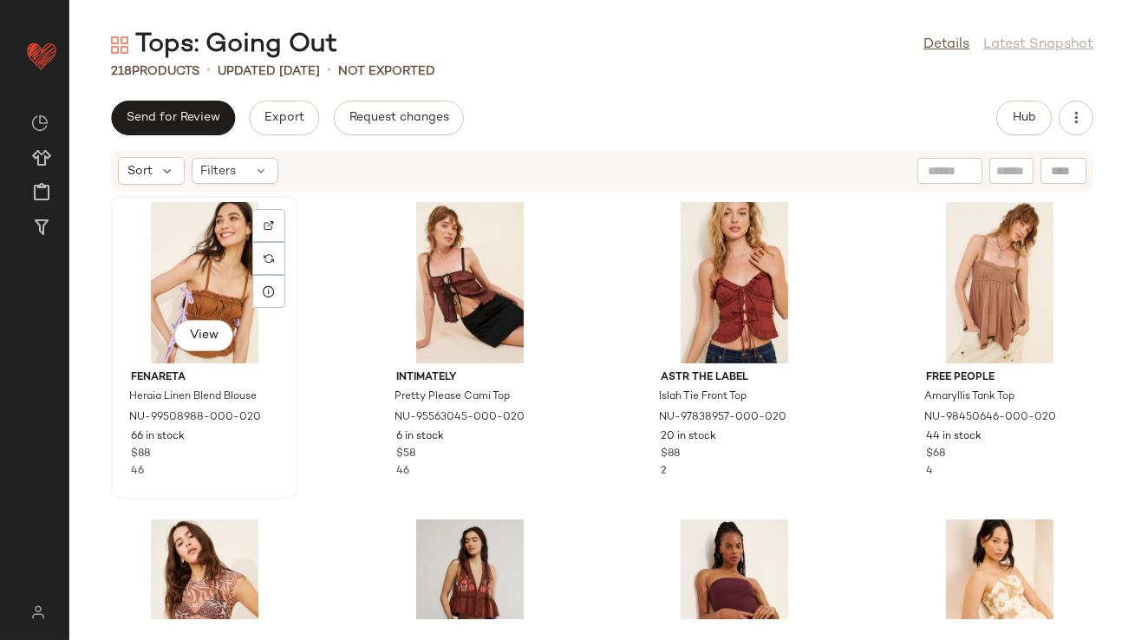
click at [211, 262] on div "View" at bounding box center [204, 282] width 175 height 161
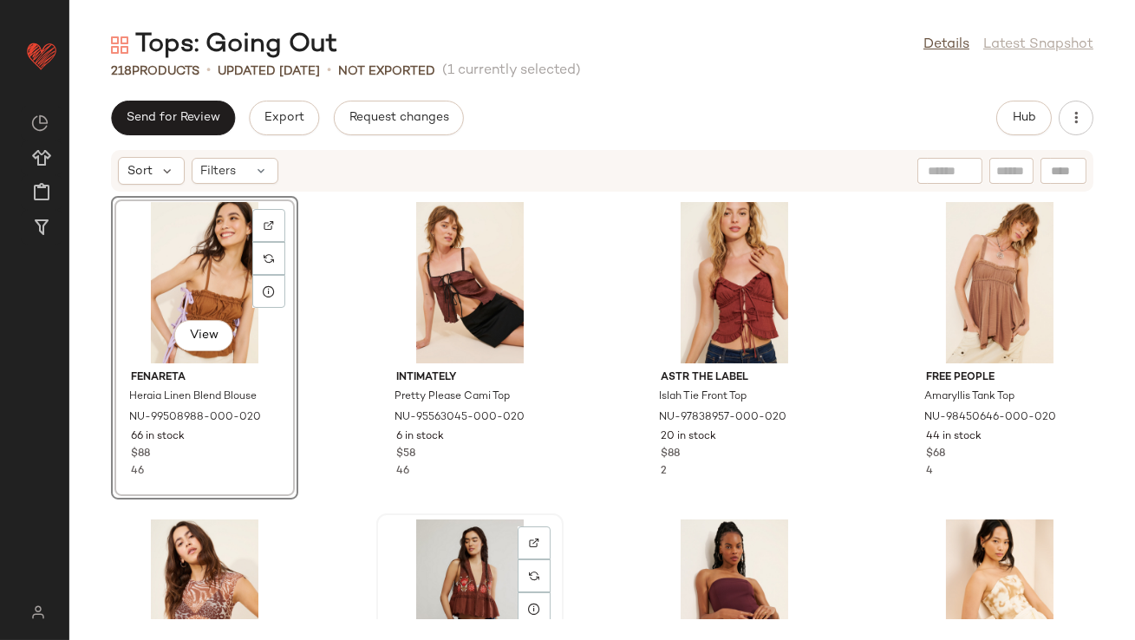
click at [473, 580] on div "View" at bounding box center [469, 599] width 175 height 161
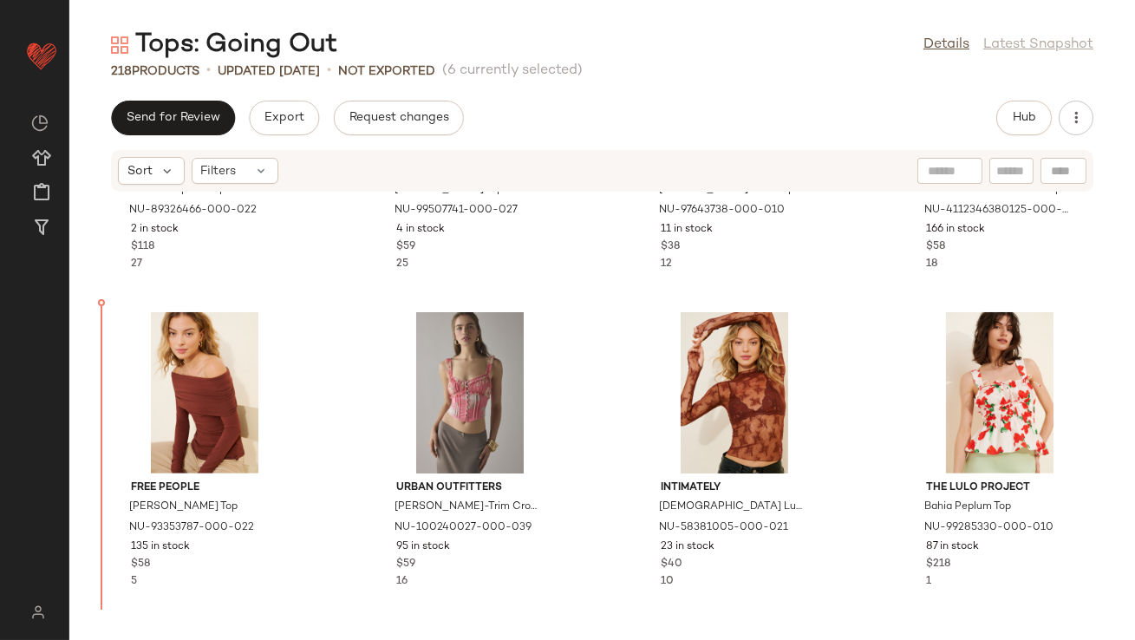
scroll to position [1809, 0]
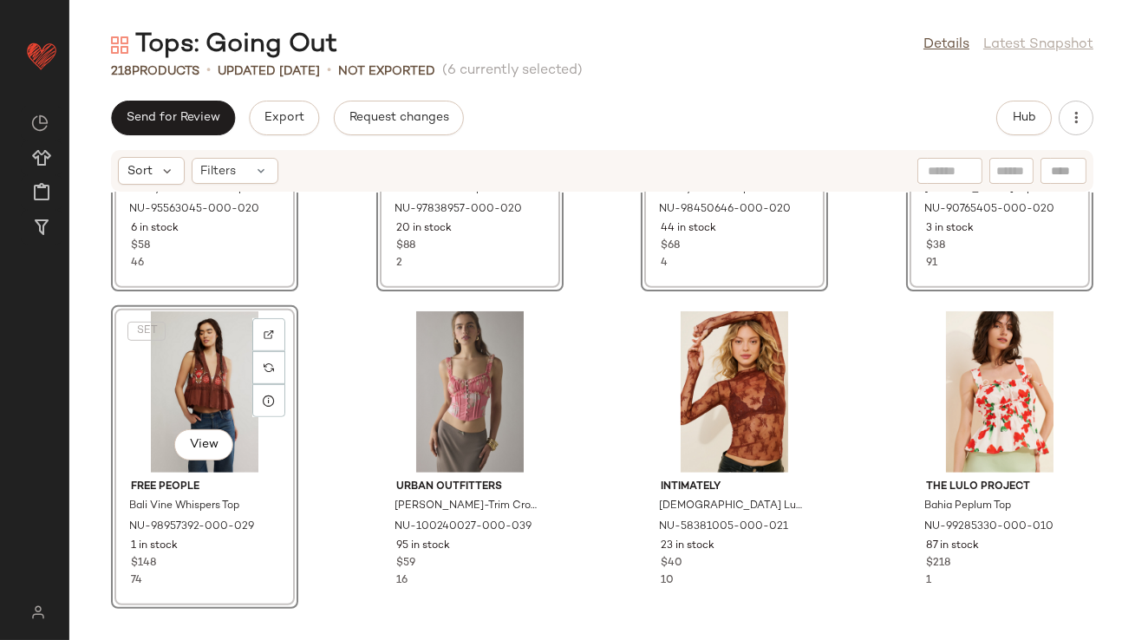
click at [368, 322] on div "SET View Intimately Pretty Please Cami Top NU-95563045-000-020 6 in stock $58 4…" at bounding box center [602, 405] width 1066 height 427
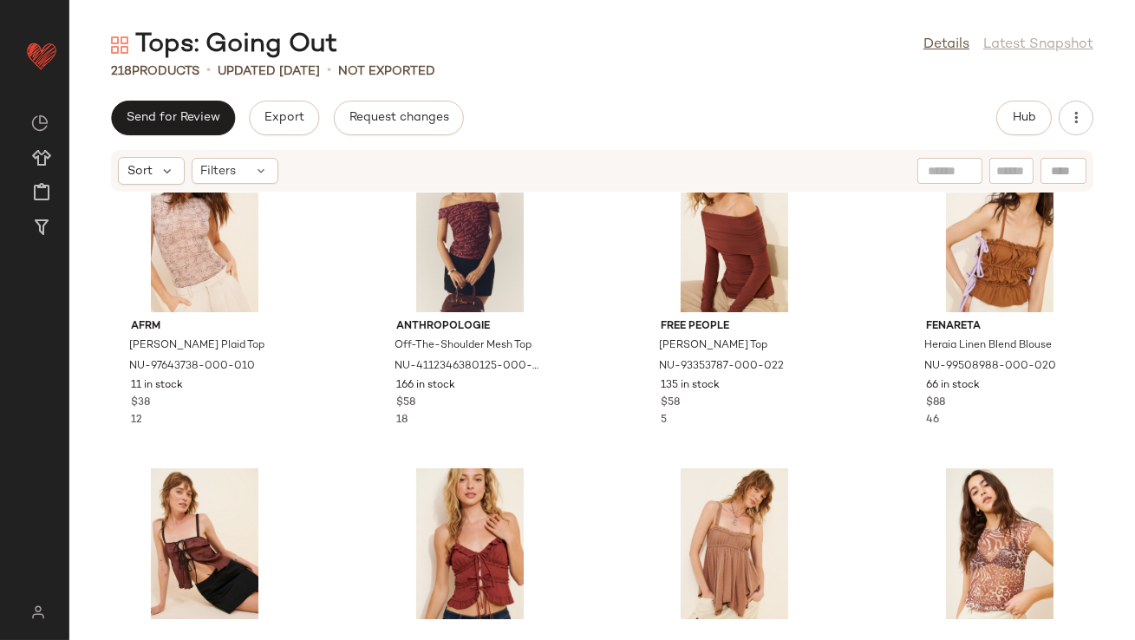
scroll to position [1317, 0]
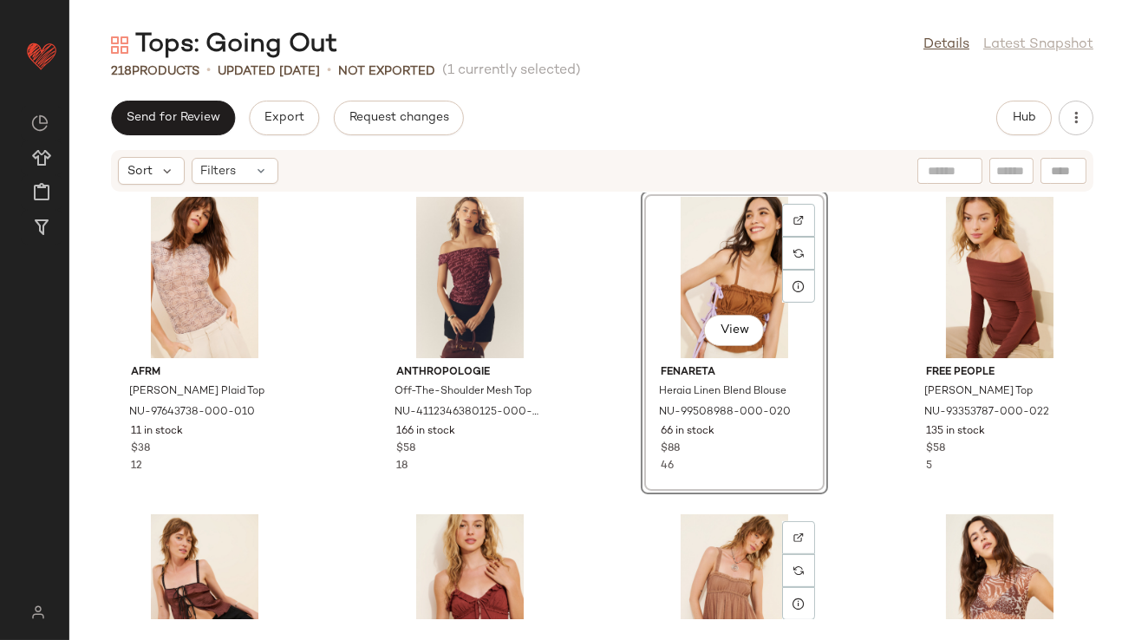
scroll to position [1294, 0]
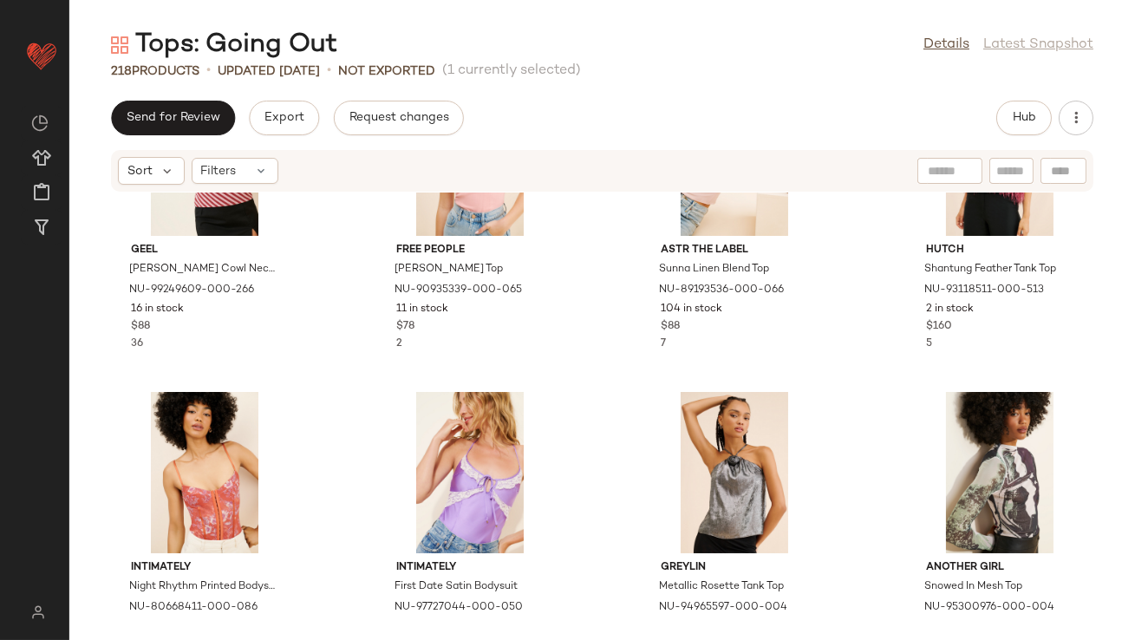
scroll to position [2673, 0]
